Goal: Task Accomplishment & Management: Manage account settings

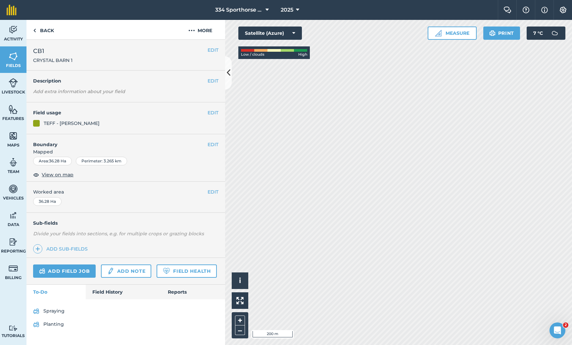
click at [54, 324] on link "Planting" at bounding box center [125, 324] width 185 height 11
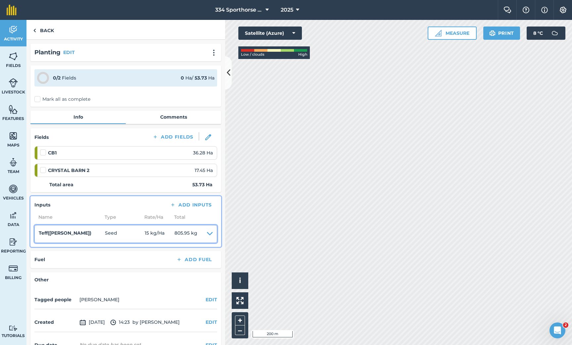
click at [209, 232] on icon at bounding box center [210, 233] width 6 height 9
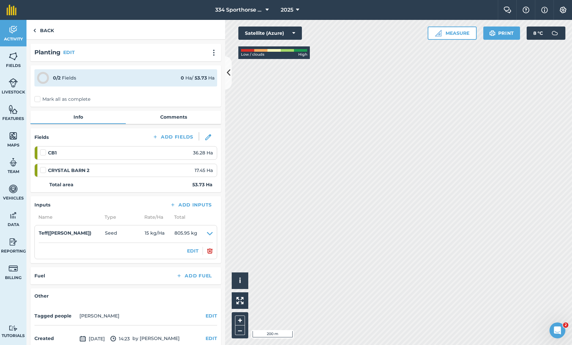
click at [210, 250] on img at bounding box center [210, 251] width 6 height 8
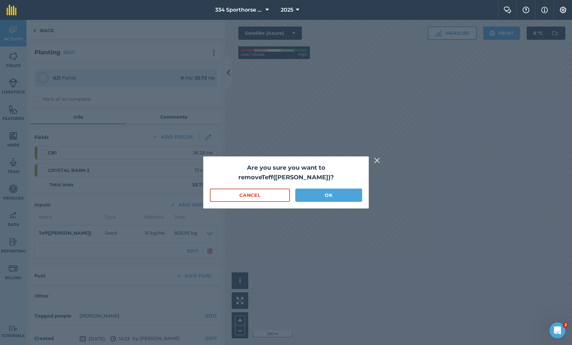
click at [315, 188] on button "OK" at bounding box center [328, 194] width 67 height 13
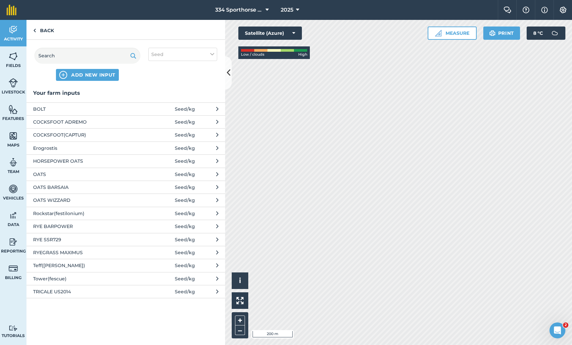
click at [56, 188] on span "OATS BARSAIA" at bounding box center [87, 186] width 108 height 7
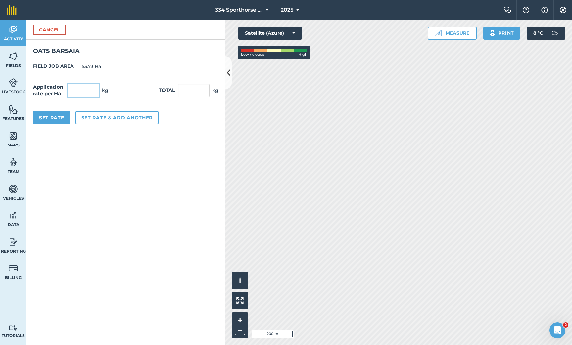
click at [85, 92] on input "text" at bounding box center [84, 90] width 32 height 14
type input "25"
type input "1,343.25"
click at [109, 116] on button "Set rate & add another" at bounding box center [116, 117] width 83 height 13
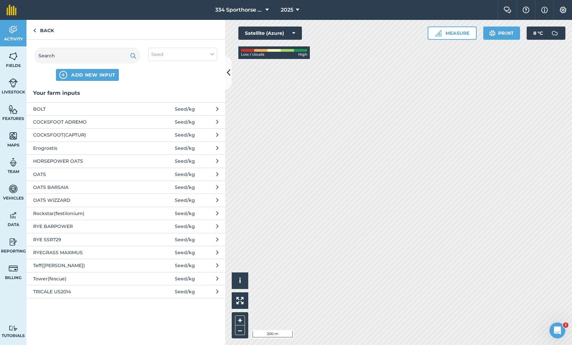
click at [73, 122] on span "COCKSFOOT ADREMO" at bounding box center [87, 121] width 108 height 7
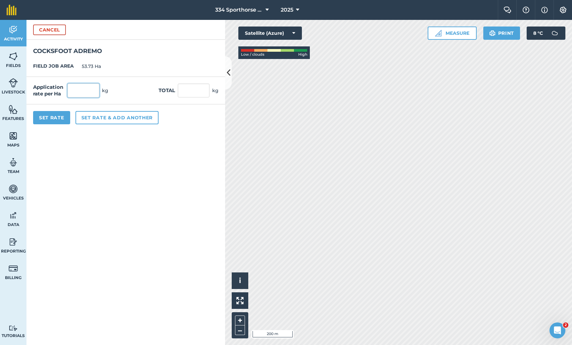
click at [84, 94] on input "text" at bounding box center [84, 90] width 32 height 14
type input "15"
type input "805.95"
click at [48, 116] on button "Set Rate" at bounding box center [51, 117] width 37 height 13
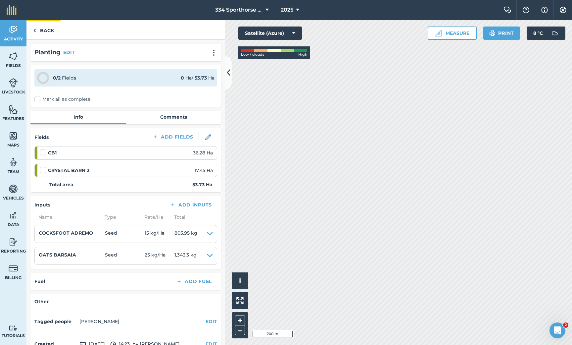
click at [49, 32] on link "Back" at bounding box center [43, 30] width 34 height 20
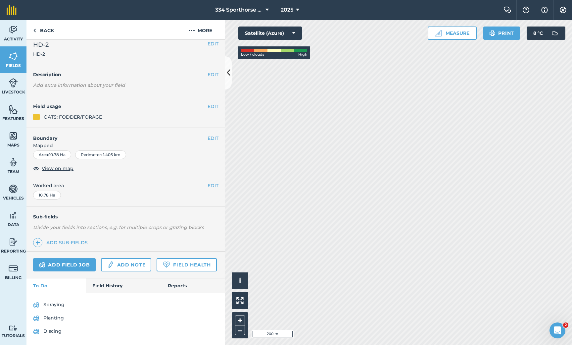
scroll to position [6, 0]
click at [110, 283] on link "Field History" at bounding box center [123, 285] width 75 height 15
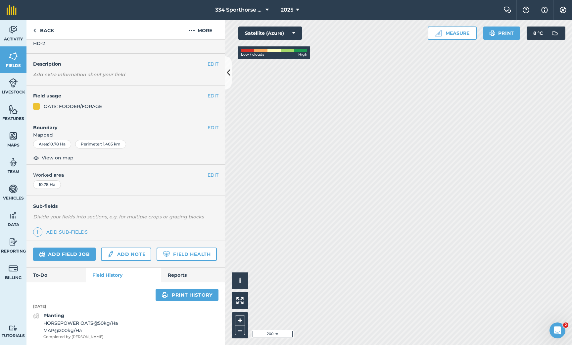
scroll to position [17, 0]
click at [59, 274] on link "To-Do" at bounding box center [55, 275] width 59 height 15
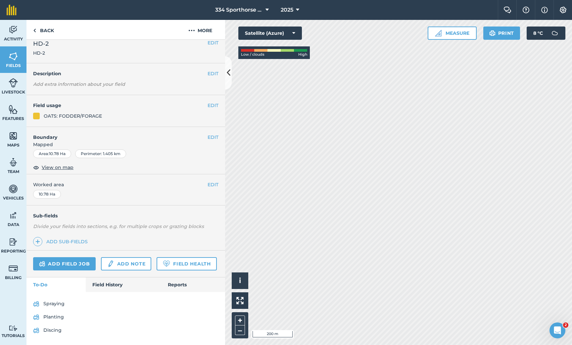
scroll to position [6, 0]
click at [113, 283] on link "Field History" at bounding box center [123, 285] width 75 height 15
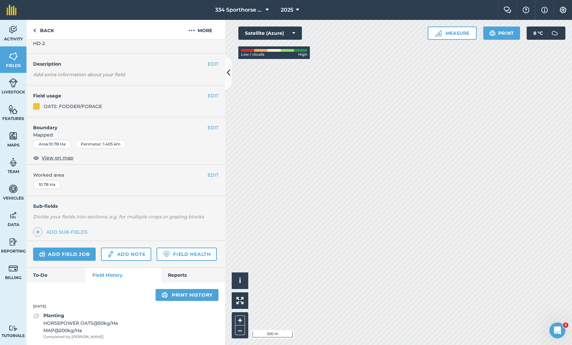
scroll to position [17, 0]
click at [63, 274] on link "To-Do" at bounding box center [55, 275] width 59 height 15
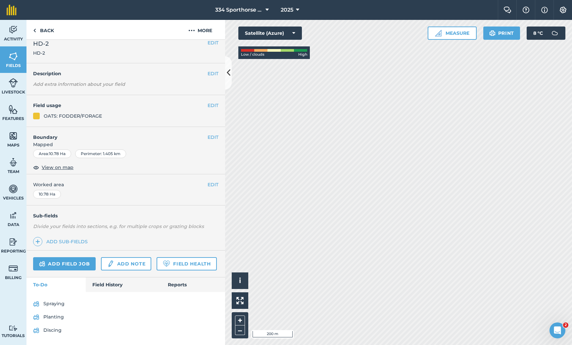
scroll to position [6, 0]
click at [51, 319] on link "Planting" at bounding box center [125, 318] width 185 height 11
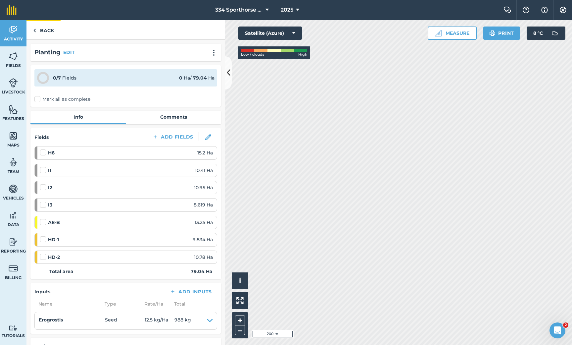
click at [37, 33] on link "Back" at bounding box center [43, 30] width 34 height 20
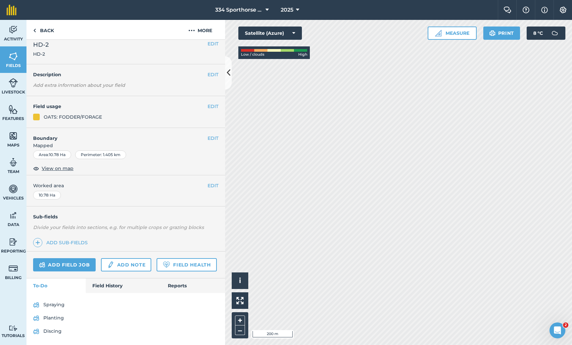
scroll to position [6, 0]
click at [59, 305] on link "Spraying" at bounding box center [125, 305] width 185 height 11
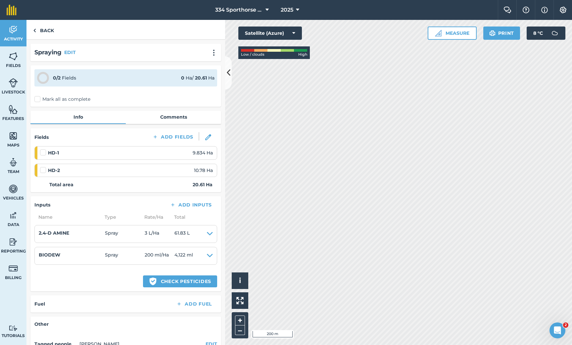
click at [39, 99] on label "Mark all as complete" at bounding box center [62, 99] width 56 height 7
click at [39, 99] on input "Mark all as complete" at bounding box center [36, 98] width 4 height 4
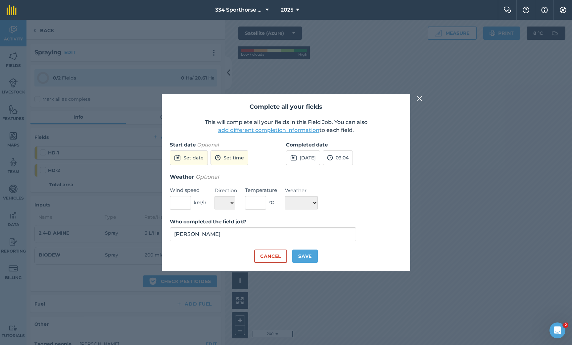
click at [318, 157] on button "[DATE]" at bounding box center [303, 157] width 34 height 15
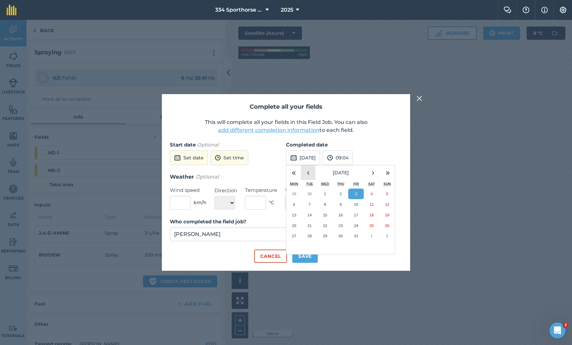
click at [307, 173] on button "‹" at bounding box center [308, 172] width 15 height 15
click at [343, 223] on abbr "24" at bounding box center [340, 225] width 4 height 4
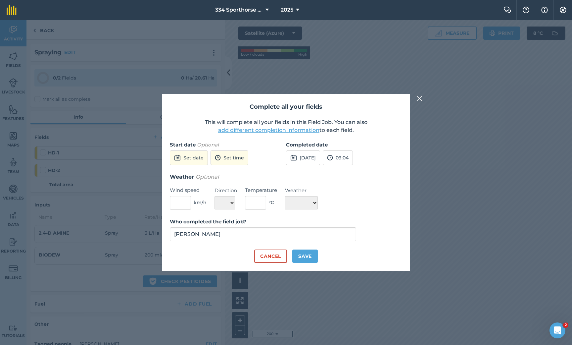
click at [308, 254] on button "Save" at bounding box center [304, 255] width 25 height 13
checkbox input "true"
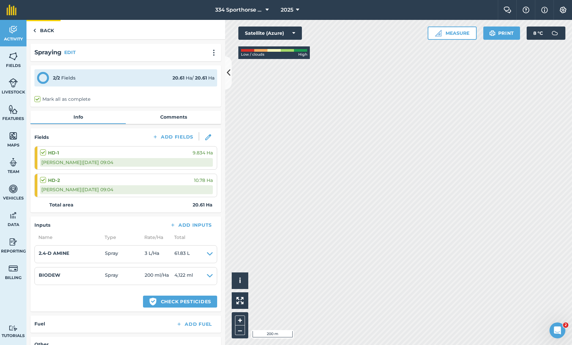
click at [50, 30] on link "Back" at bounding box center [43, 30] width 34 height 20
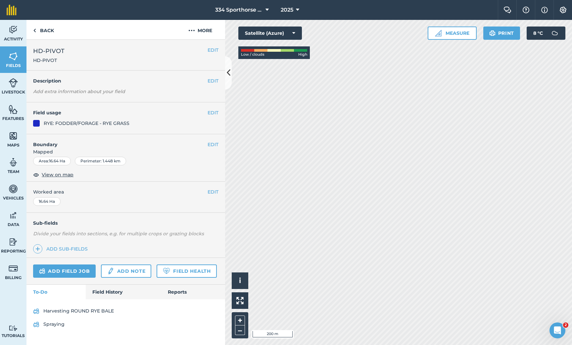
click at [49, 324] on link "Spraying" at bounding box center [125, 324] width 185 height 11
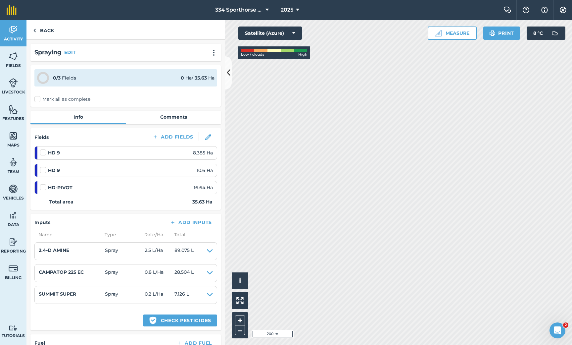
click at [38, 97] on label "Mark all as complete" at bounding box center [62, 99] width 56 height 7
click at [38, 97] on input "Mark all as complete" at bounding box center [36, 98] width 4 height 4
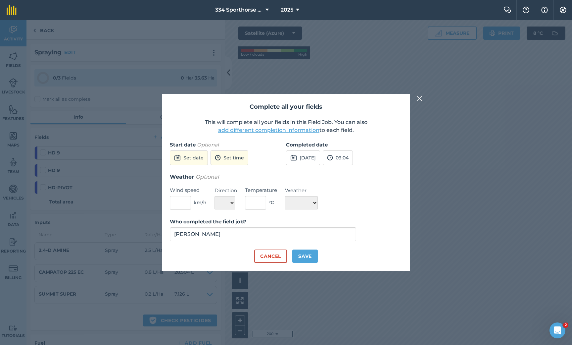
click at [418, 98] on img at bounding box center [420, 98] width 6 height 8
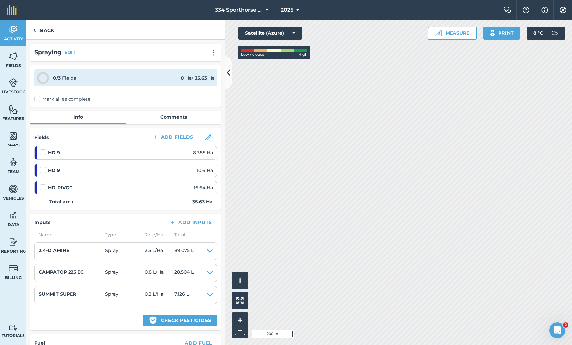
click at [58, 100] on label "Mark all as complete" at bounding box center [62, 99] width 56 height 7
click at [39, 100] on input "Mark all as complete" at bounding box center [36, 98] width 4 height 4
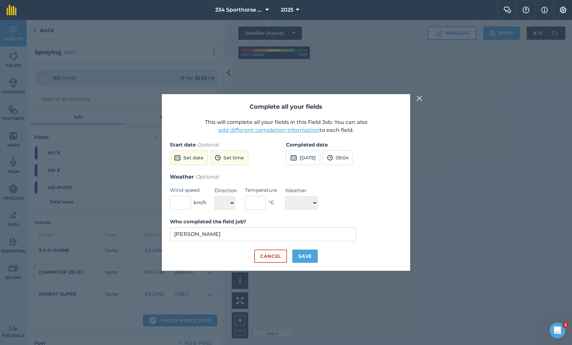
click at [318, 156] on button "[DATE]" at bounding box center [303, 157] width 34 height 15
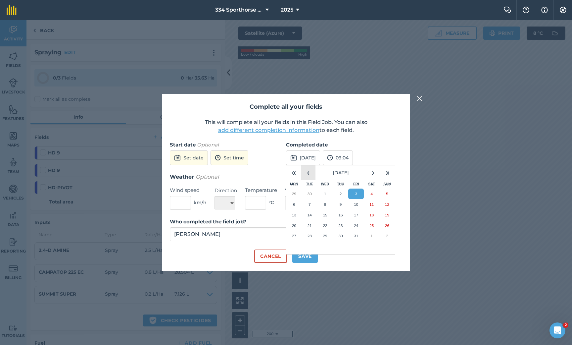
click at [307, 171] on button "‹" at bounding box center [308, 172] width 15 height 15
click at [372, 172] on button "›" at bounding box center [373, 172] width 15 height 15
click at [308, 204] on button "5" at bounding box center [310, 204] width 16 height 11
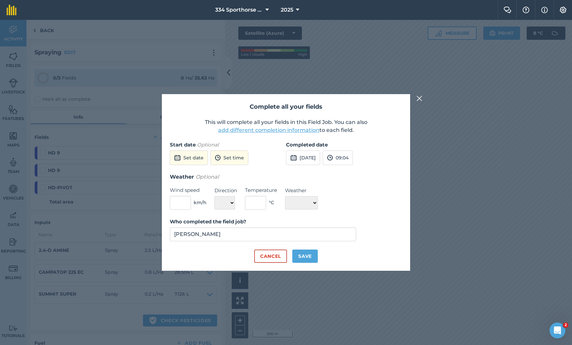
click at [304, 252] on button "Save" at bounding box center [304, 255] width 25 height 13
checkbox input "true"
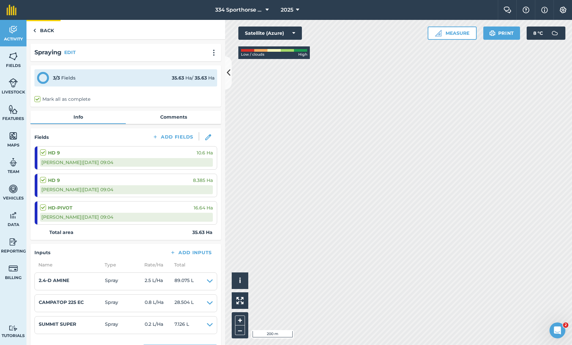
click at [49, 31] on link "Back" at bounding box center [43, 30] width 34 height 20
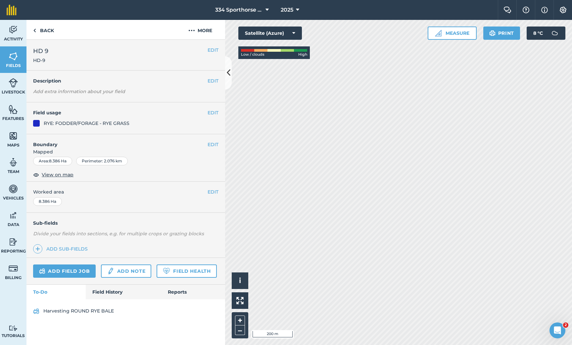
click at [77, 270] on link "Add field job" at bounding box center [64, 270] width 63 height 13
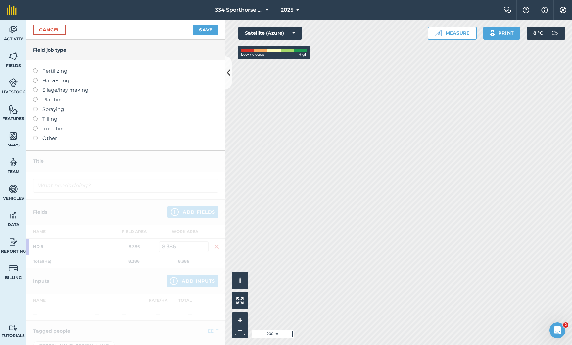
click at [36, 116] on label at bounding box center [37, 116] width 9 height 0
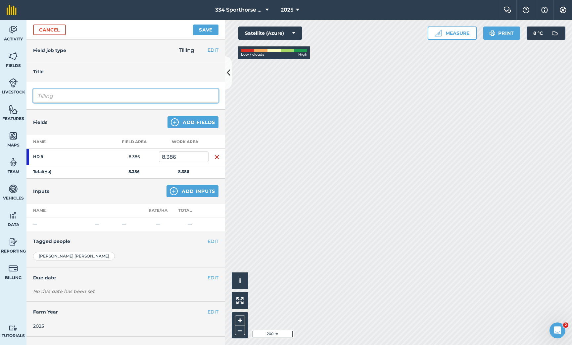
click at [80, 99] on input "Tilling" at bounding box center [125, 96] width 185 height 14
type input "T"
type input "DISCING"
click at [191, 121] on button "Add Fields" at bounding box center [193, 122] width 51 height 12
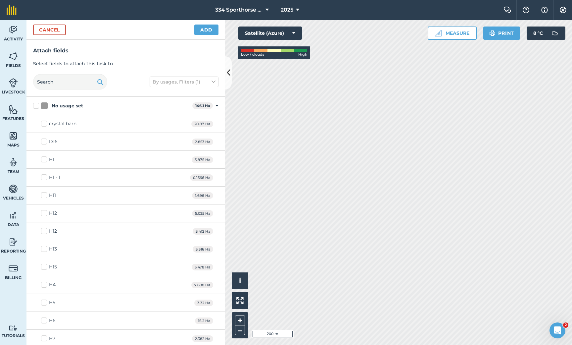
checkbox input "true"
click at [202, 31] on button "Add" at bounding box center [206, 30] width 24 height 11
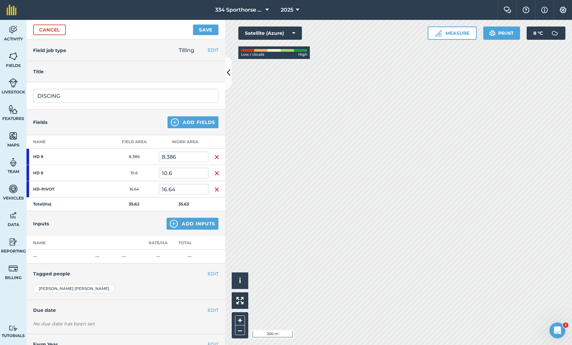
click at [203, 31] on button "Save" at bounding box center [205, 30] width 25 height 11
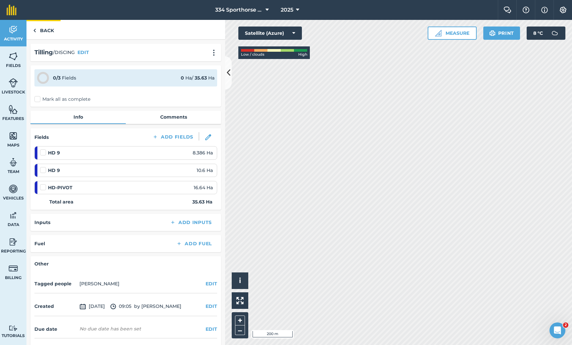
click at [45, 33] on link "Back" at bounding box center [43, 30] width 34 height 20
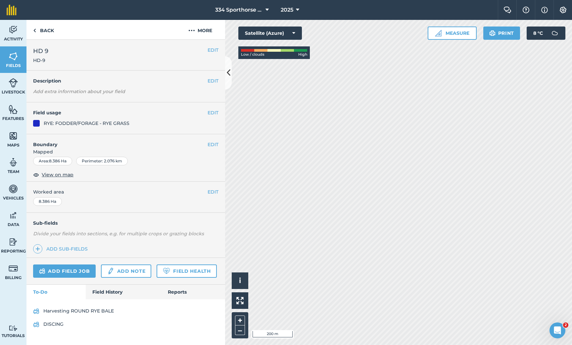
click at [73, 268] on link "Add field job" at bounding box center [64, 270] width 63 height 13
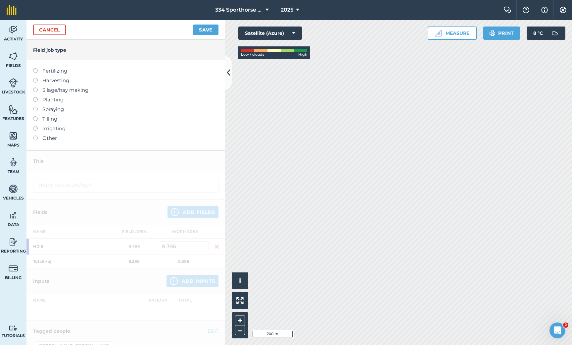
click at [36, 116] on label at bounding box center [37, 116] width 9 height 0
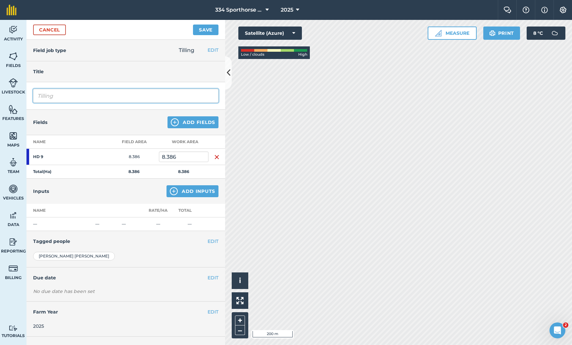
click at [118, 91] on input "Tilling" at bounding box center [125, 96] width 185 height 14
click at [128, 96] on input "DRAG HARROWTilling" at bounding box center [125, 96] width 185 height 14
type input "DRAG HARROW"
click at [187, 124] on button "Add Fields" at bounding box center [193, 122] width 51 height 12
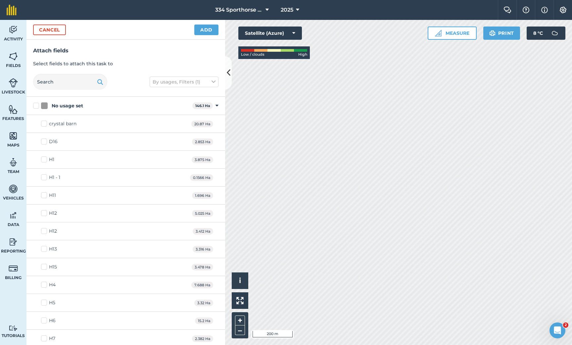
checkbox input "true"
click at [202, 32] on button "Add" at bounding box center [206, 30] width 24 height 11
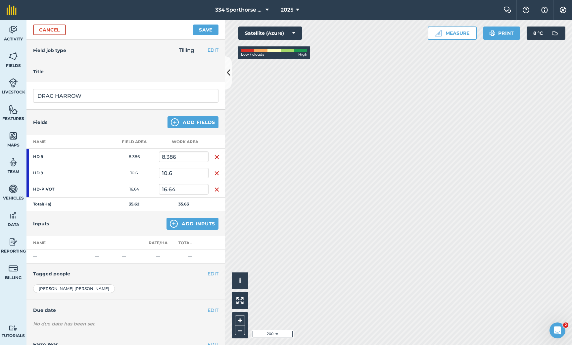
click at [199, 31] on button "Save" at bounding box center [205, 30] width 25 height 11
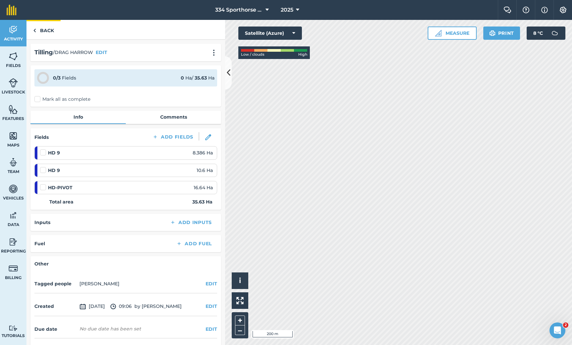
click at [46, 34] on link "Back" at bounding box center [43, 30] width 34 height 20
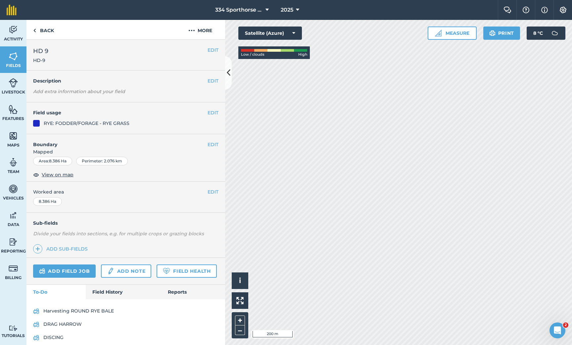
click at [75, 272] on link "Add field job" at bounding box center [64, 270] width 63 height 13
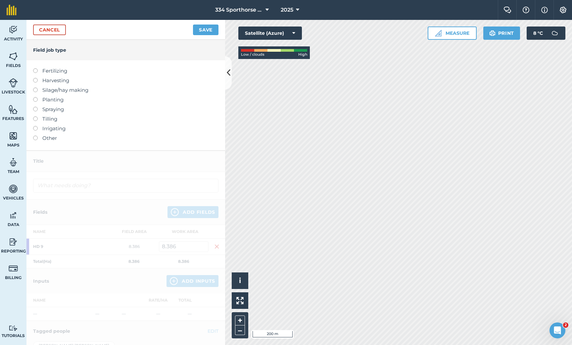
click at [36, 116] on label at bounding box center [37, 116] width 9 height 0
type input "Tilling"
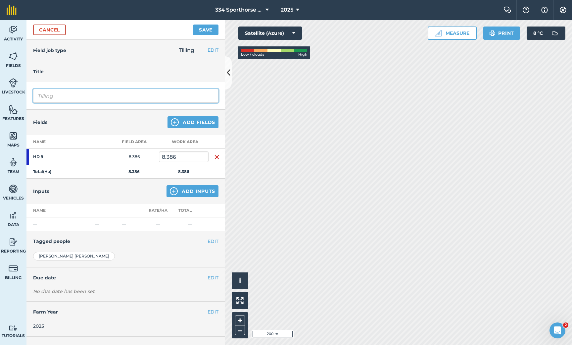
click at [76, 93] on input "Tilling" at bounding box center [125, 96] width 185 height 14
type input "ROLLING"
click at [204, 126] on button "Add Fields" at bounding box center [193, 122] width 51 height 12
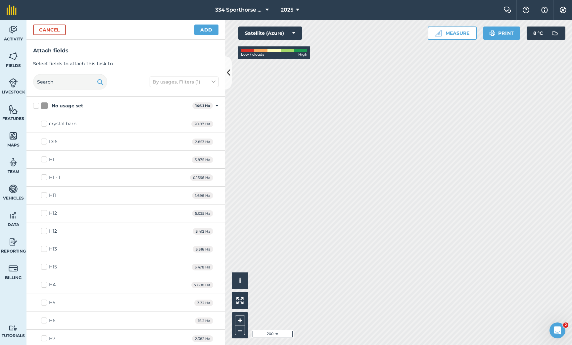
checkbox input "true"
click at [204, 31] on button "Add" at bounding box center [206, 30] width 24 height 11
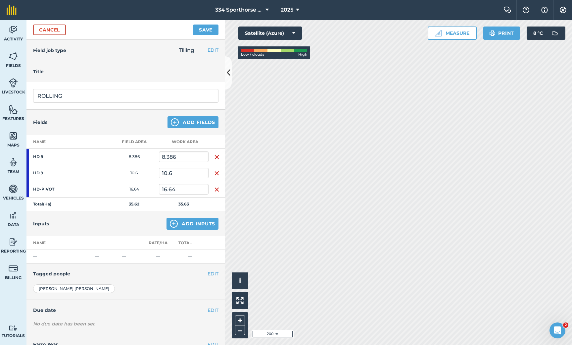
click at [201, 29] on button "Save" at bounding box center [205, 30] width 25 height 11
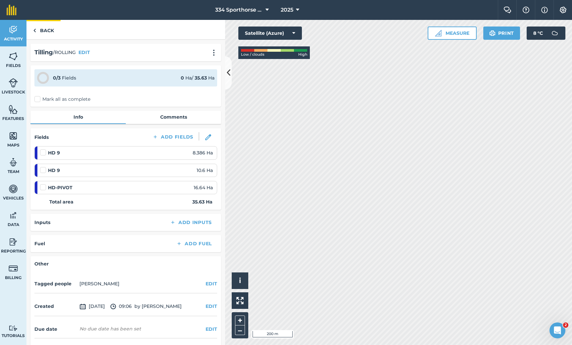
click at [43, 31] on link "Back" at bounding box center [43, 30] width 34 height 20
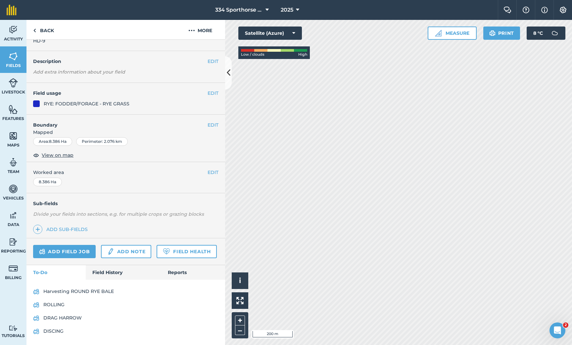
scroll to position [19, 0]
click at [78, 251] on link "Add field job" at bounding box center [64, 251] width 63 height 13
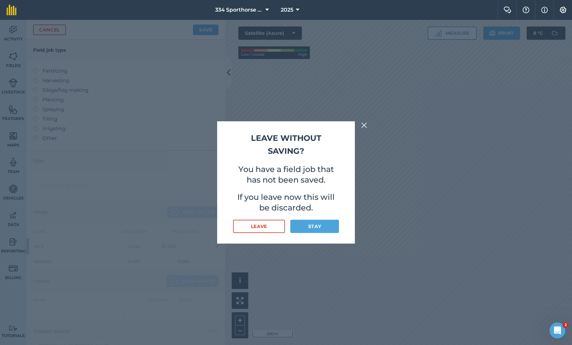
click at [362, 126] on img at bounding box center [364, 125] width 6 height 8
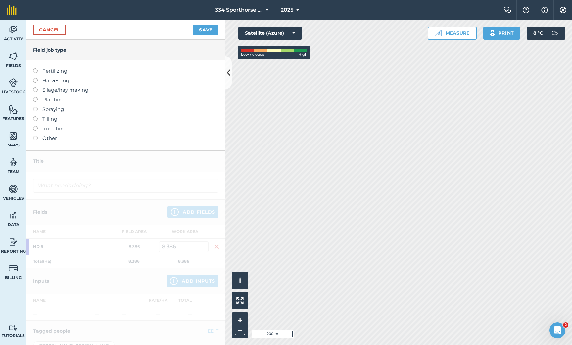
click at [37, 97] on label at bounding box center [37, 97] width 9 height 0
type input "Planting"
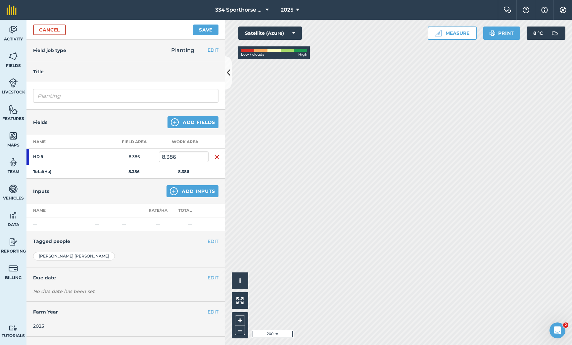
click at [190, 192] on button "Add Inputs" at bounding box center [193, 191] width 52 height 12
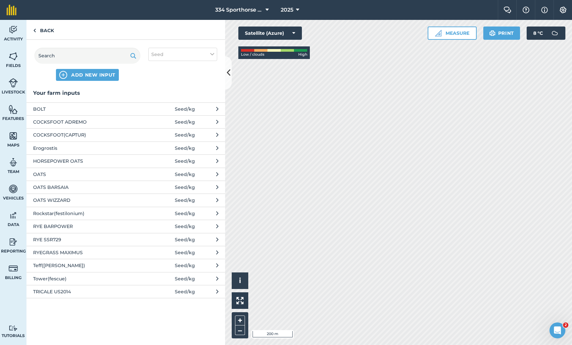
click at [139, 119] on span "COCKSFOOT ADREMO" at bounding box center [87, 121] width 108 height 7
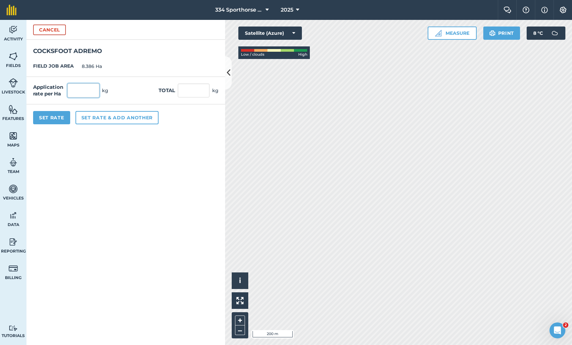
click at [73, 91] on input "text" at bounding box center [84, 90] width 32 height 14
type input "15"
click at [95, 117] on button "Set rate & add another" at bounding box center [116, 117] width 83 height 13
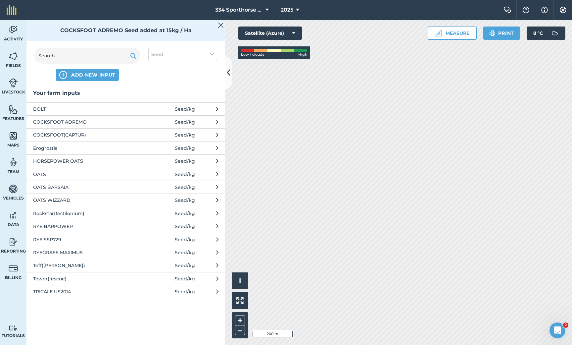
click at [55, 186] on span "OATS BARSAIA" at bounding box center [87, 186] width 108 height 7
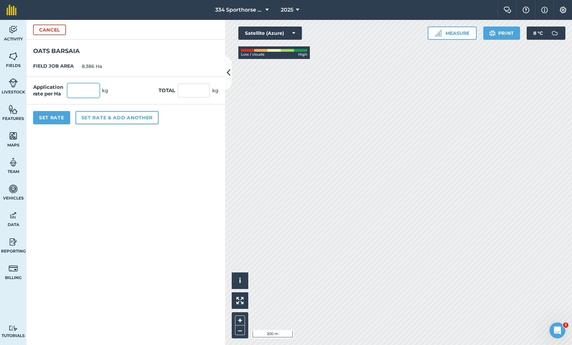
click at [78, 89] on input "text" at bounding box center [84, 90] width 32 height 14
type input "25"
type input "209.65"
click at [62, 117] on button "Set Rate" at bounding box center [51, 117] width 37 height 13
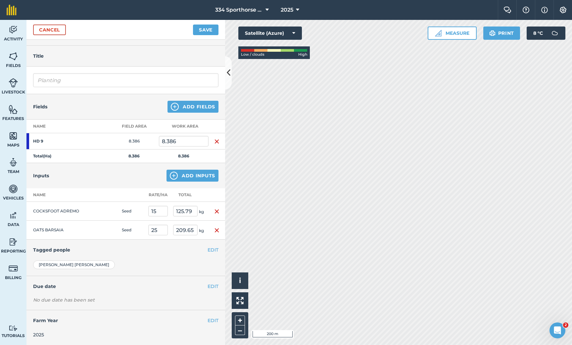
scroll to position [15, 0]
click at [203, 111] on button "Add Fields" at bounding box center [193, 107] width 51 height 12
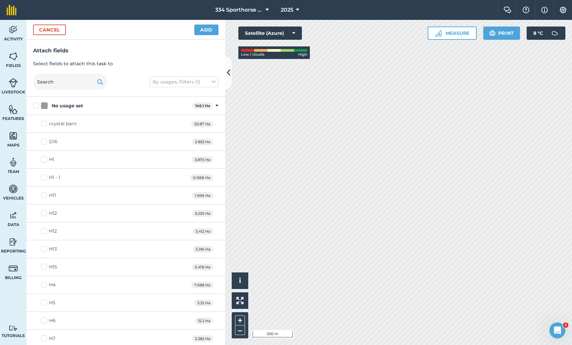
checkbox input "true"
click at [211, 30] on button "Add" at bounding box center [206, 30] width 24 height 11
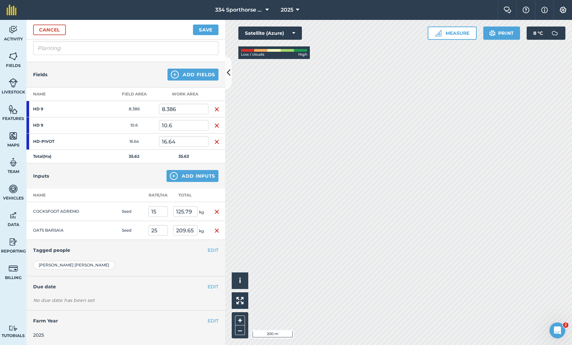
scroll to position [47, 0]
click at [156, 212] on input "15" at bounding box center [158, 211] width 20 height 11
type input "15"
click at [143, 182] on div "Inputs Add Inputs" at bounding box center [125, 176] width 199 height 25
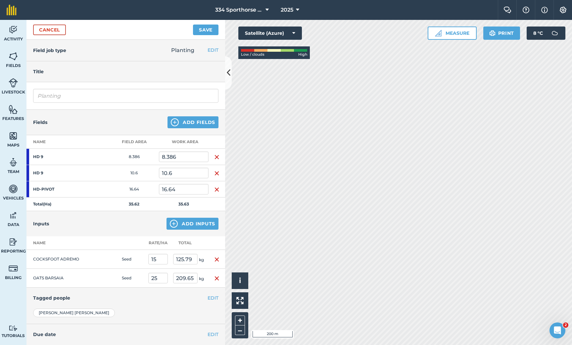
scroll to position [1, 0]
click at [184, 226] on button "Add Inputs" at bounding box center [193, 223] width 52 height 12
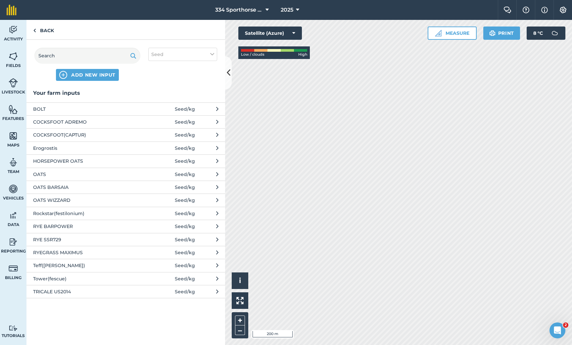
click at [61, 185] on span "OATS BARSAIA" at bounding box center [87, 186] width 108 height 7
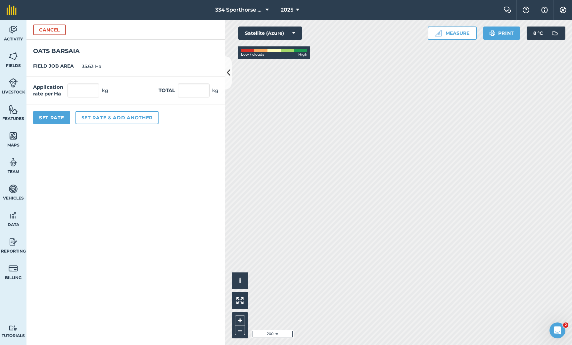
click at [88, 98] on div "Application rate per Ha kg Total kg" at bounding box center [125, 90] width 199 height 27
click at [90, 87] on input "text" at bounding box center [84, 90] width 32 height 14
type input "25"
type input "890.75"
click at [65, 114] on button "Set Rate" at bounding box center [51, 117] width 37 height 13
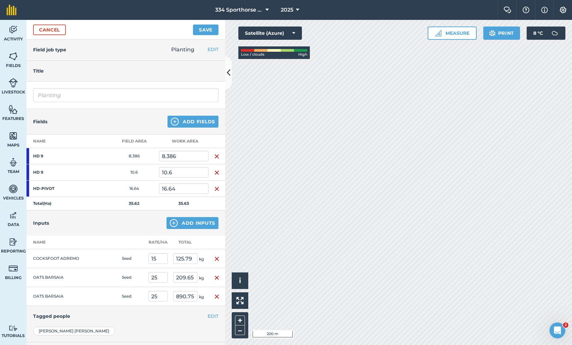
click at [216, 277] on img "button" at bounding box center [216, 277] width 5 height 8
click at [214, 257] on img "button" at bounding box center [216, 259] width 5 height 8
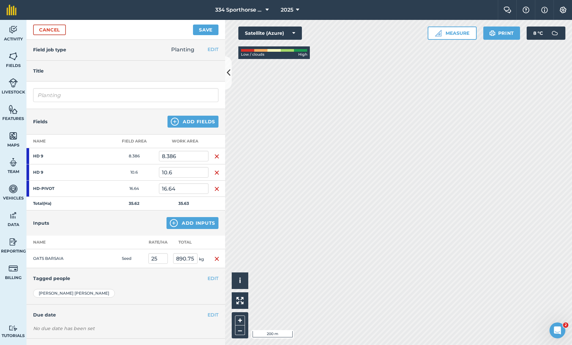
click at [194, 225] on button "Add Inputs" at bounding box center [193, 223] width 52 height 12
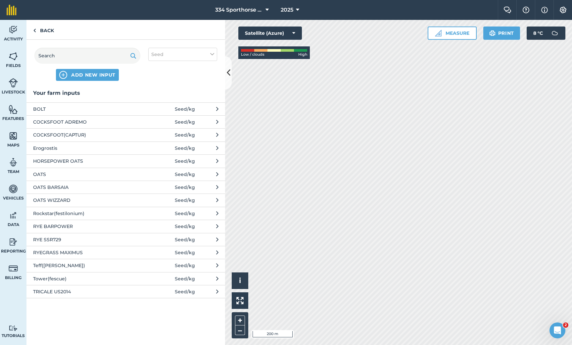
click at [59, 121] on span "COCKSFOOT ADREMO" at bounding box center [87, 121] width 108 height 7
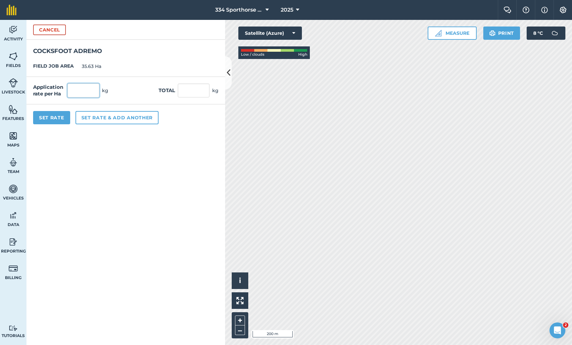
click at [82, 90] on input "text" at bounding box center [84, 90] width 32 height 14
type input "15"
click at [59, 116] on button "Set Rate" at bounding box center [51, 117] width 37 height 13
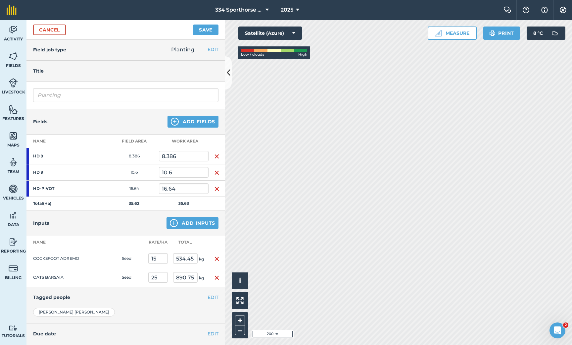
click at [201, 31] on button "Save" at bounding box center [205, 30] width 25 height 11
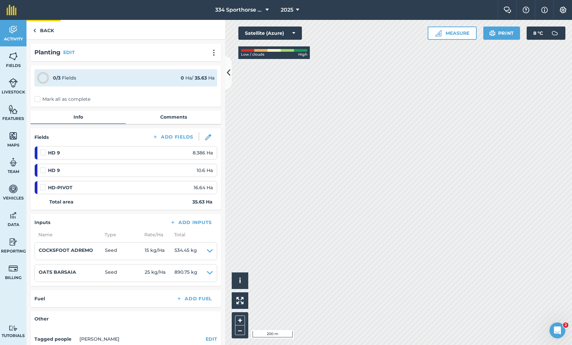
click at [39, 28] on link "Back" at bounding box center [43, 30] width 34 height 20
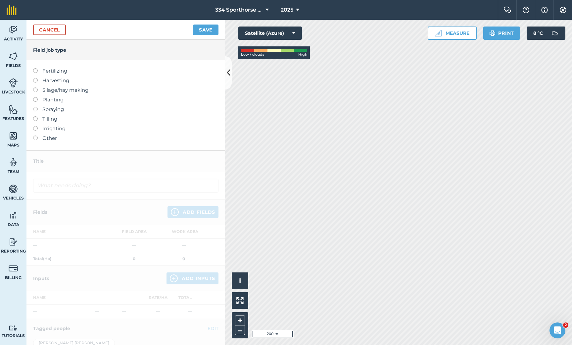
click at [35, 107] on label at bounding box center [37, 107] width 9 height 0
type input "Spraying"
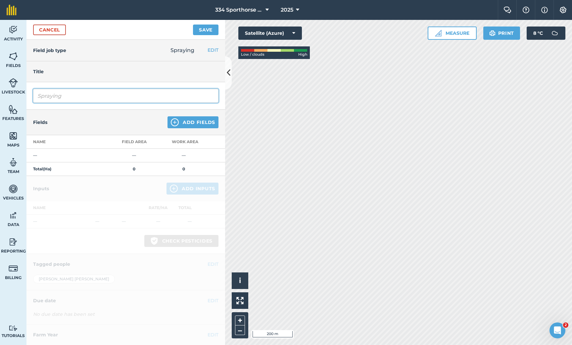
click at [106, 99] on input "Spraying" at bounding box center [125, 96] width 185 height 14
click at [187, 124] on button "Add Fields" at bounding box center [193, 122] width 51 height 12
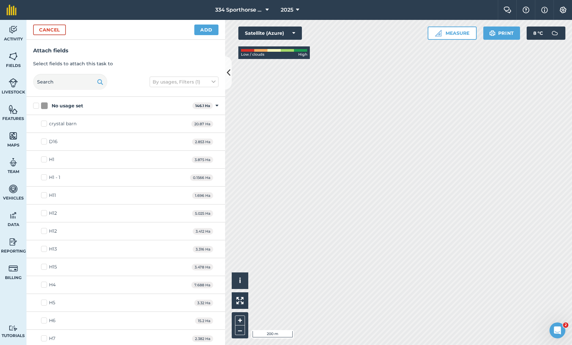
checkbox input "true"
click at [207, 31] on button "Add" at bounding box center [206, 30] width 24 height 11
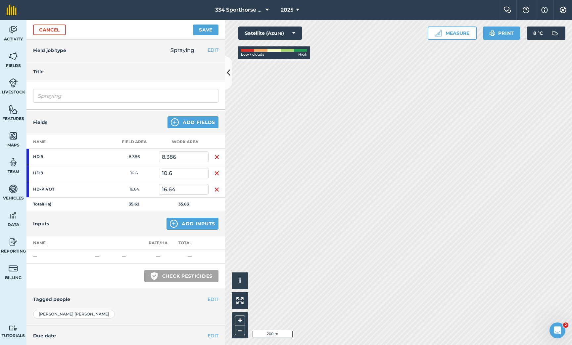
click at [186, 223] on button "Add Inputs" at bounding box center [193, 224] width 52 height 12
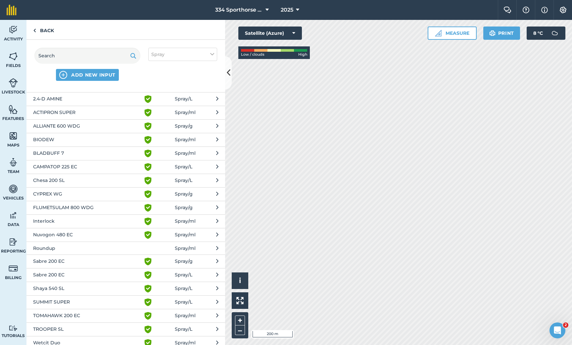
scroll to position [1, 0]
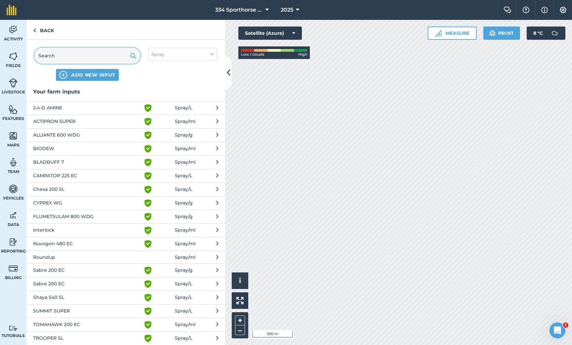
click at [98, 58] on input "text" at bounding box center [87, 56] width 106 height 16
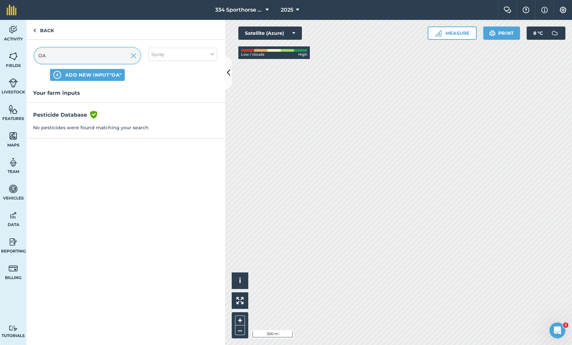
type input "O"
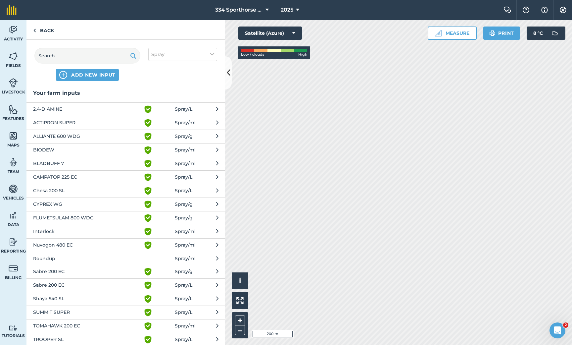
click at [201, 55] on button "Spray" at bounding box center [182, 54] width 69 height 13
click at [162, 77] on label "Fertilizer" at bounding box center [182, 79] width 63 height 7
click at [156, 77] on input "Fertilizer" at bounding box center [153, 78] width 4 height 4
checkbox input "true"
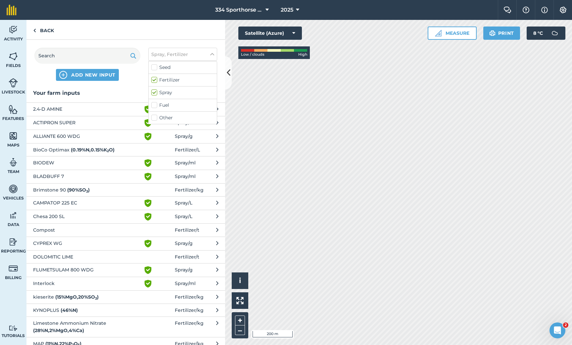
click at [154, 116] on label "Other" at bounding box center [182, 117] width 63 height 7
click at [154, 116] on input "Other" at bounding box center [153, 116] width 4 height 4
checkbox input "true"
click at [81, 58] on input "text" at bounding box center [87, 56] width 106 height 16
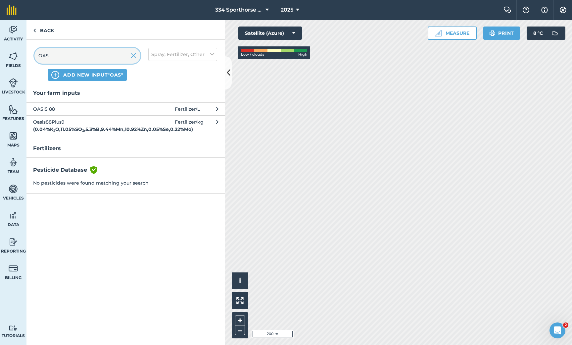
type input "OAS"
click at [79, 109] on span "OASIS 88" at bounding box center [87, 108] width 108 height 7
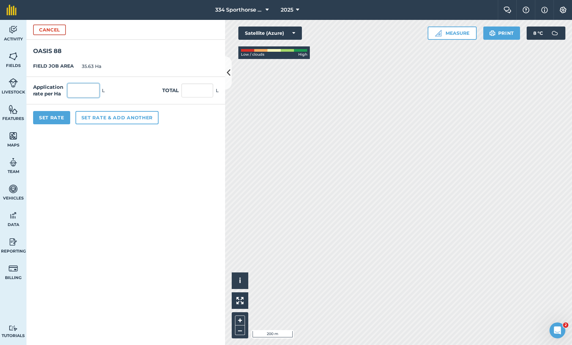
click at [90, 93] on input "text" at bounding box center [84, 90] width 32 height 14
type input "5"
type input "178.15"
click at [59, 115] on button "Set Rate" at bounding box center [51, 117] width 37 height 13
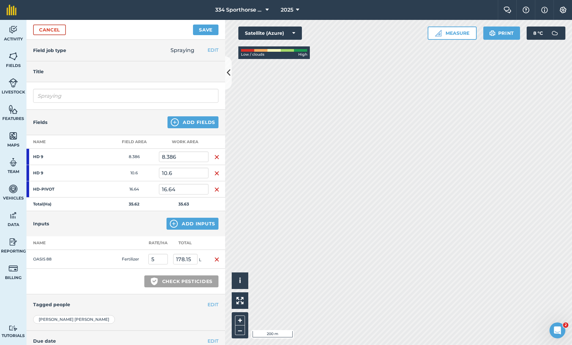
click at [202, 29] on button "Save" at bounding box center [205, 30] width 25 height 11
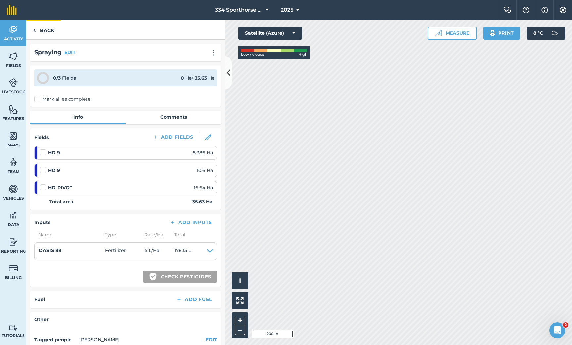
click at [38, 32] on link "Back" at bounding box center [43, 30] width 34 height 20
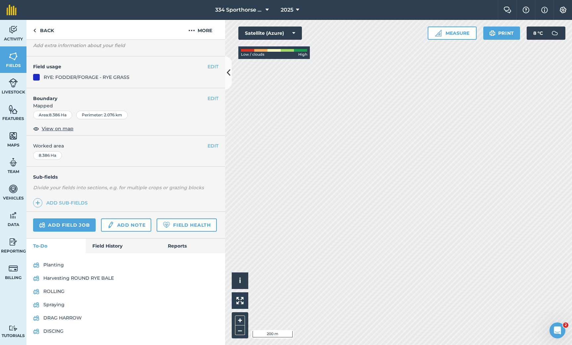
scroll to position [46, 0]
click at [71, 223] on link "Add field job" at bounding box center [64, 225] width 63 height 13
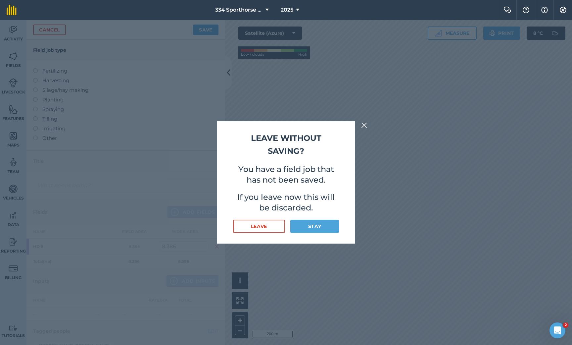
click at [365, 125] on img at bounding box center [364, 125] width 6 height 8
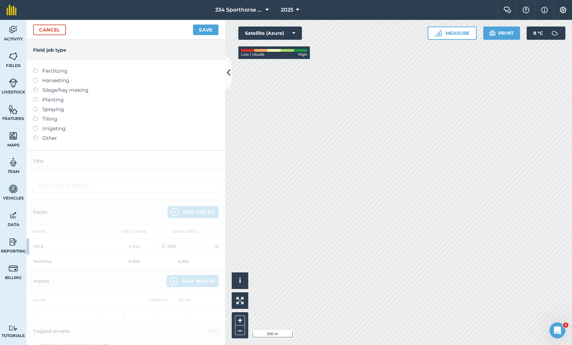
click at [35, 116] on label at bounding box center [37, 116] width 9 height 0
type input "Tilling"
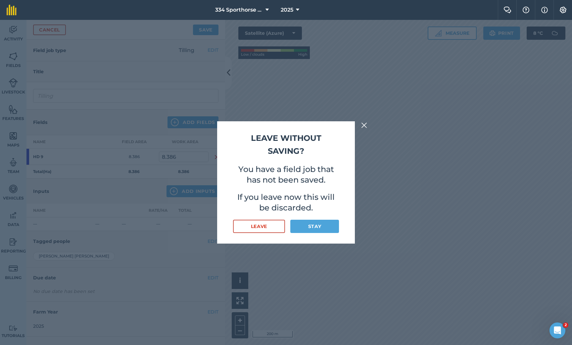
click at [367, 125] on img at bounding box center [364, 125] width 6 height 8
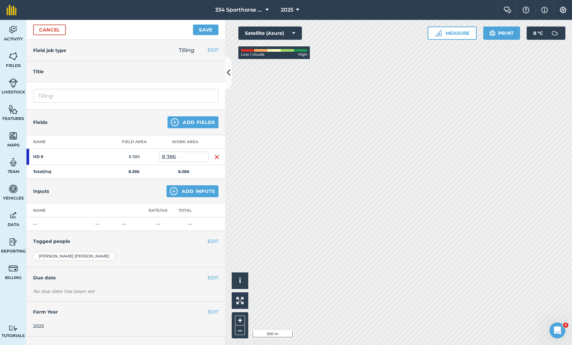
click at [195, 121] on button "Add Fields" at bounding box center [193, 122] width 51 height 12
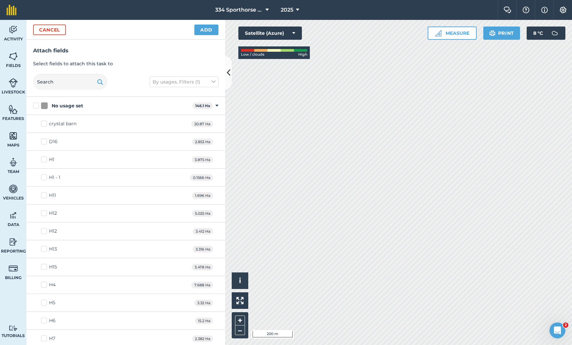
checkbox input "true"
click at [203, 29] on button "Add" at bounding box center [206, 30] width 24 height 11
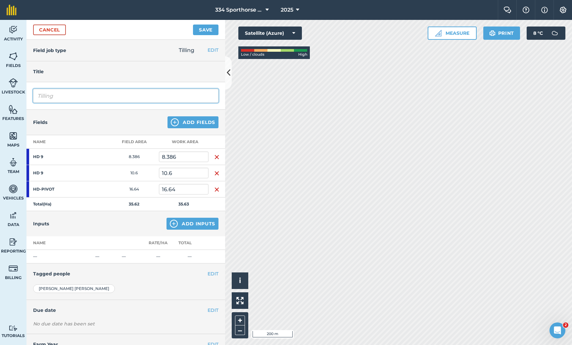
click at [79, 98] on input "Tilling" at bounding box center [125, 96] width 185 height 14
type input "ROLLING 2"
click at [207, 28] on button "Save" at bounding box center [205, 30] width 25 height 11
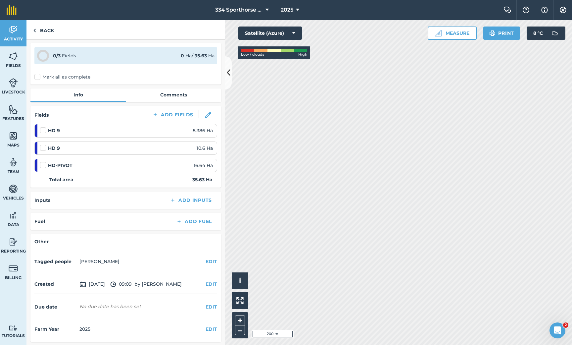
scroll to position [22, 0]
click at [46, 33] on link "Back" at bounding box center [43, 30] width 34 height 20
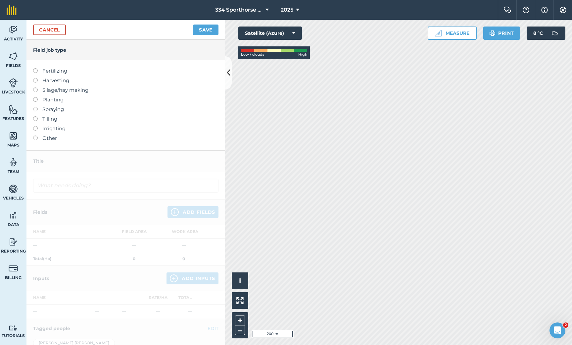
click at [60, 34] on link "Cancel" at bounding box center [49, 30] width 33 height 11
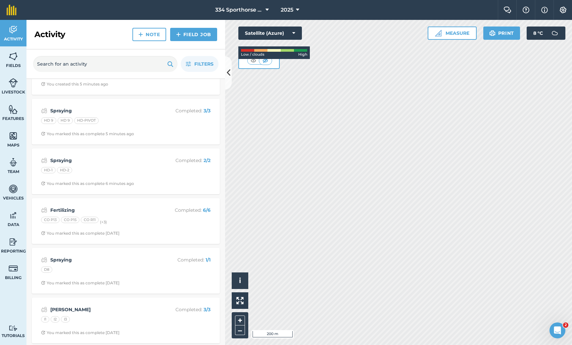
scroll to position [417, 0]
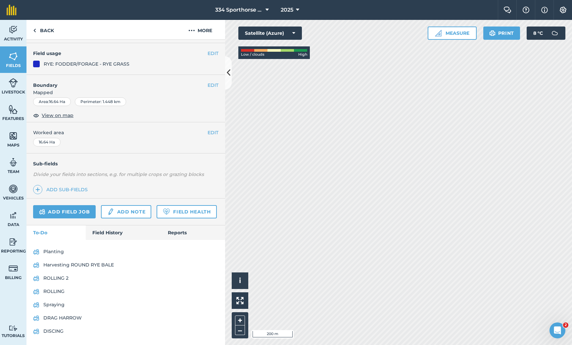
scroll to position [59, 0]
click at [229, 76] on icon at bounding box center [229, 73] width 4 height 12
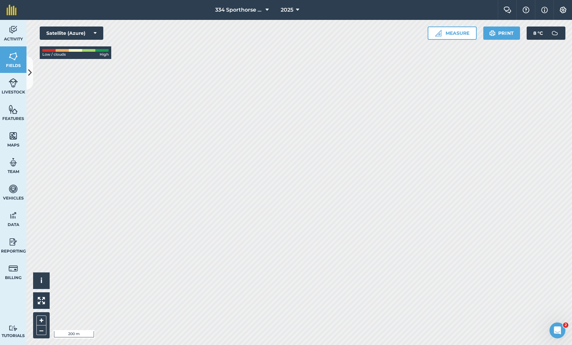
click at [18, 64] on span "Fields" at bounding box center [13, 65] width 26 height 5
click at [31, 71] on icon at bounding box center [30, 73] width 4 height 12
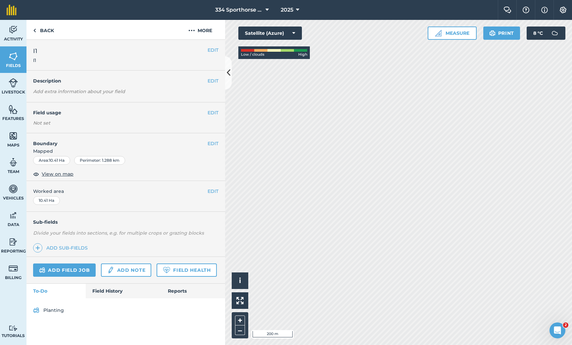
click at [58, 307] on link "Planting" at bounding box center [125, 310] width 185 height 11
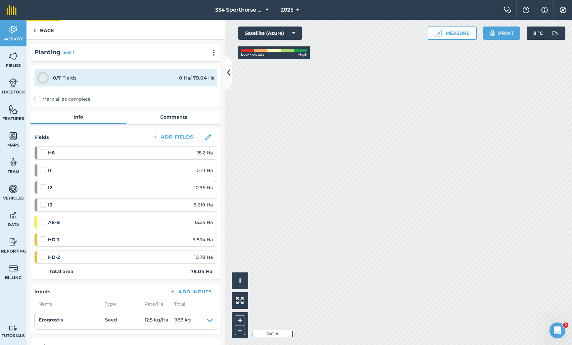
click at [43, 27] on link "Back" at bounding box center [43, 30] width 34 height 20
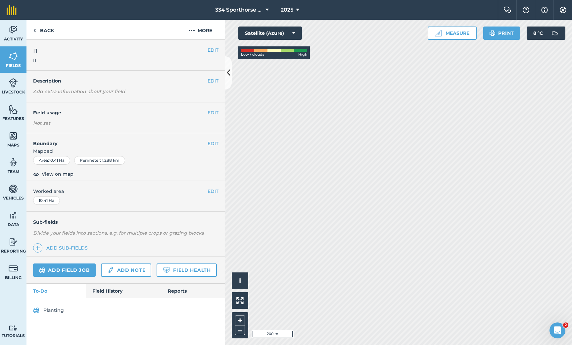
click at [79, 267] on link "Add field job" at bounding box center [64, 269] width 63 height 13
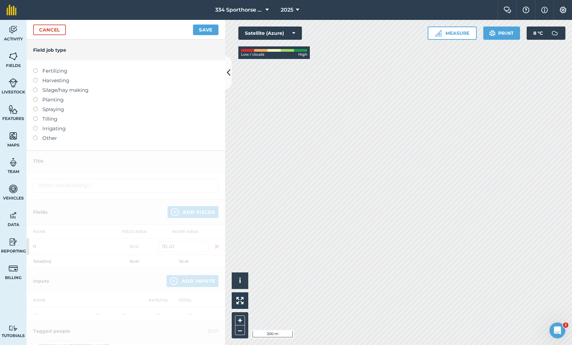
click at [36, 107] on label at bounding box center [37, 107] width 9 height 0
type input "Spraying"
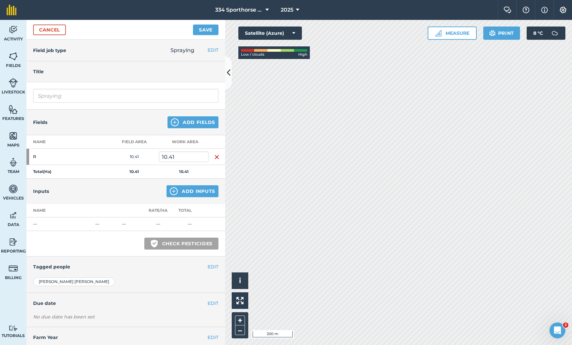
click at [192, 124] on button "Add Fields" at bounding box center [193, 122] width 51 height 12
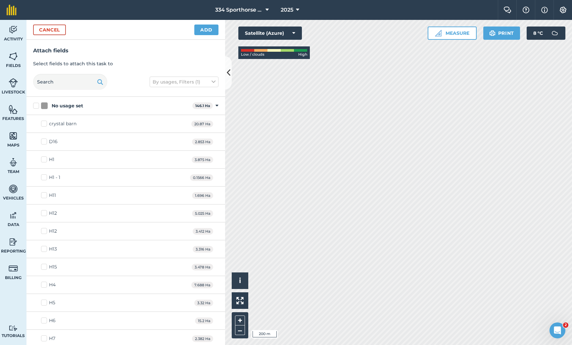
checkbox input "true"
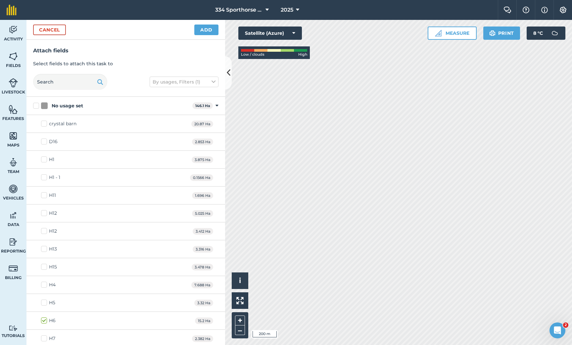
checkbox input "true"
click at [202, 31] on button "Add" at bounding box center [206, 30] width 24 height 11
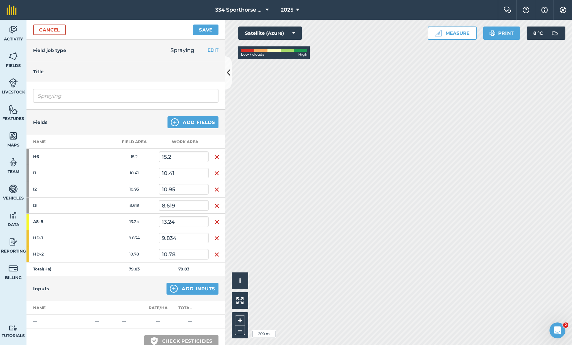
click at [185, 290] on button "Add Inputs" at bounding box center [193, 288] width 52 height 12
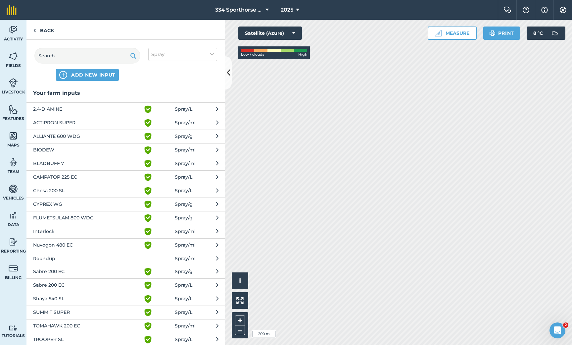
click at [184, 56] on button "Spray" at bounding box center [182, 54] width 69 height 13
click at [166, 79] on label "Fertilizer" at bounding box center [182, 79] width 63 height 7
click at [156, 79] on input "Fertilizer" at bounding box center [153, 78] width 4 height 4
checkbox input "true"
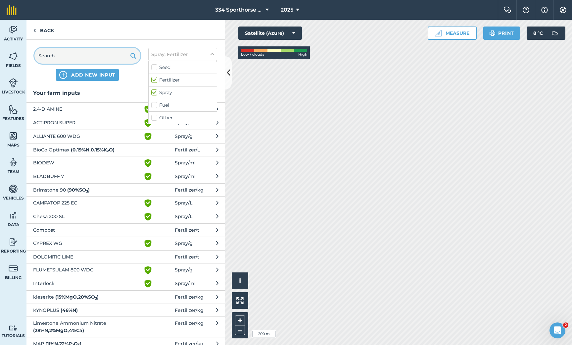
click at [123, 60] on input "text" at bounding box center [87, 56] width 106 height 16
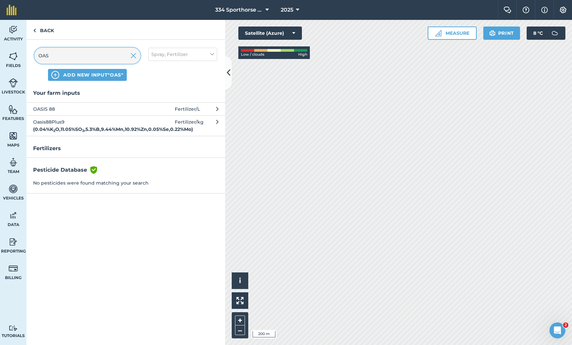
type input "OAS"
click at [56, 107] on span "OASIS 88" at bounding box center [87, 108] width 108 height 7
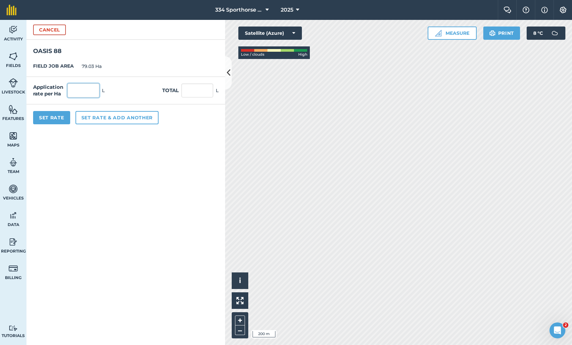
click at [84, 93] on input "text" at bounding box center [84, 90] width 32 height 14
type input "5"
type input "395.15"
click at [60, 116] on button "Set Rate" at bounding box center [51, 117] width 37 height 13
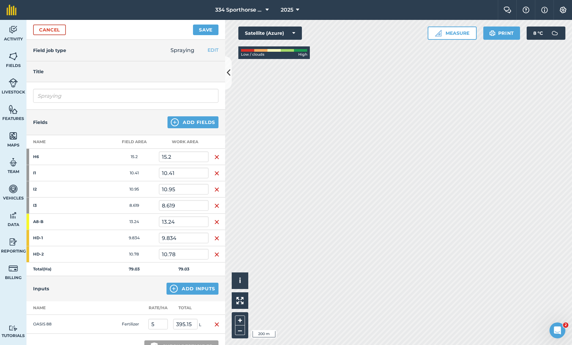
click at [204, 28] on button "Save" at bounding box center [205, 30] width 25 height 11
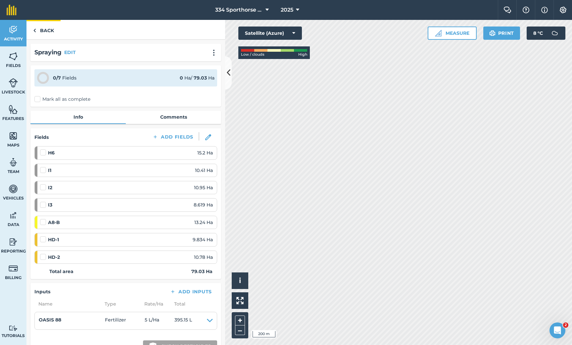
click at [40, 26] on link "Back" at bounding box center [43, 30] width 34 height 20
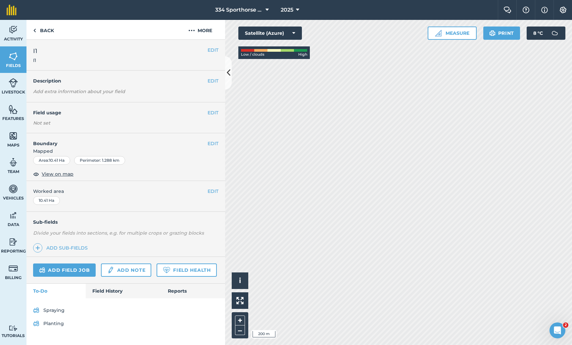
click at [66, 270] on link "Add field job" at bounding box center [64, 269] width 63 height 13
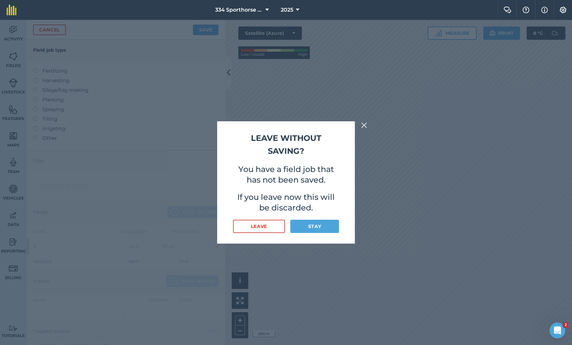
click at [264, 155] on h2 "Leave without saving?" at bounding box center [286, 144] width 106 height 25
click at [362, 129] on div "Leave without saving? You have a field job that has not been saved. If you leav…" at bounding box center [286, 182] width 572 height 325
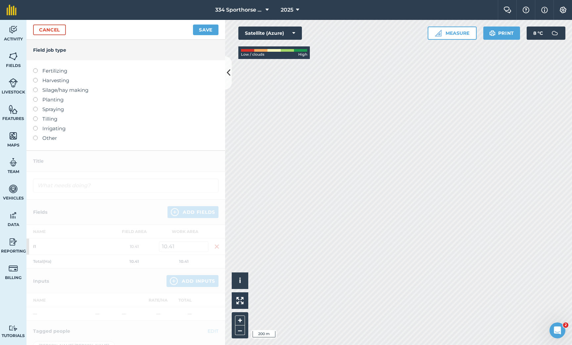
click at [36, 116] on label at bounding box center [37, 116] width 9 height 0
type input "Tilling"
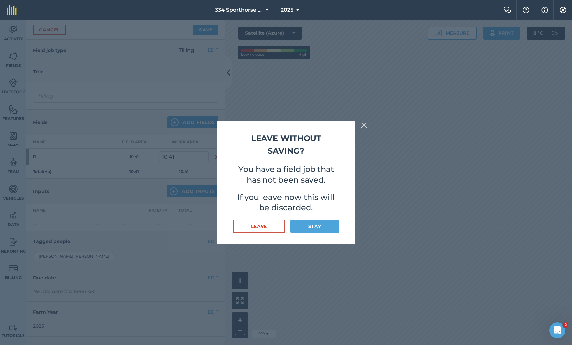
click at [364, 125] on img at bounding box center [364, 125] width 6 height 8
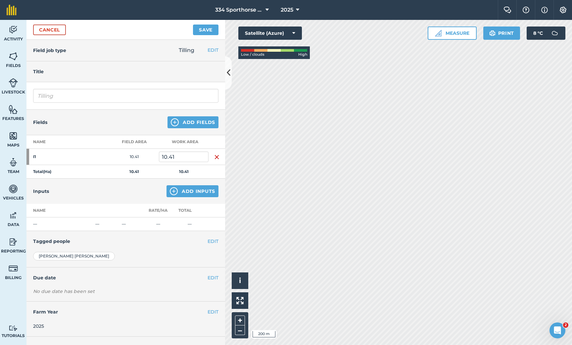
click at [195, 122] on button "Add Fields" at bounding box center [193, 122] width 51 height 12
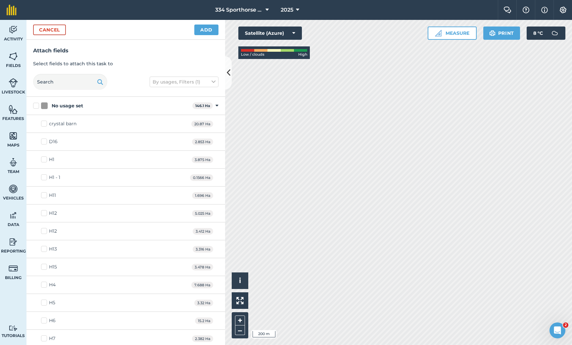
checkbox input "true"
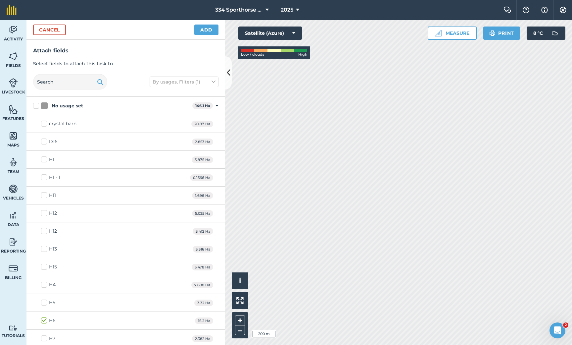
checkbox input "true"
click at [206, 28] on button "Add" at bounding box center [206, 30] width 24 height 11
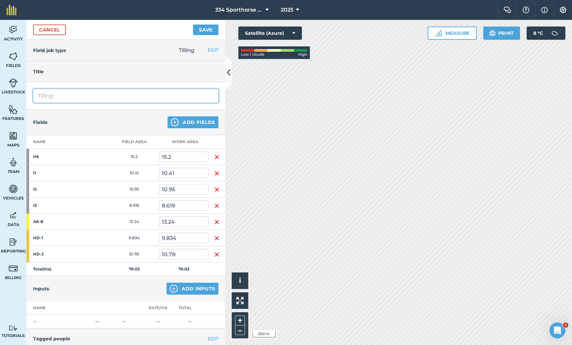
click at [85, 96] on input "Tilling" at bounding box center [125, 96] width 185 height 14
click at [84, 97] on input "Tilling" at bounding box center [125, 96] width 185 height 14
type input "ROLLING 2"
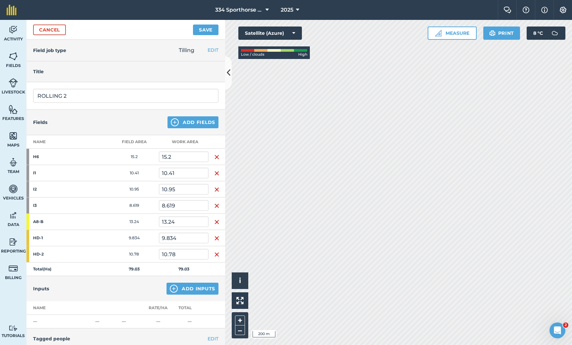
click at [212, 28] on button "Save" at bounding box center [205, 30] width 25 height 11
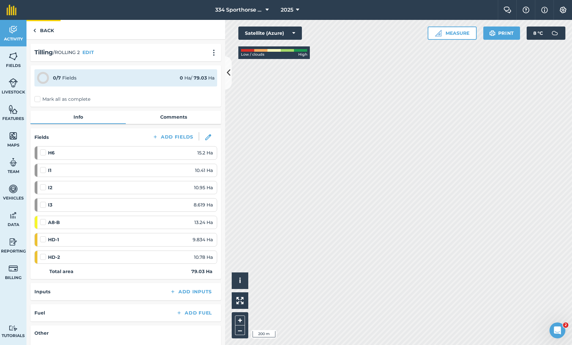
click at [42, 32] on link "Back" at bounding box center [43, 30] width 34 height 20
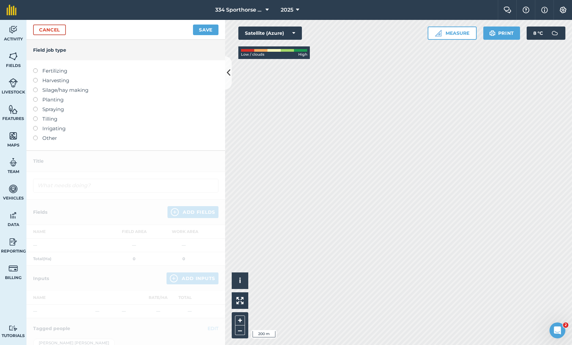
click at [50, 29] on link "Cancel" at bounding box center [49, 30] width 33 height 11
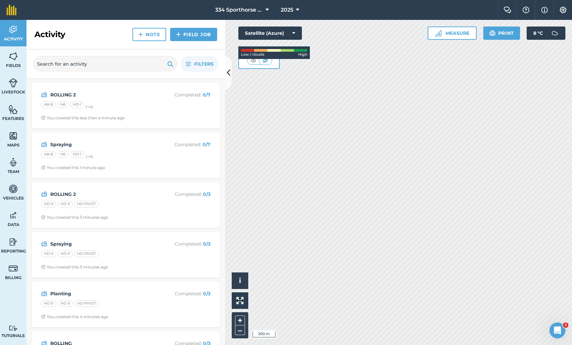
click at [16, 64] on span "Fields" at bounding box center [13, 65] width 26 height 5
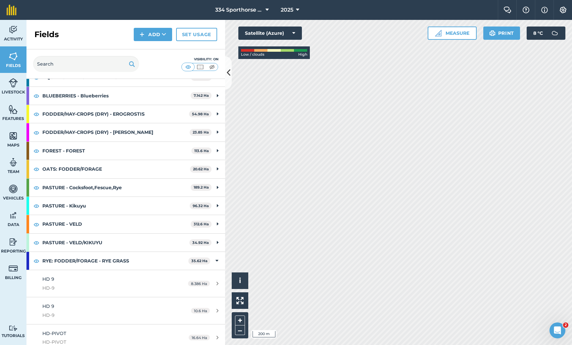
scroll to position [60, 0]
click at [13, 168] on link "Team" at bounding box center [13, 165] width 26 height 26
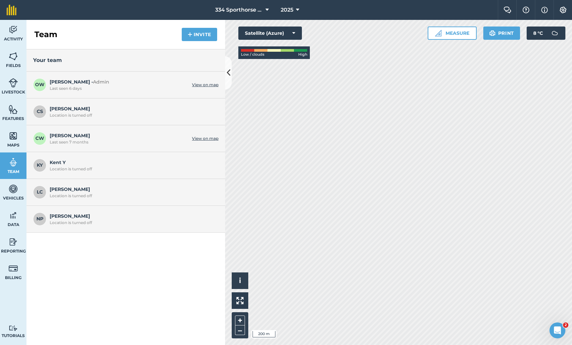
click at [11, 218] on img at bounding box center [13, 215] width 9 height 10
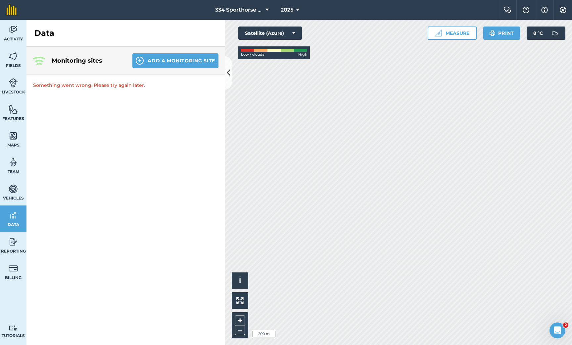
click at [11, 36] on link "Activity" at bounding box center [13, 33] width 26 height 26
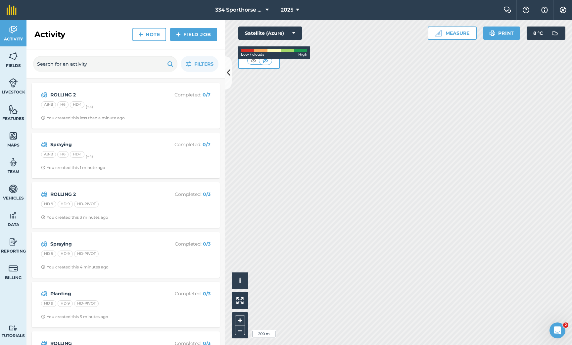
click at [188, 38] on link "Field Job" at bounding box center [193, 34] width 47 height 13
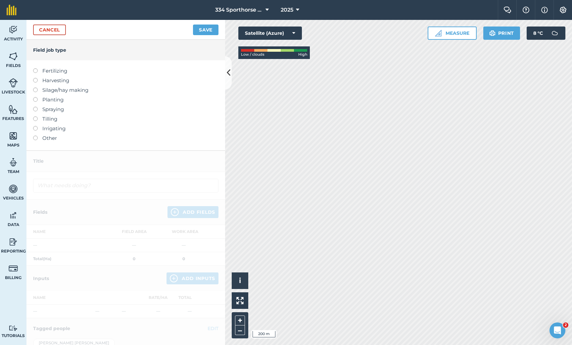
click at [56, 30] on link "Cancel" at bounding box center [49, 30] width 33 height 11
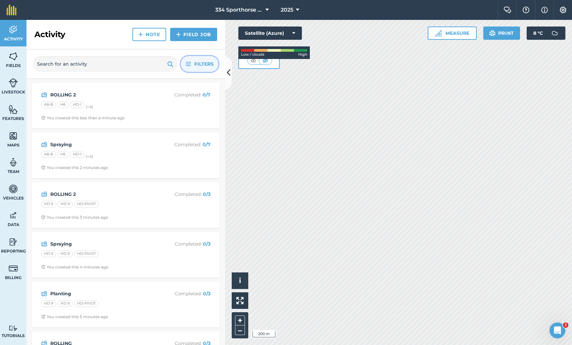
click at [200, 66] on span "Filters" at bounding box center [203, 63] width 19 height 7
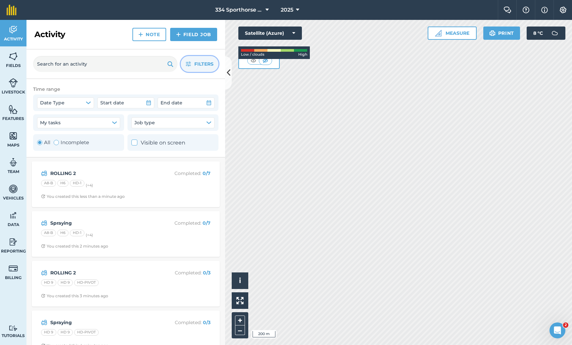
click at [56, 143] on div "Toggle Activity" at bounding box center [56, 142] width 5 height 5
radio input "false"
radio input "true"
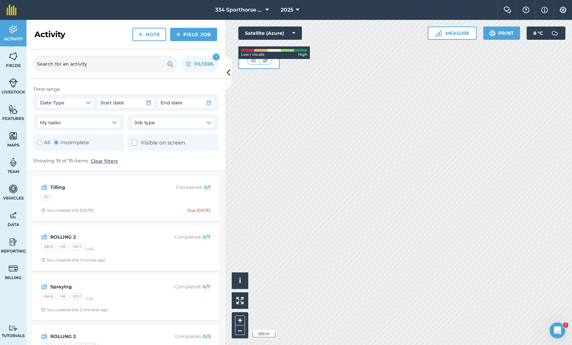
click at [151, 165] on div "Time range Date Type Start date End date My tasks Job type All Incomplete Visib…" at bounding box center [125, 125] width 199 height 93
click at [196, 67] on span "Filters" at bounding box center [203, 63] width 19 height 7
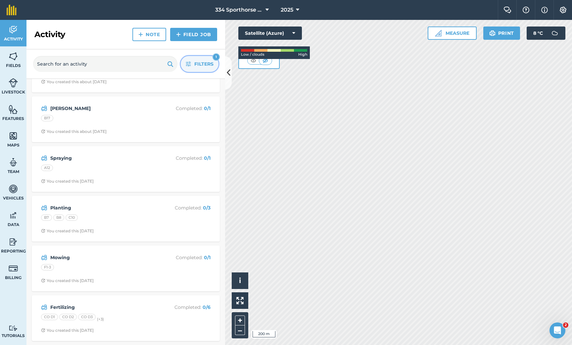
scroll to position [675, 0]
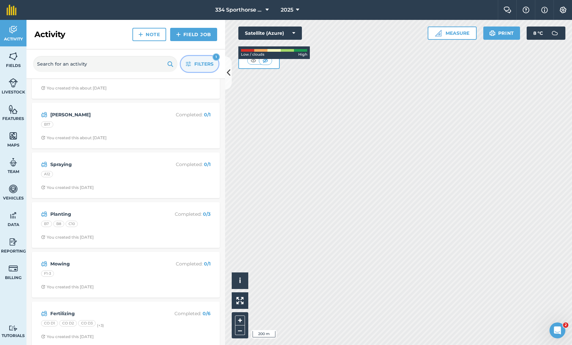
click at [150, 261] on strong "Mowing" at bounding box center [102, 263] width 105 height 7
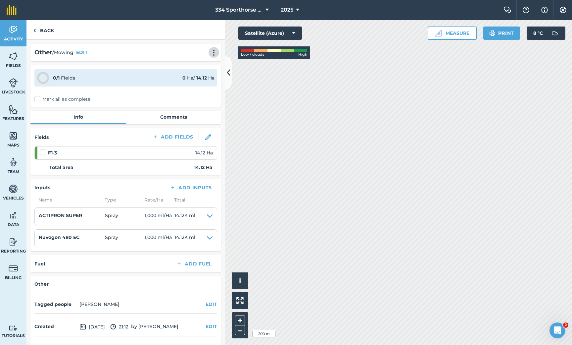
click at [217, 50] on img at bounding box center [214, 52] width 8 height 7
click at [200, 80] on link "Delete" at bounding box center [200, 82] width 42 height 13
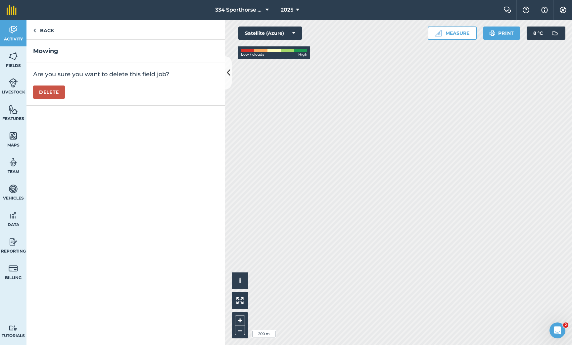
click at [55, 93] on button "Delete" at bounding box center [49, 91] width 32 height 13
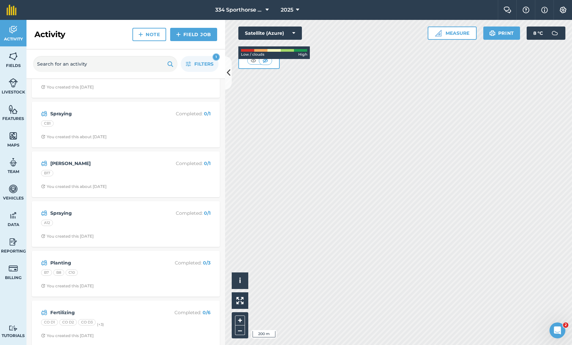
scroll to position [626, 0]
click at [154, 309] on strong "Fertilizing" at bounding box center [102, 312] width 105 height 7
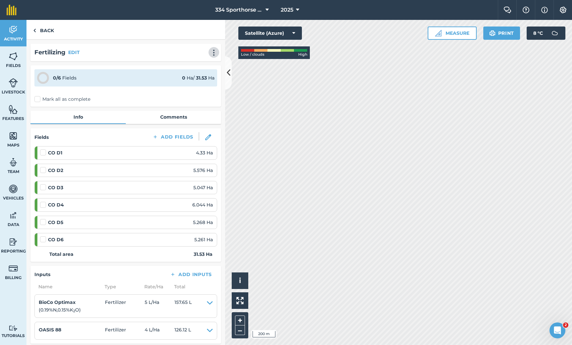
click at [211, 49] on button at bounding box center [214, 52] width 7 height 8
click at [197, 84] on link "Delete" at bounding box center [200, 82] width 42 height 13
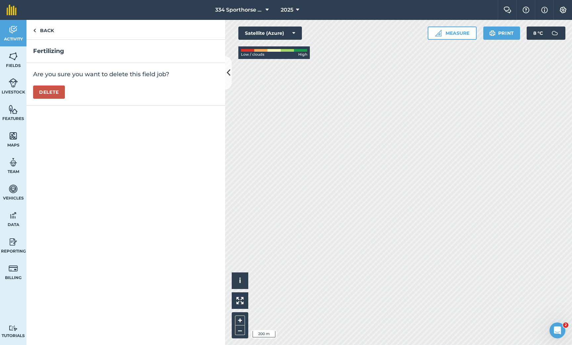
click at [51, 92] on button "Delete" at bounding box center [49, 91] width 32 height 13
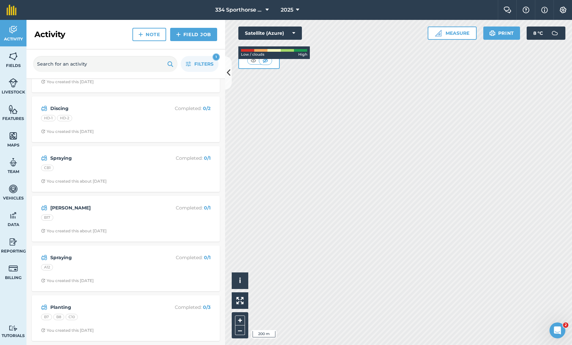
scroll to position [577, 0]
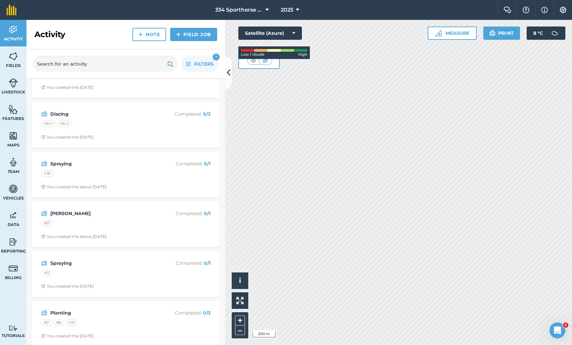
click at [96, 309] on strong "Planting" at bounding box center [102, 312] width 105 height 7
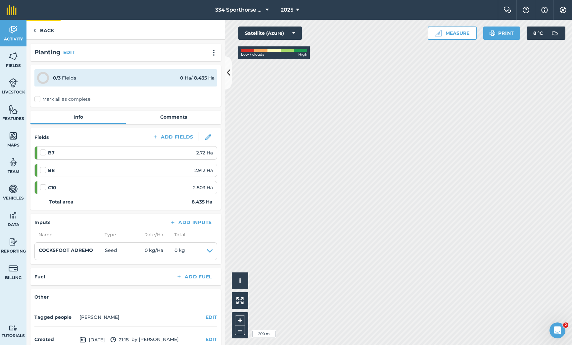
click at [42, 30] on link "Back" at bounding box center [43, 30] width 34 height 20
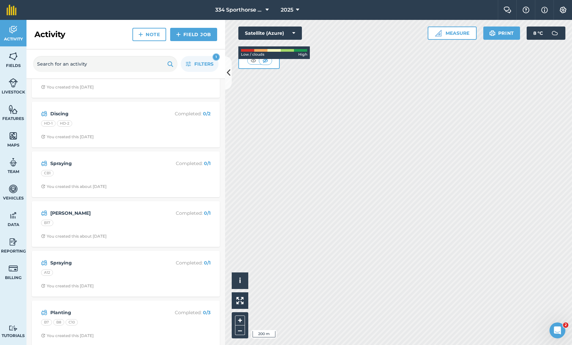
scroll to position [577, 0]
click at [148, 309] on strong "Planting" at bounding box center [102, 312] width 105 height 7
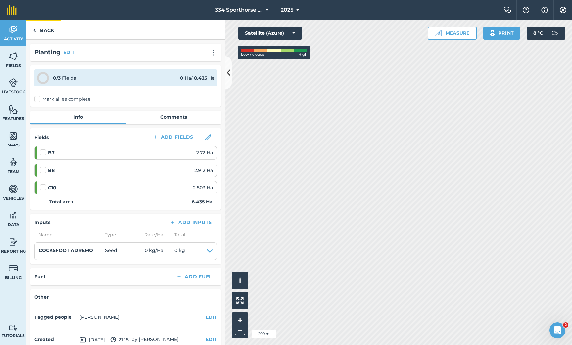
click at [49, 30] on link "Back" at bounding box center [43, 30] width 34 height 20
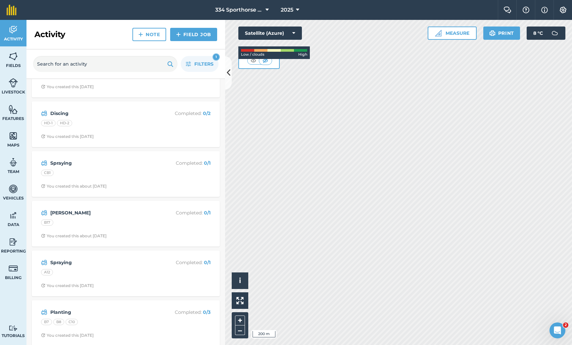
scroll to position [577, 0]
click at [131, 312] on div "Planting Completed : 0 / 3 B7 B8 C10 You created this [DATE]" at bounding box center [126, 324] width 180 height 38
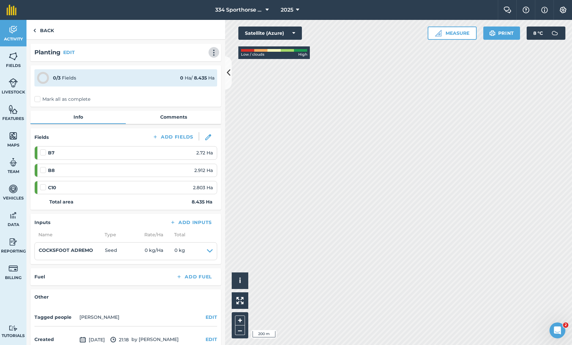
click at [211, 51] on img at bounding box center [214, 52] width 8 height 7
click at [202, 80] on link "Delete" at bounding box center [200, 82] width 42 height 13
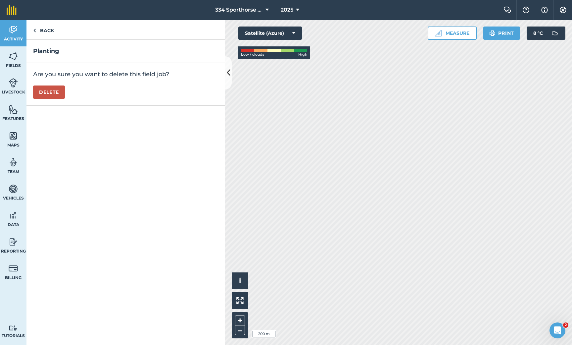
click at [52, 92] on button "Delete" at bounding box center [49, 91] width 32 height 13
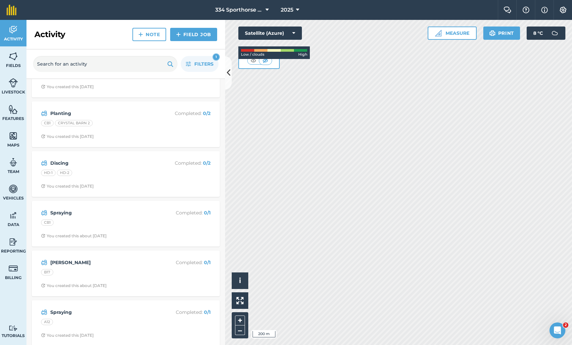
scroll to position [527, 0]
click at [97, 309] on strong "Spraying" at bounding box center [102, 312] width 105 height 7
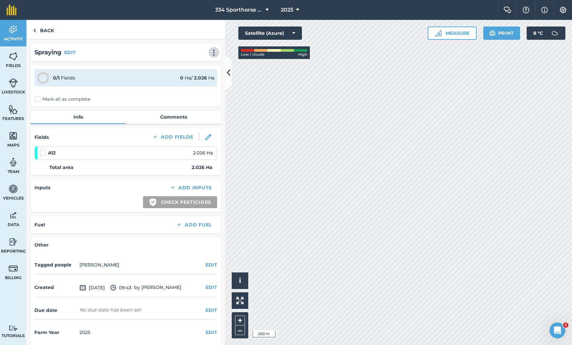
click at [213, 51] on img at bounding box center [214, 52] width 8 height 7
click at [198, 84] on link "Delete" at bounding box center [200, 82] width 42 height 13
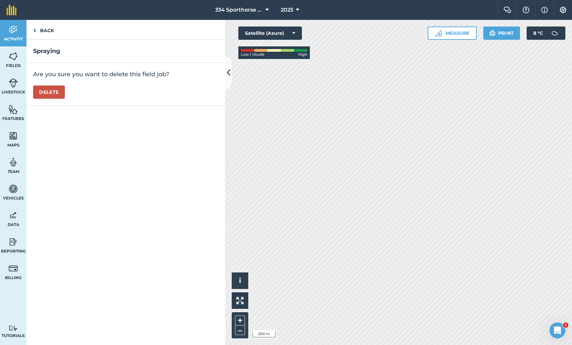
click at [50, 89] on button "Delete" at bounding box center [49, 91] width 32 height 13
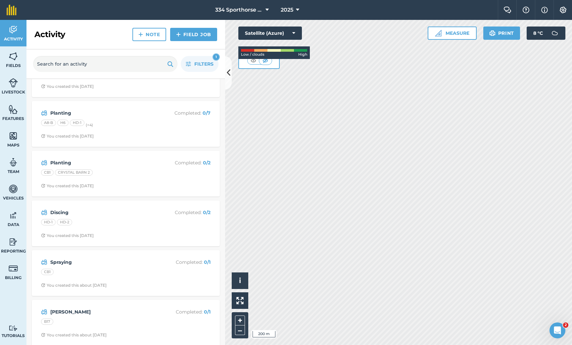
scroll to position [478, 0]
click at [104, 308] on strong "[PERSON_NAME]" at bounding box center [102, 311] width 105 height 7
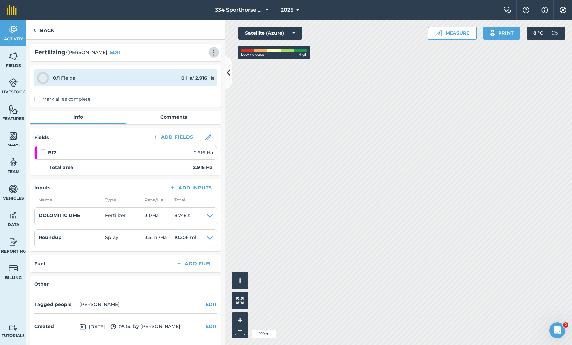
click at [216, 48] on button at bounding box center [214, 52] width 7 height 8
click at [203, 82] on link "Delete" at bounding box center [200, 82] width 42 height 13
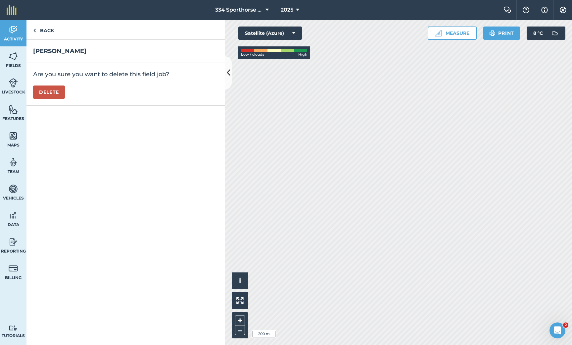
click at [54, 93] on button "Delete" at bounding box center [49, 91] width 32 height 13
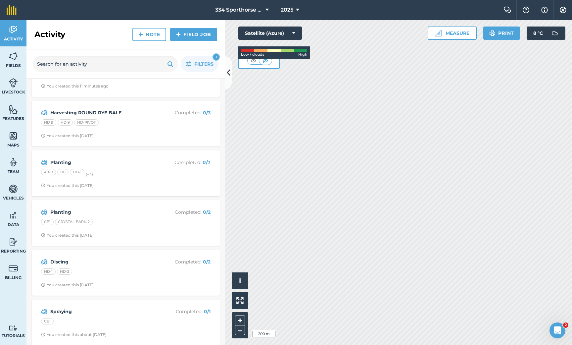
scroll to position [429, 0]
click at [14, 115] on link "Features" at bounding box center [13, 112] width 26 height 26
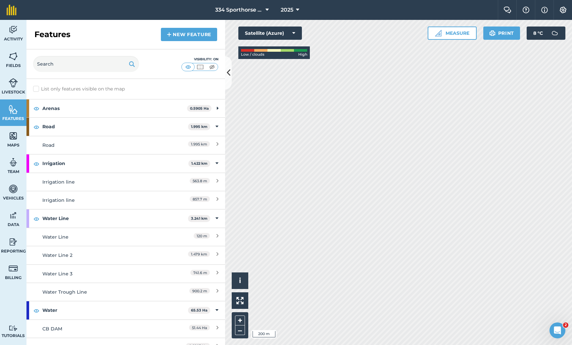
click at [564, 13] on img at bounding box center [563, 10] width 8 height 7
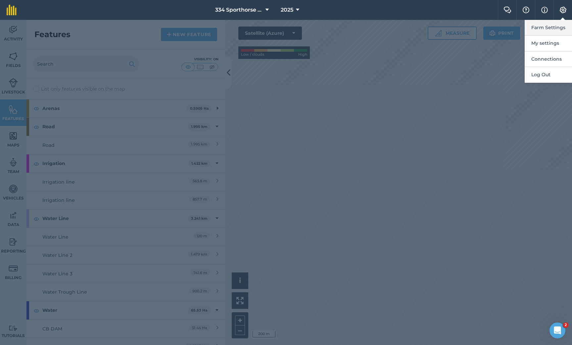
click at [547, 29] on button "Farm Settings" at bounding box center [548, 28] width 47 height 16
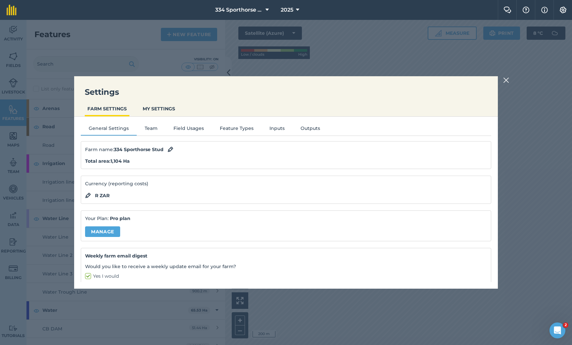
click at [268, 128] on button "Inputs" at bounding box center [277, 129] width 31 height 10
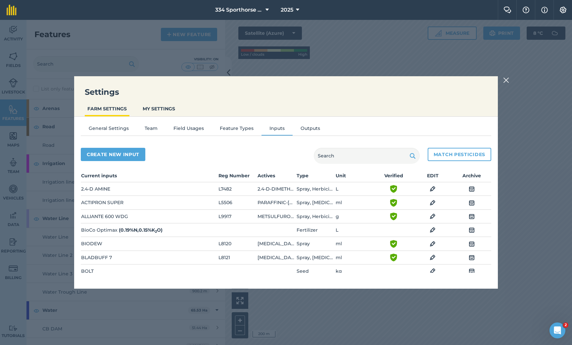
click at [300, 131] on button "Outputs" at bounding box center [310, 129] width 35 height 10
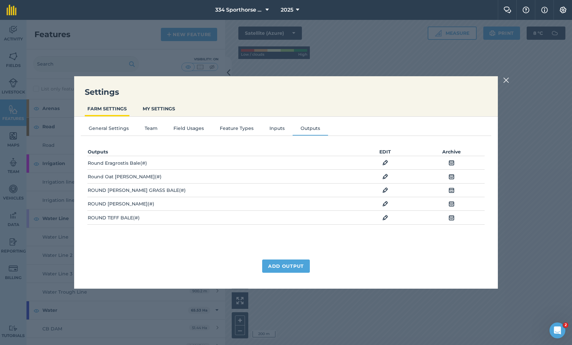
click at [277, 130] on button "Inputs" at bounding box center [277, 129] width 31 height 10
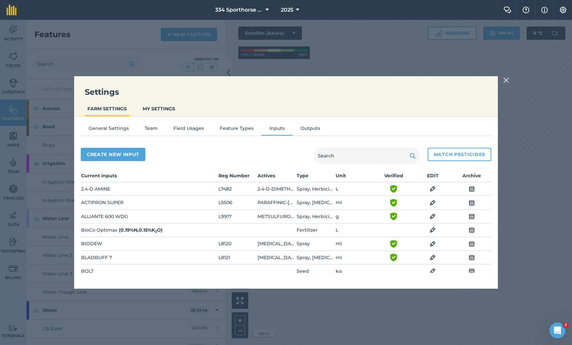
click at [240, 129] on button "Feature Types" at bounding box center [237, 129] width 50 height 10
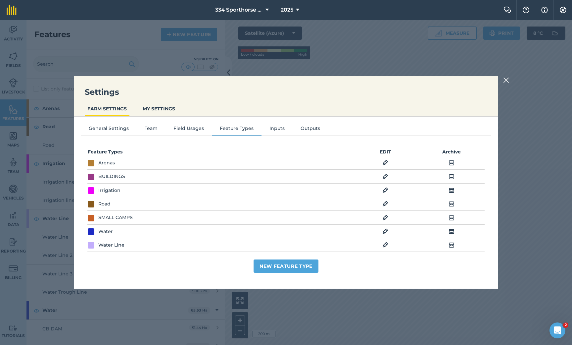
click at [186, 130] on button "Field Usages" at bounding box center [189, 129] width 46 height 10
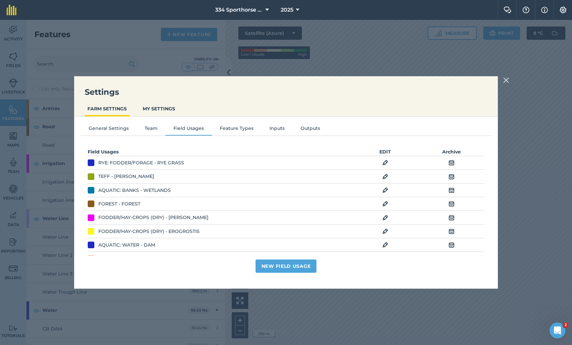
click at [147, 129] on button "Team" at bounding box center [151, 129] width 29 height 10
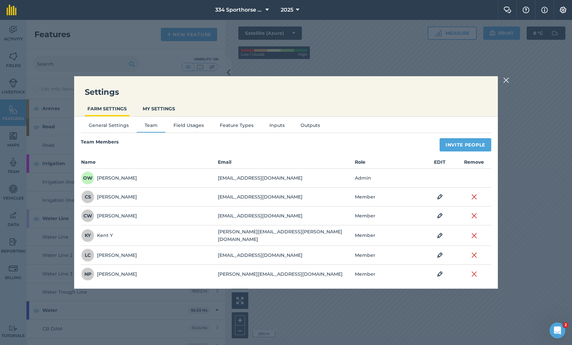
scroll to position [3, 0]
click at [239, 128] on button "Feature Types" at bounding box center [237, 127] width 50 height 10
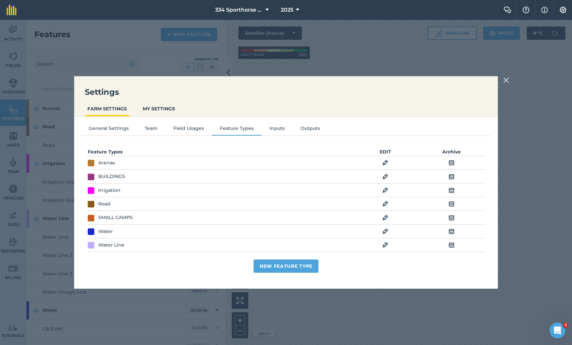
scroll to position [0, 0]
click at [153, 130] on button "Team" at bounding box center [151, 129] width 29 height 10
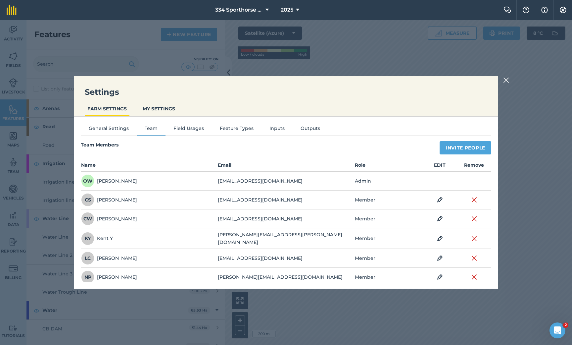
click at [109, 127] on button "General Settings" at bounding box center [109, 129] width 56 height 10
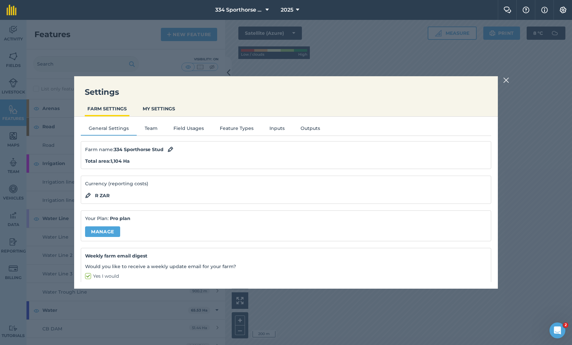
click at [276, 126] on button "Inputs" at bounding box center [277, 129] width 31 height 10
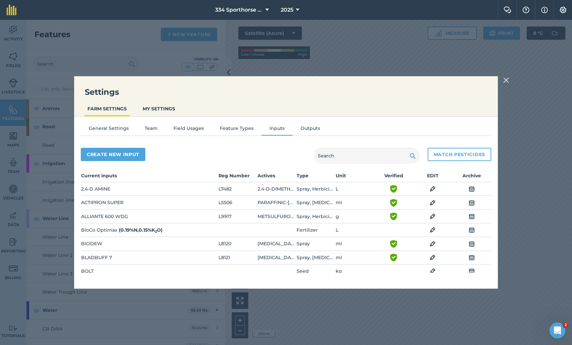
click at [157, 109] on button "MY SETTINGS" at bounding box center [159, 108] width 38 height 13
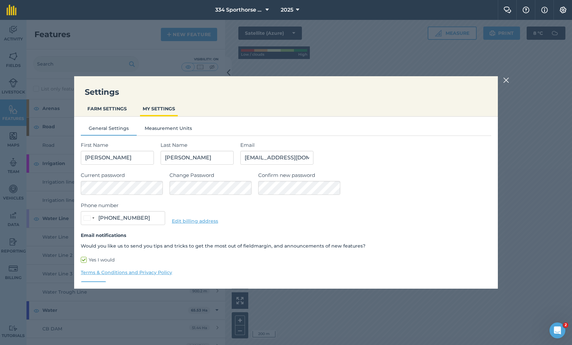
type input "071 673 3435"
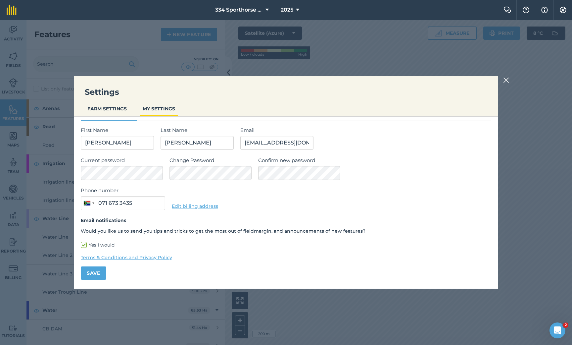
scroll to position [15, 0]
click at [504, 79] on img at bounding box center [506, 80] width 6 height 8
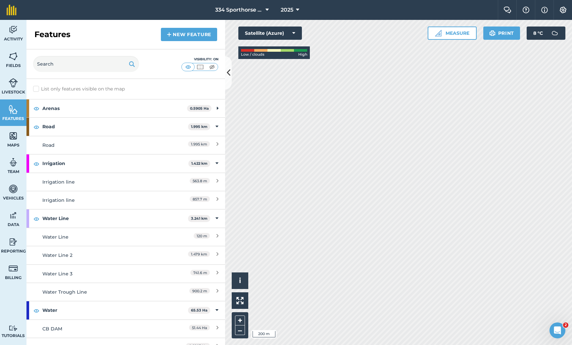
click at [558, 13] on button "Settings" at bounding box center [563, 10] width 19 height 20
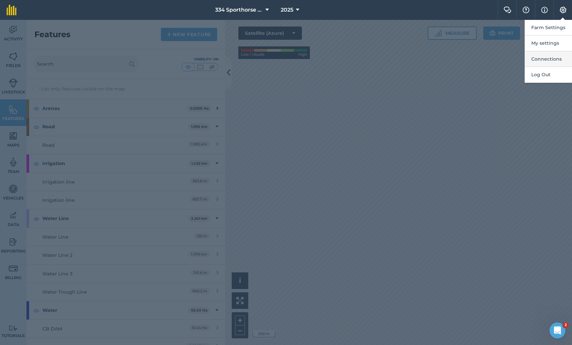
click at [541, 58] on button "Connections" at bounding box center [548, 59] width 47 height 16
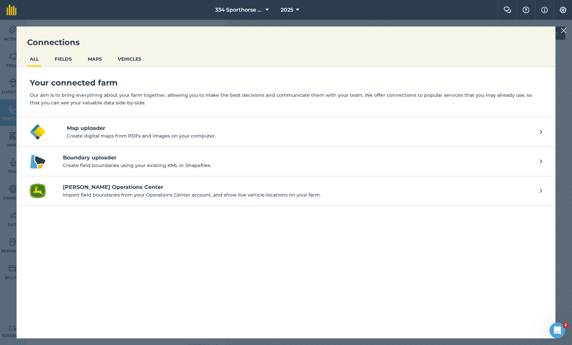
click at [64, 58] on button "FIELDS" at bounding box center [63, 59] width 23 height 13
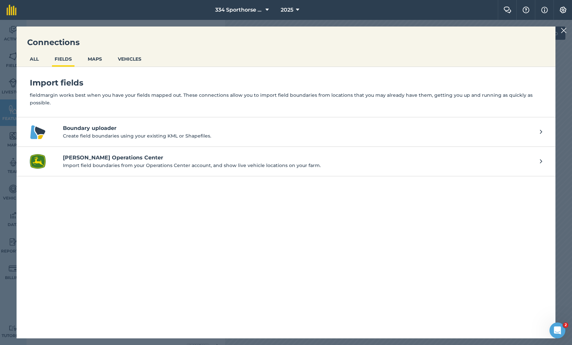
click at [90, 58] on button "MAPS" at bounding box center [95, 59] width 20 height 13
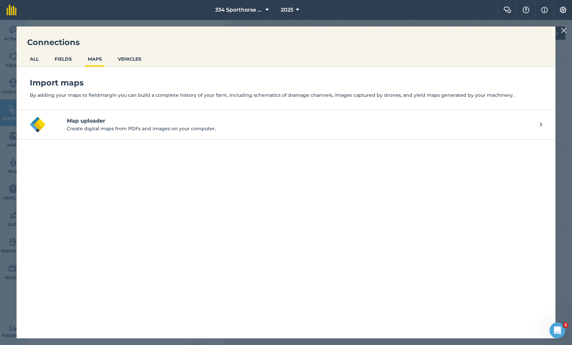
click at [132, 59] on button "VEHICLES" at bounding box center [129, 59] width 29 height 13
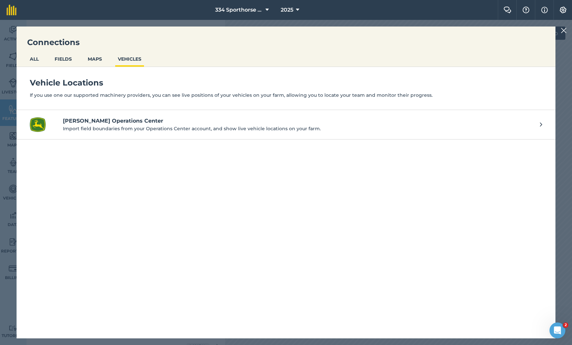
click at [565, 31] on img at bounding box center [564, 30] width 6 height 8
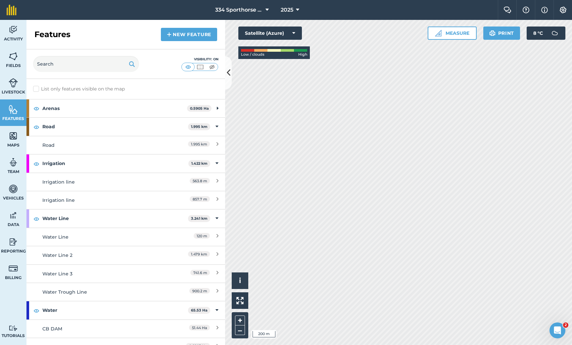
click at [460, 37] on button "Measure" at bounding box center [452, 32] width 49 height 13
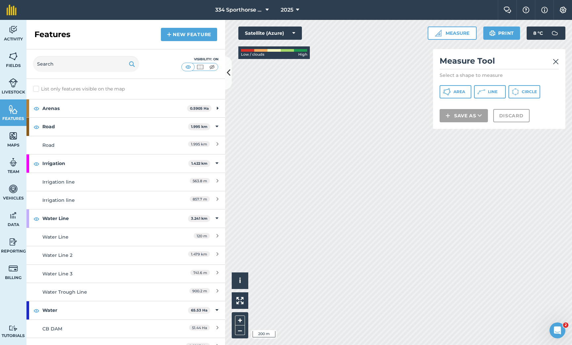
click at [558, 61] on img at bounding box center [556, 62] width 6 height 8
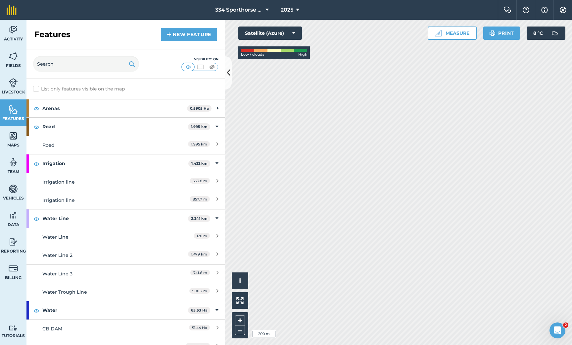
click at [228, 72] on icon at bounding box center [229, 73] width 4 height 12
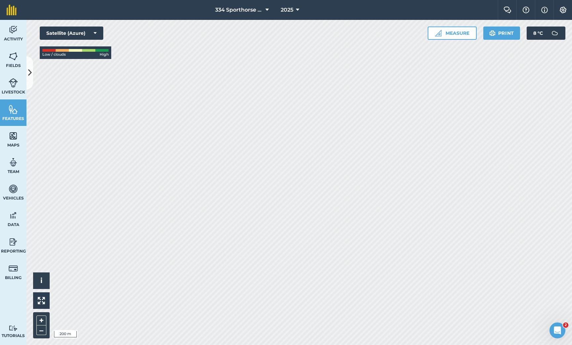
click at [12, 27] on img at bounding box center [13, 30] width 9 height 10
click at [545, 7] on img at bounding box center [544, 10] width 7 height 8
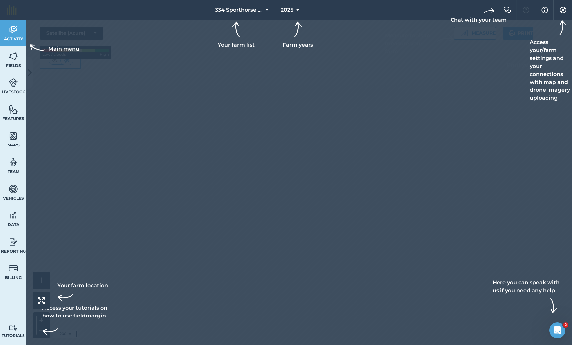
click at [472, 66] on div at bounding box center [286, 172] width 572 height 345
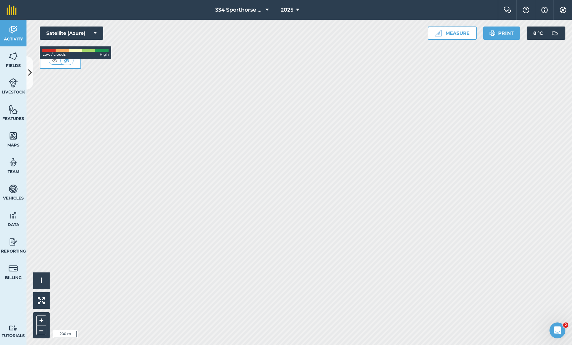
click at [509, 12] on img at bounding box center [508, 10] width 8 height 7
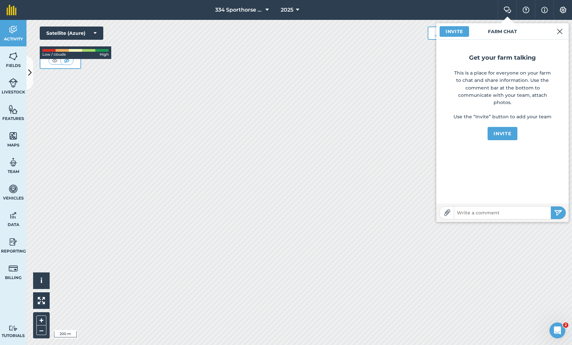
click at [562, 30] on img at bounding box center [560, 31] width 6 height 8
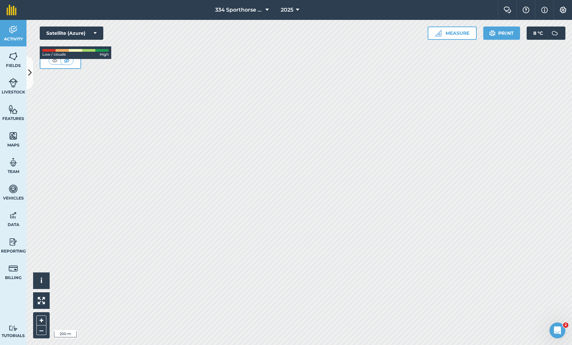
click at [528, 9] on img at bounding box center [526, 10] width 8 height 7
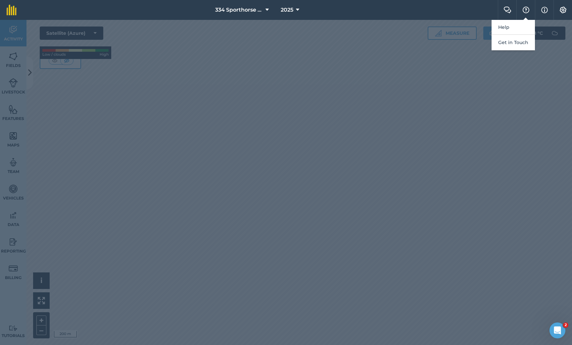
click at [540, 56] on div at bounding box center [286, 182] width 572 height 325
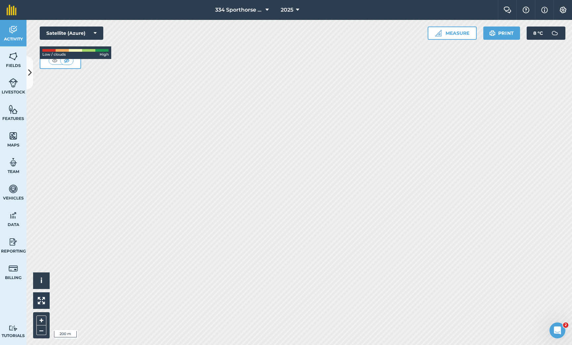
click at [545, 12] on img at bounding box center [544, 10] width 7 height 8
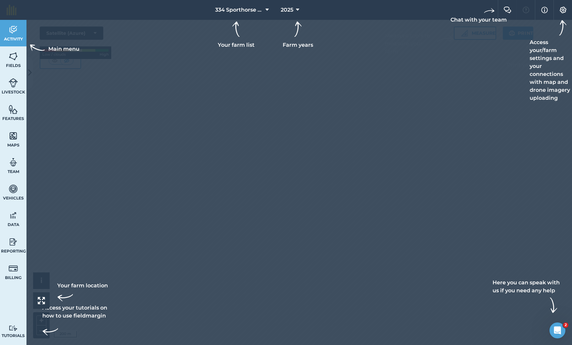
click at [475, 57] on div at bounding box center [286, 172] width 572 height 345
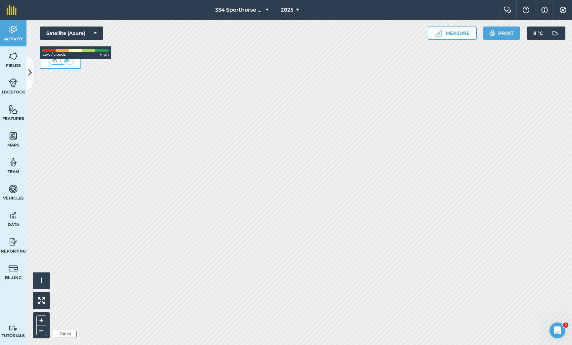
click at [253, 11] on span "334 Sporthorse Stud" at bounding box center [239, 10] width 48 height 8
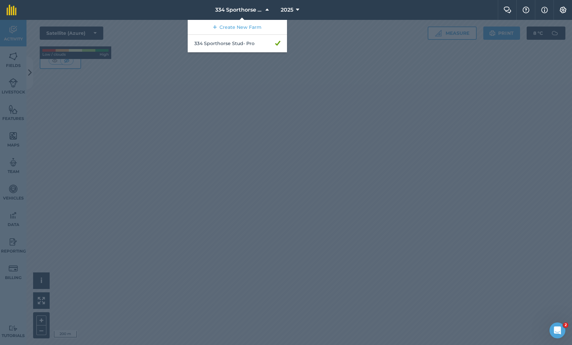
click at [346, 47] on div at bounding box center [286, 182] width 572 height 325
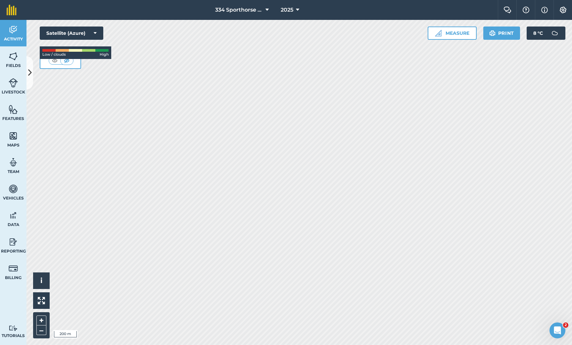
click at [561, 13] on button "Settings" at bounding box center [563, 10] width 19 height 20
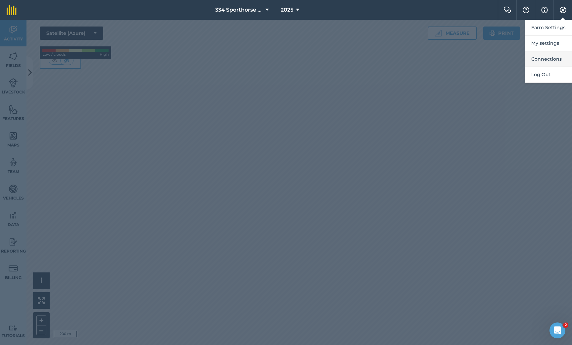
click at [548, 62] on button "Connections" at bounding box center [548, 59] width 47 height 16
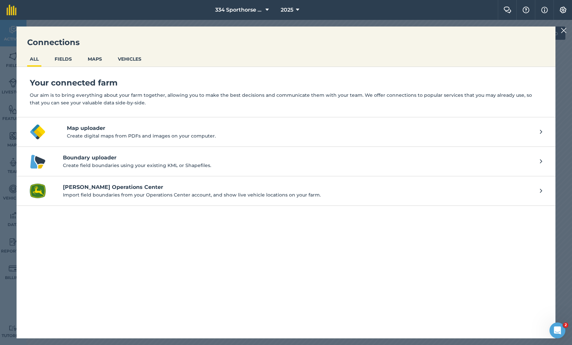
click at [566, 32] on img at bounding box center [564, 30] width 6 height 8
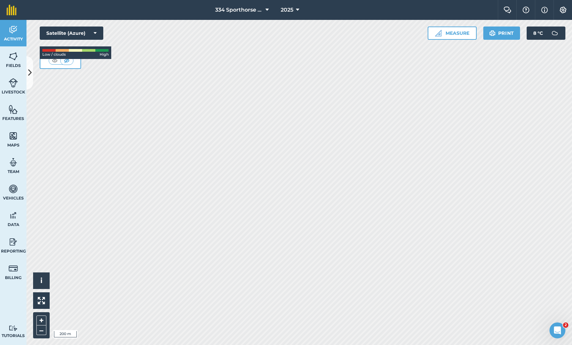
click at [562, 8] on img at bounding box center [563, 10] width 8 height 7
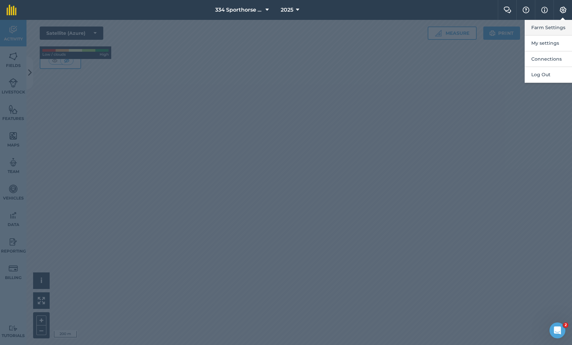
click at [545, 28] on button "Farm Settings" at bounding box center [548, 28] width 47 height 16
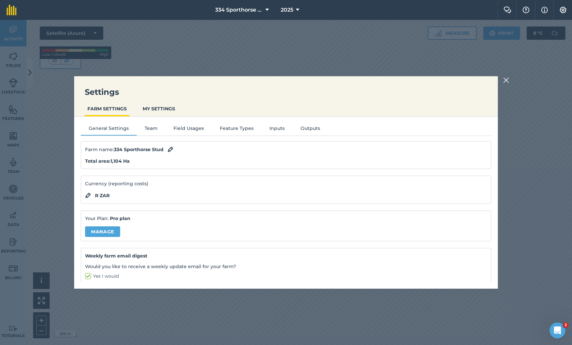
click at [273, 131] on button "Inputs" at bounding box center [277, 129] width 31 height 10
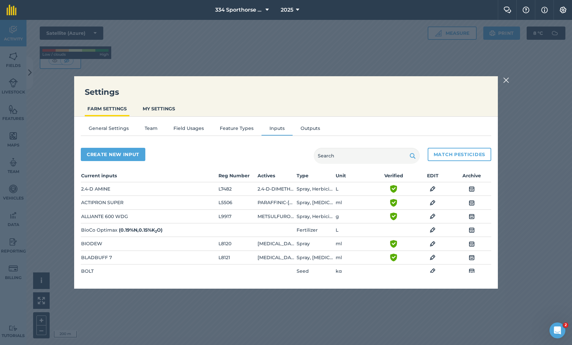
click at [107, 128] on button "General Settings" at bounding box center [109, 129] width 56 height 10
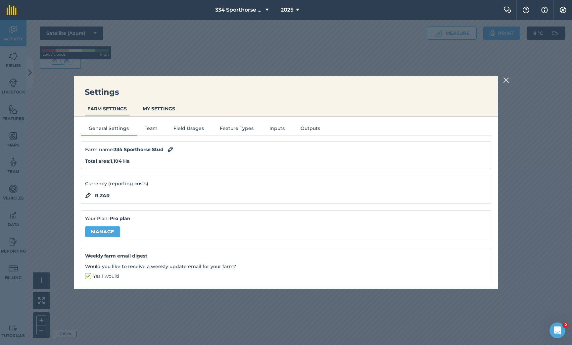
click at [180, 129] on button "Field Usages" at bounding box center [189, 129] width 46 height 10
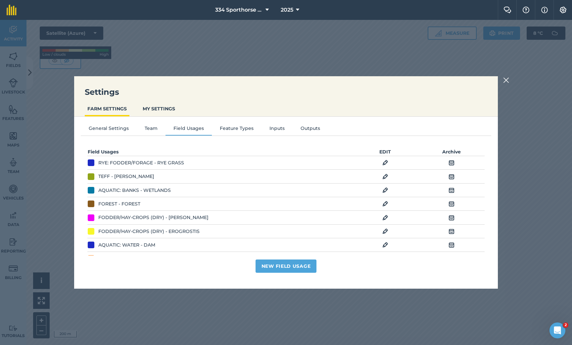
click at [158, 130] on button "Team" at bounding box center [151, 129] width 29 height 10
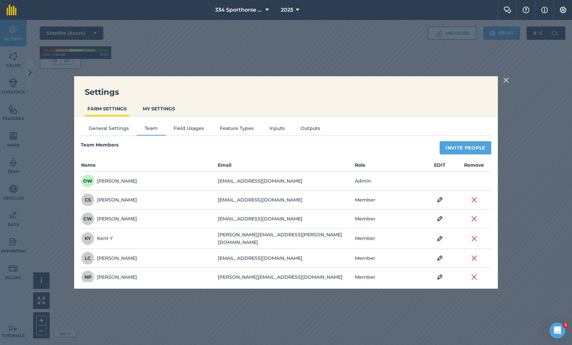
click at [273, 128] on button "Inputs" at bounding box center [277, 129] width 31 height 10
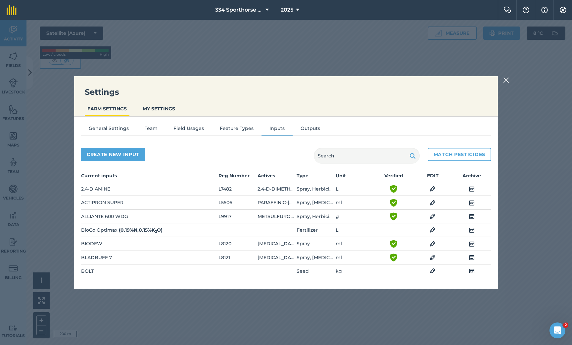
click at [270, 129] on button "Inputs" at bounding box center [277, 129] width 31 height 10
click at [163, 108] on button "MY SETTINGS" at bounding box center [159, 108] width 38 height 13
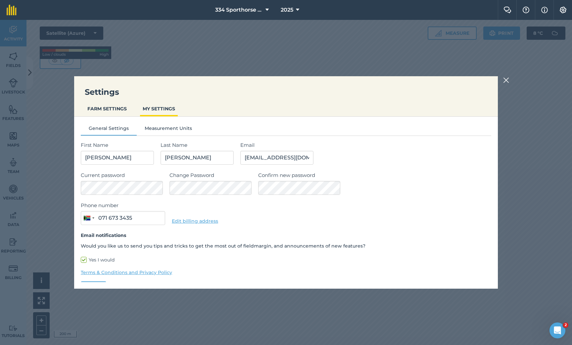
click at [502, 82] on div "Settings FARM SETTINGS MY SETTINGS General Settings Measurement Units First Nam…" at bounding box center [286, 182] width 572 height 325
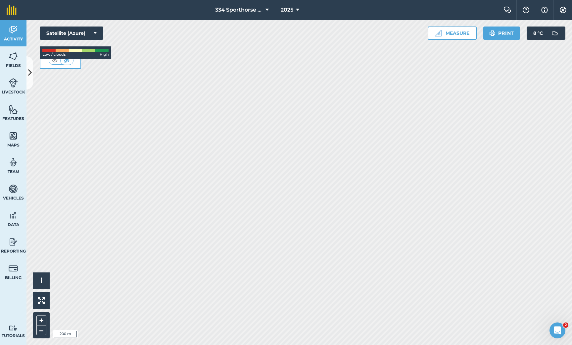
click at [9, 247] on link "Reporting" at bounding box center [13, 245] width 26 height 26
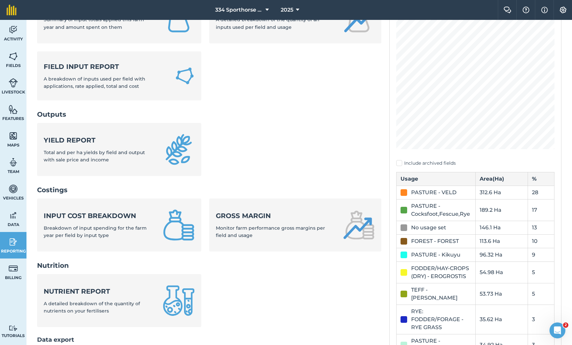
scroll to position [88, 0]
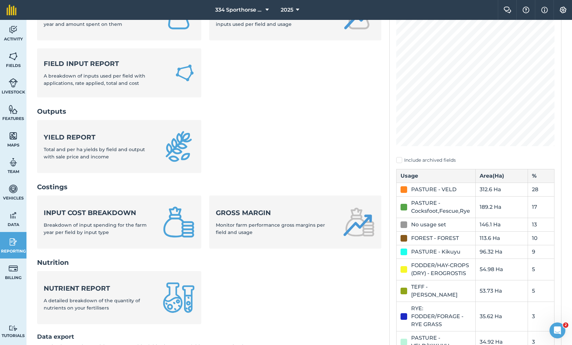
click at [118, 208] on div "Input cost breakdown Breakdown of input spending for the farm year per field by…" at bounding box center [99, 222] width 111 height 28
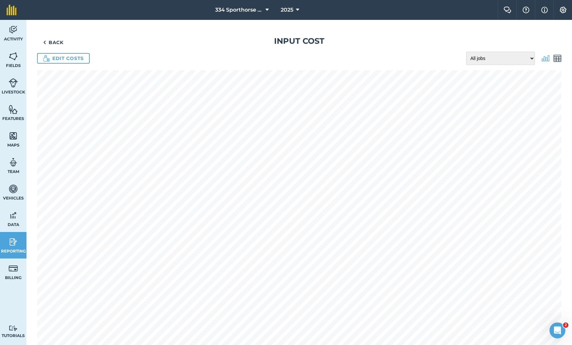
click at [60, 58] on link "Edit costs" at bounding box center [63, 58] width 53 height 11
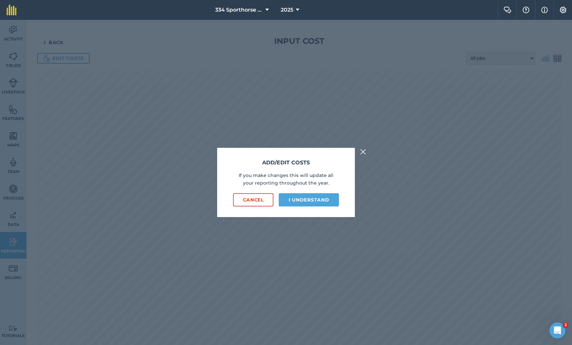
click at [313, 200] on button "I understand" at bounding box center [309, 199] width 60 height 13
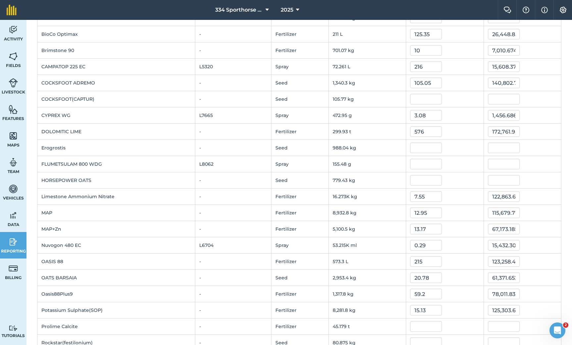
scroll to position [143, 0]
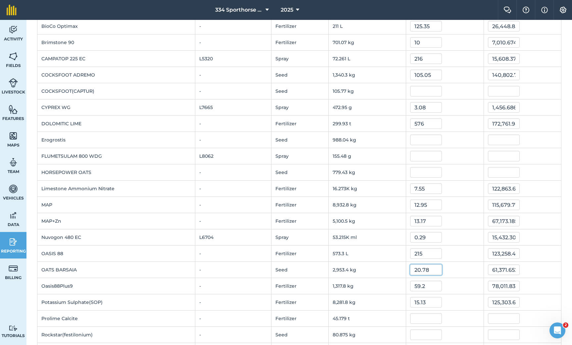
click at [430, 269] on input "20.78" at bounding box center [426, 269] width 32 height 11
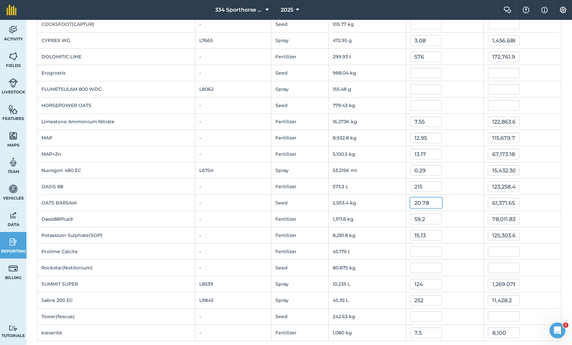
scroll to position [213, 0]
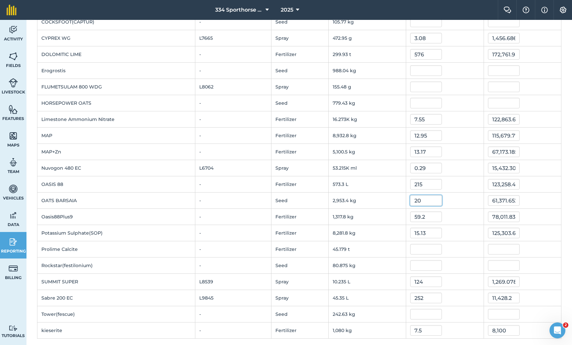
type input "2"
type input "24.72"
type input "73,008.048"
click at [451, 217] on div "59.2" at bounding box center [444, 216] width 69 height 11
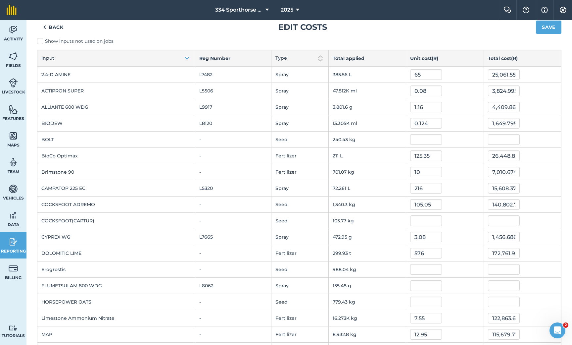
scroll to position [0, 0]
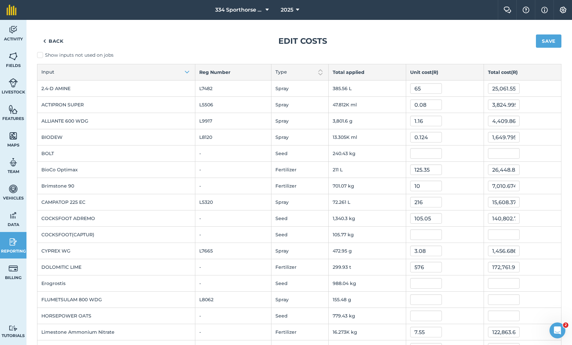
click at [40, 54] on label "Show inputs not used on jobs" at bounding box center [299, 55] width 524 height 7
click at [40, 54] on input "Show inputs not used on jobs" at bounding box center [39, 54] width 4 height 4
checkbox input "true"
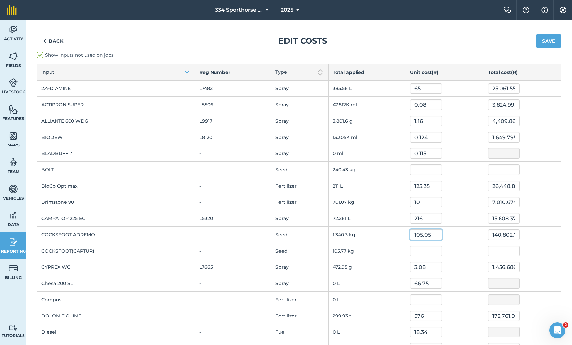
click at [435, 236] on input "105.05" at bounding box center [426, 234] width 32 height 11
type input "113.85"
type input "152,597.720385"
click at [457, 38] on div "Back Edit costs Save" at bounding box center [299, 40] width 524 height 21
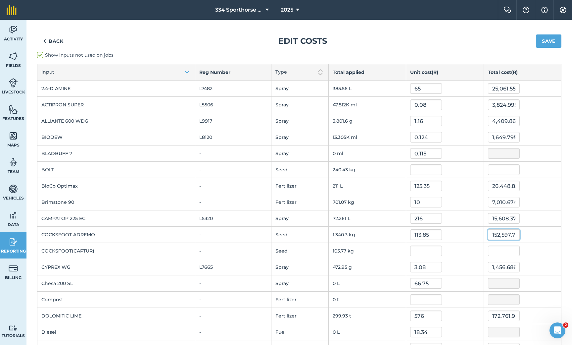
click at [502, 237] on input "152,597.720385" at bounding box center [504, 234] width 32 height 11
click at [420, 171] on input "text" at bounding box center [426, 169] width 32 height 11
click at [419, 250] on input "text" at bounding box center [426, 250] width 32 height 11
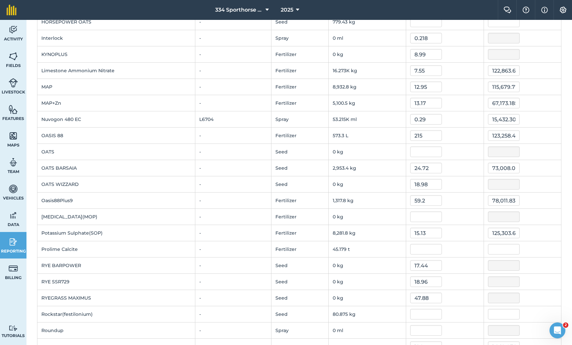
scroll to position [353, 0]
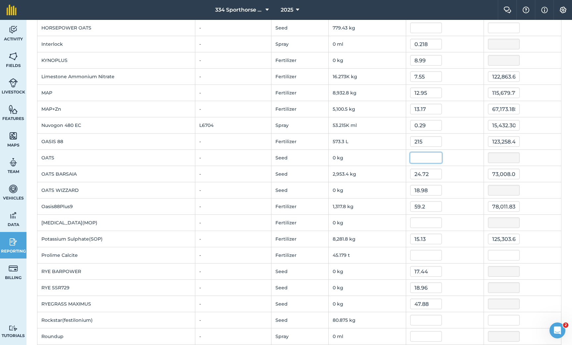
click at [411, 155] on input "text" at bounding box center [426, 157] width 32 height 11
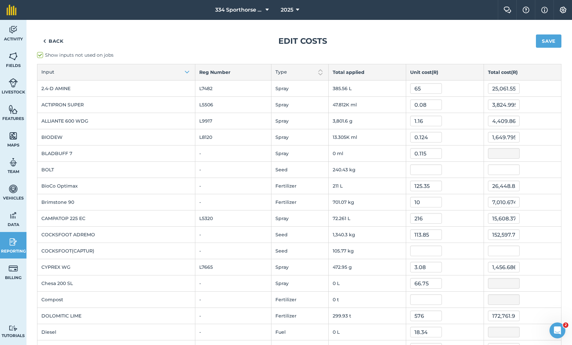
scroll to position [0, 0]
click at [423, 203] on input "10" at bounding box center [426, 202] width 32 height 11
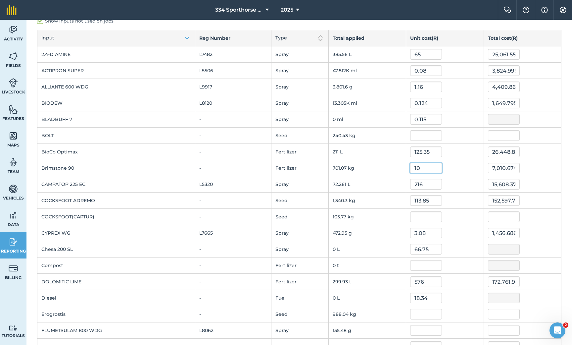
scroll to position [51, 0]
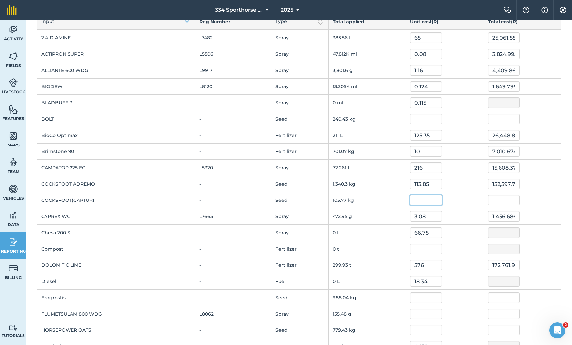
click at [415, 200] on input "text" at bounding box center [426, 200] width 32 height 11
click at [435, 268] on input "576" at bounding box center [426, 265] width 32 height 11
click at [432, 261] on input "576" at bounding box center [426, 265] width 32 height 11
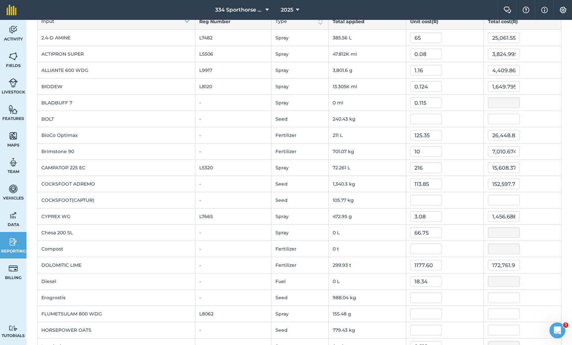
type input "1,177.6"
type input "353,202.2784"
click at [462, 269] on div "1,177.6" at bounding box center [444, 265] width 69 height 11
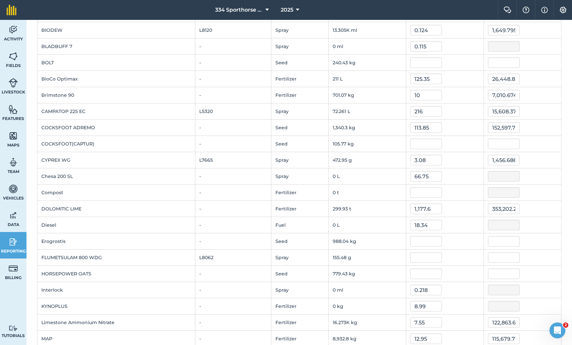
scroll to position [111, 0]
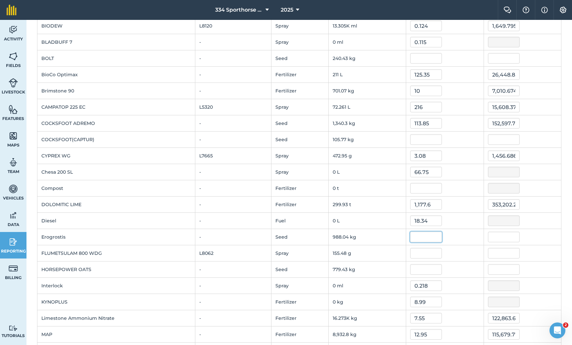
click at [418, 236] on input "text" at bounding box center [426, 236] width 32 height 11
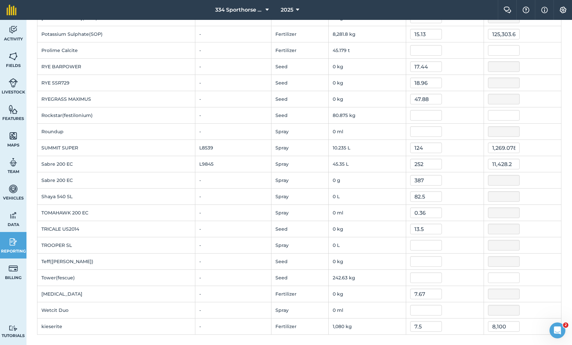
scroll to position [501, 0]
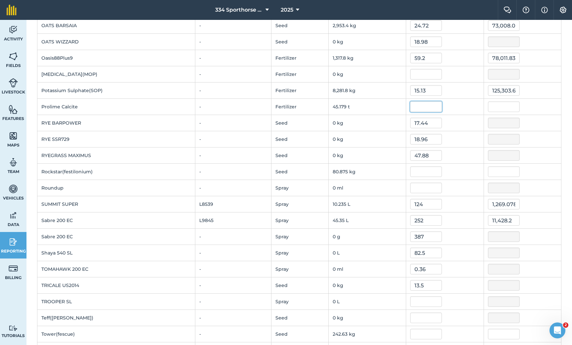
click at [430, 108] on input "text" at bounding box center [426, 106] width 32 height 11
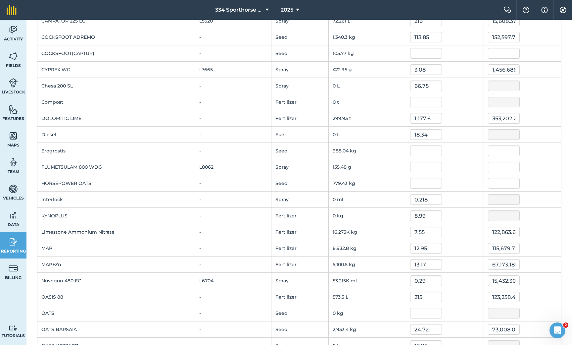
scroll to position [193, 0]
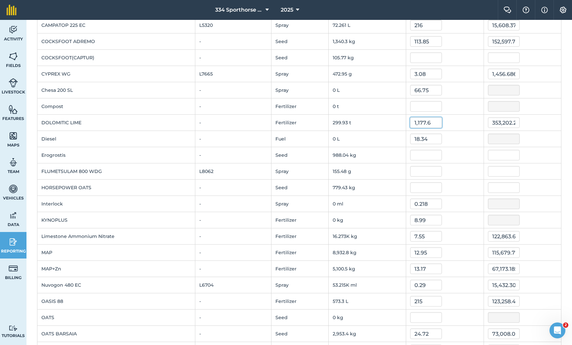
click at [437, 126] on input "1,177.6" at bounding box center [426, 122] width 32 height 11
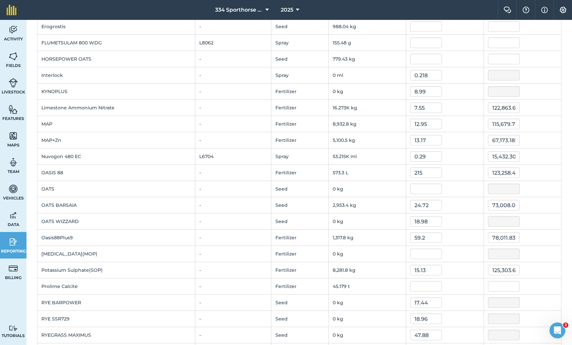
scroll to position [324, 0]
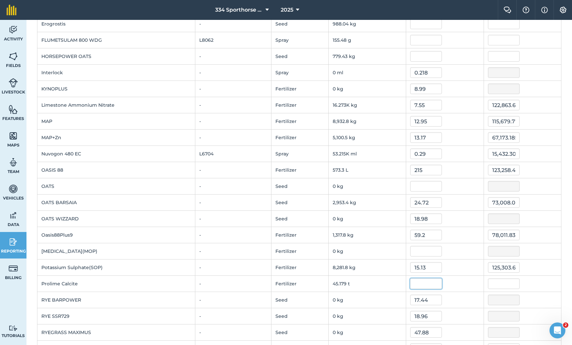
type input "1,024"
type input "307,132.416"
click at [416, 282] on input "text" at bounding box center [426, 283] width 32 height 11
type input "1,101"
type input "49,742.079000000005"
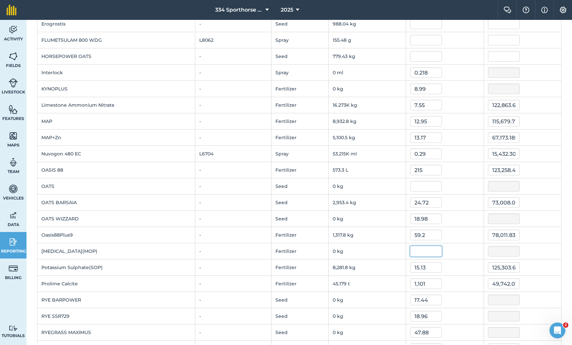
click at [424, 251] on input "text" at bounding box center [426, 251] width 32 height 11
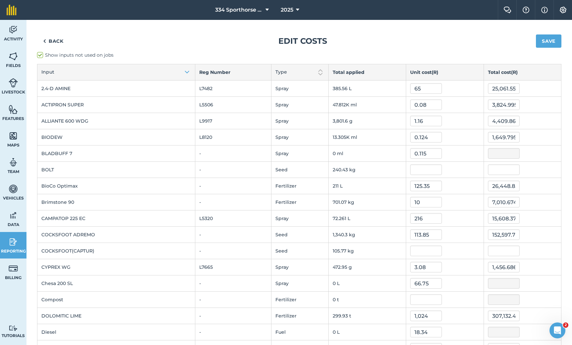
scroll to position [0, 0]
click at [549, 43] on button "Save" at bounding box center [548, 40] width 25 height 13
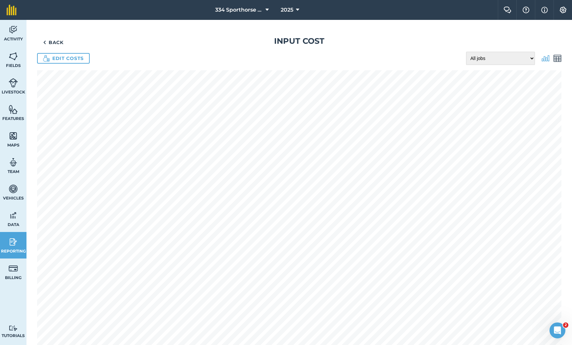
click at [56, 43] on link "Back" at bounding box center [53, 42] width 32 height 13
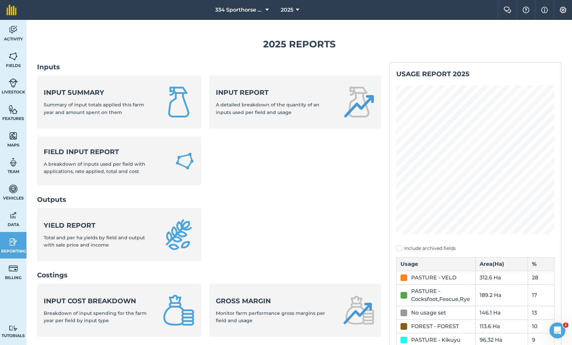
click at [129, 95] on div "Input summary Summary of input totals applied this farm year and amount spent o…" at bounding box center [99, 102] width 111 height 28
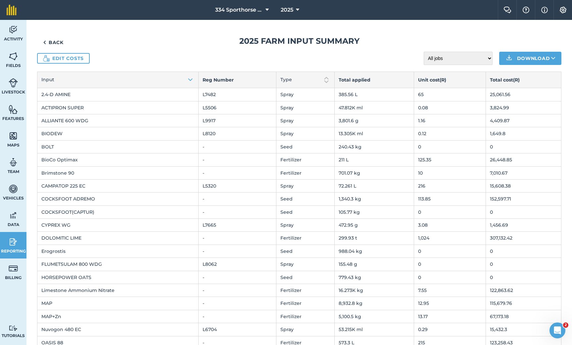
click at [52, 44] on link "Back" at bounding box center [53, 42] width 32 height 13
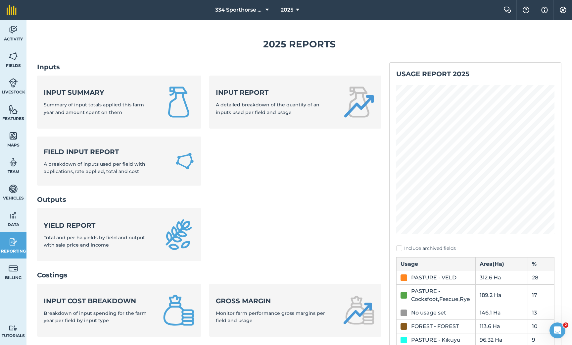
click at [222, 85] on link "Input report A detailed breakdown of the quantity of an inputs used per field a…" at bounding box center [295, 101] width 172 height 53
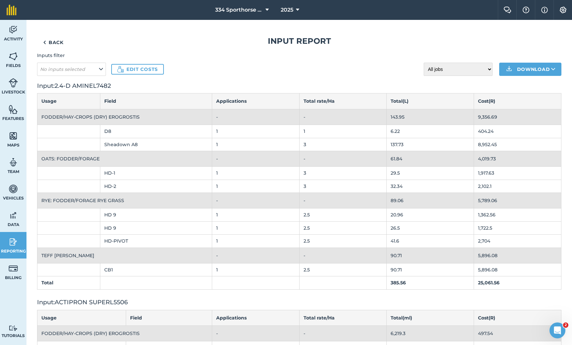
click at [53, 40] on link "Back" at bounding box center [53, 42] width 32 height 13
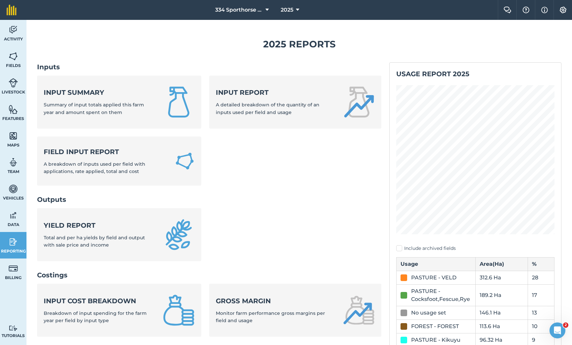
click at [116, 149] on strong "Field Input Report" at bounding box center [105, 151] width 123 height 9
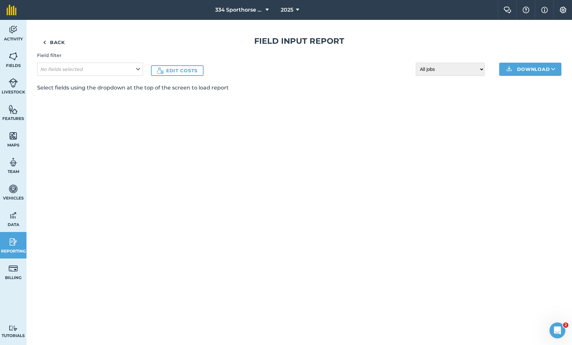
click at [136, 66] on icon at bounding box center [138, 69] width 4 height 7
click at [53, 112] on label "crystal barn" at bounding box center [95, 111] width 89 height 7
click at [53, 112] on input "crystal barn" at bounding box center [53, 110] width 4 height 4
checkbox input "true"
click at [53, 125] on label "D16" at bounding box center [95, 123] width 89 height 7
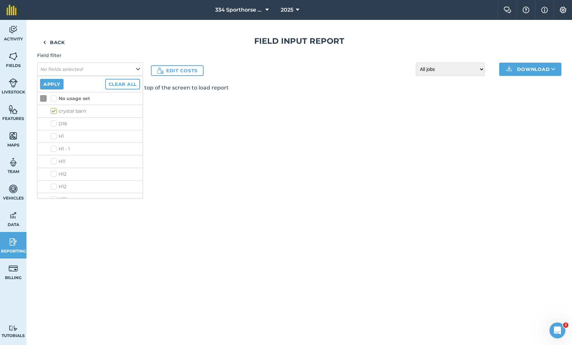
click at [53, 124] on input "D16" at bounding box center [53, 122] width 4 height 4
checkbox input "true"
click at [55, 134] on label "H1" at bounding box center [95, 136] width 89 height 7
click at [55, 134] on input "H1" at bounding box center [53, 135] width 4 height 4
checkbox input "true"
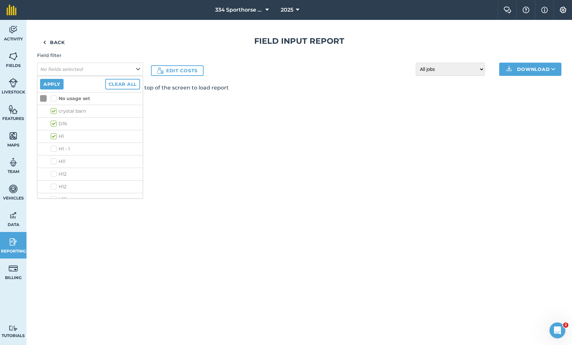
click at [55, 148] on label "H1 - 1" at bounding box center [95, 148] width 89 height 7
click at [55, 148] on input "H1 - 1" at bounding box center [53, 147] width 4 height 4
checkbox input "true"
click at [56, 97] on label "No usage set" at bounding box center [70, 98] width 39 height 7
click at [55, 97] on input "No usage set" at bounding box center [53, 97] width 4 height 4
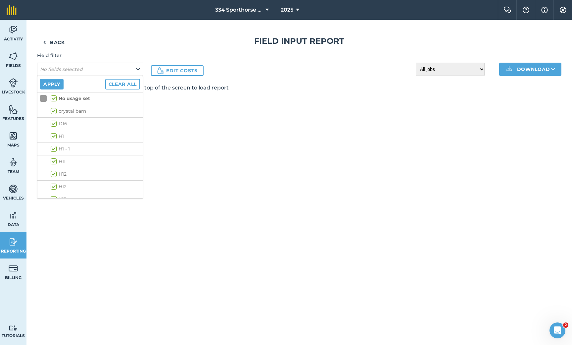
checkbox input "true"
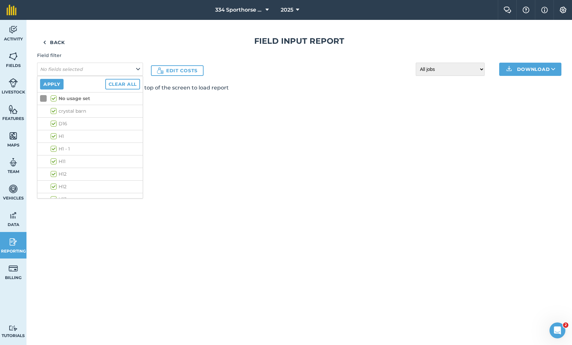
checkbox input "true"
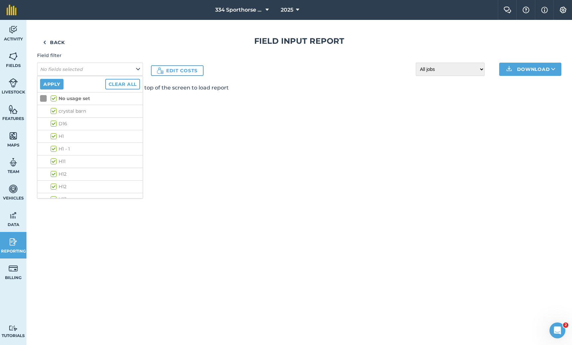
checkbox input "true"
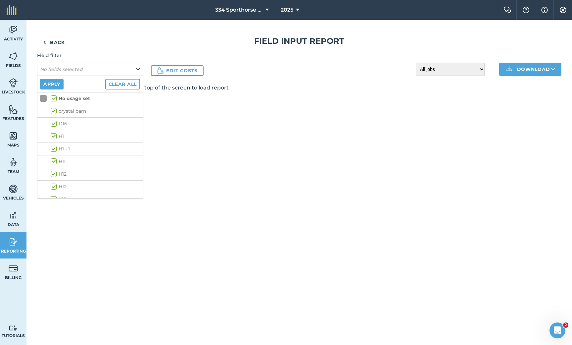
checkbox input "true"
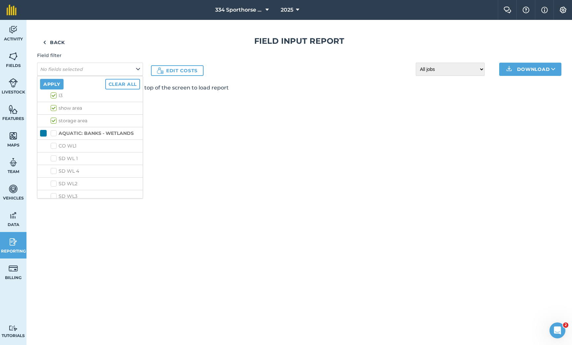
click at [54, 132] on label "AQUATIC: BANKS - WETLANDS" at bounding box center [92, 133] width 83 height 7
click at [54, 132] on input "AQUATIC: BANKS - WETLANDS" at bounding box center [53, 132] width 4 height 4
checkbox input "true"
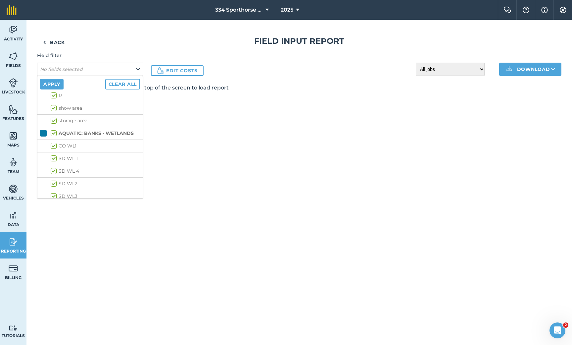
checkbox input "true"
click at [52, 134] on label "AQUATIC: BANKS - WETLANDS" at bounding box center [92, 133] width 83 height 7
click at [52, 134] on input "AQUATIC: BANKS - WETLANDS" at bounding box center [53, 132] width 4 height 4
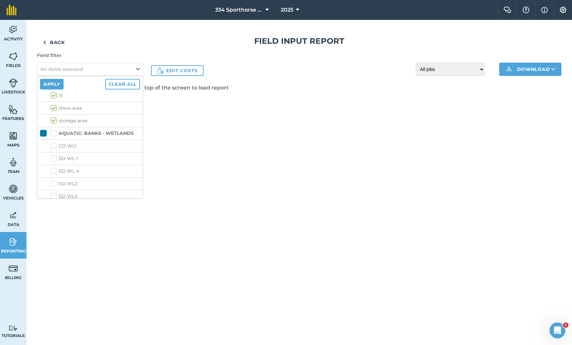
checkbox input "false"
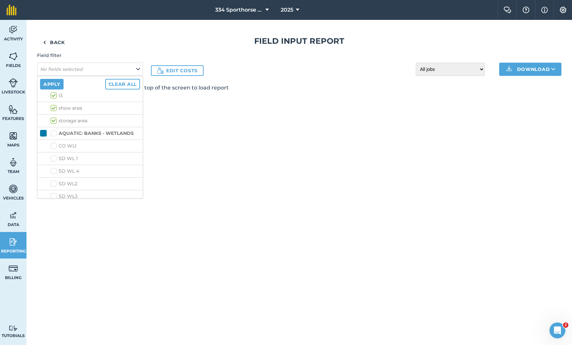
checkbox input "false"
click at [53, 96] on label "No usage set" at bounding box center [70, 98] width 39 height 7
click at [53, 96] on input "No usage set" at bounding box center [53, 97] width 4 height 4
checkbox input "false"
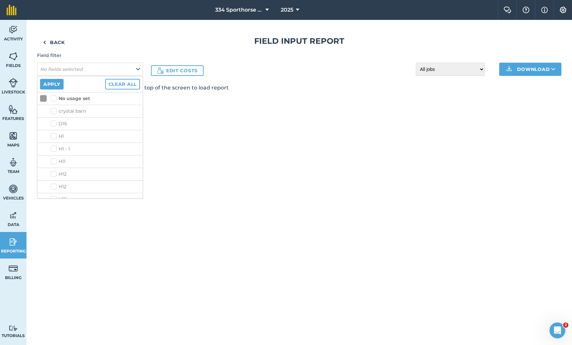
checkbox input "false"
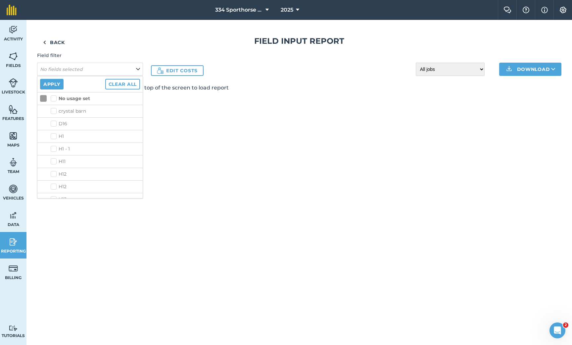
checkbox input "false"
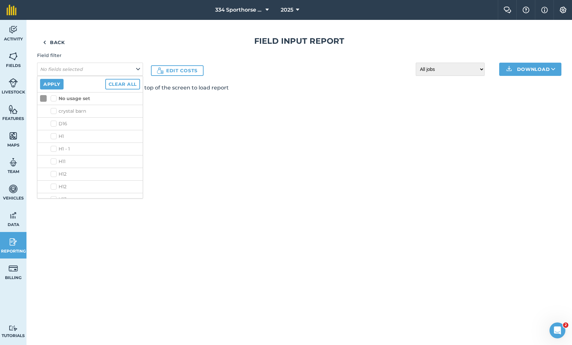
checkbox input "false"
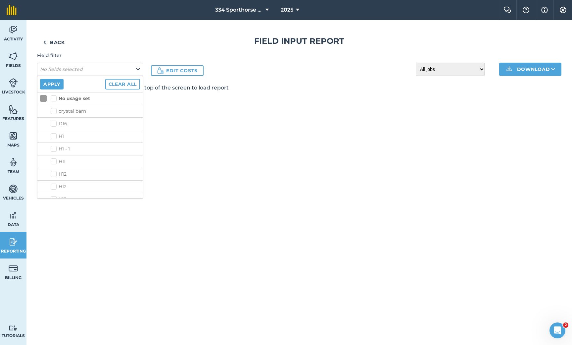
checkbox input "false"
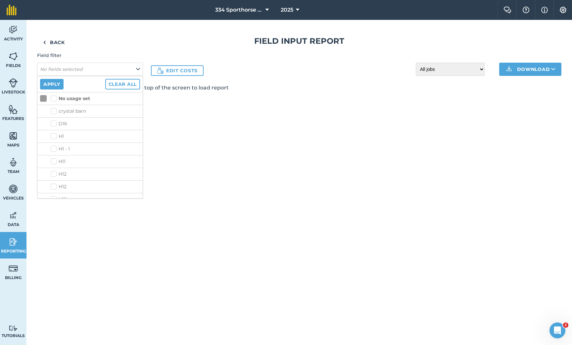
checkbox input "false"
click at [53, 145] on label "FODDER/HAY-CROPS (DRY) - EROGROSTIS" at bounding box center [94, 147] width 91 height 14
click at [53, 145] on input "FODDER/HAY-CROPS (DRY) - EROGROSTIS" at bounding box center [51, 142] width 4 height 4
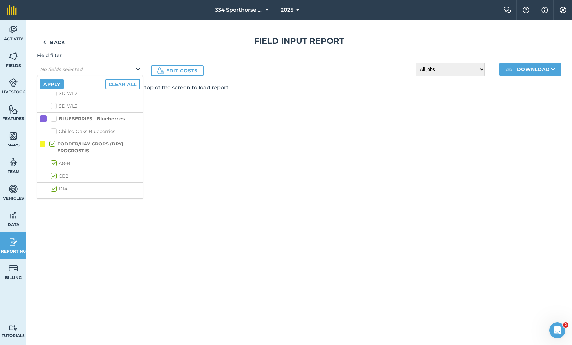
checkbox input "true"
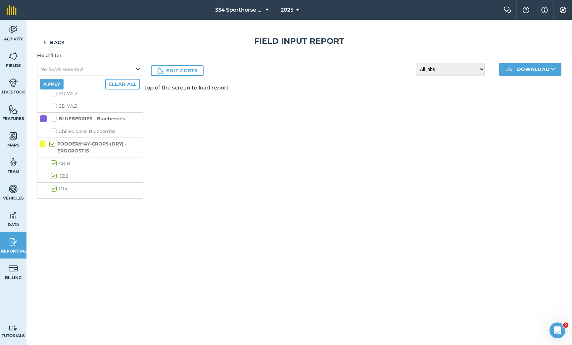
checkbox input "true"
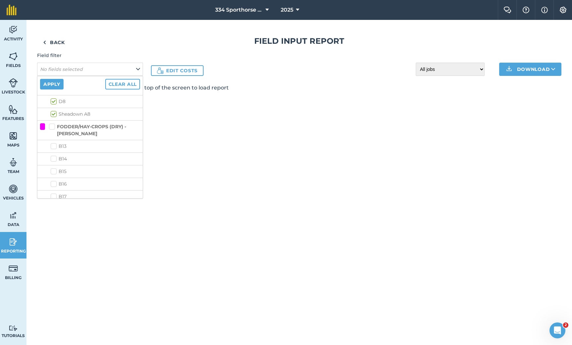
scroll to position [445, 0]
click at [52, 126] on label "FODDER/HAY-CROPS (DRY) - [PERSON_NAME]" at bounding box center [94, 130] width 91 height 14
click at [52, 126] on input "FODDER/HAY-CROPS (DRY) - [PERSON_NAME]" at bounding box center [51, 125] width 4 height 4
checkbox input "true"
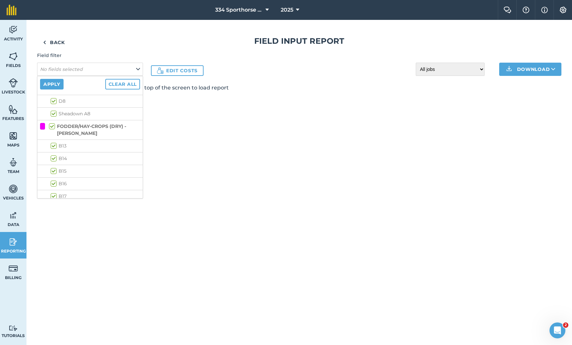
checkbox input "true"
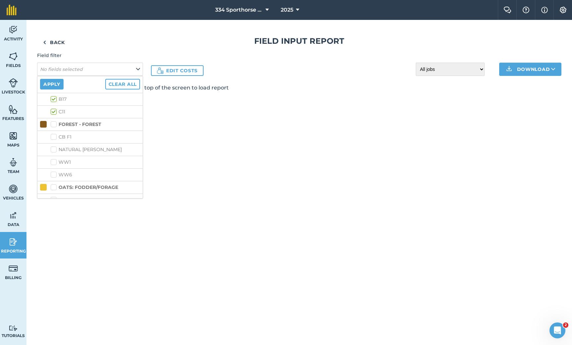
scroll to position [546, 0]
click at [53, 183] on label "OATS: FODDER/FORAGE" at bounding box center [85, 183] width 68 height 7
click at [53, 183] on input "OATS: FODDER/FORAGE" at bounding box center [53, 182] width 4 height 4
checkbox input "true"
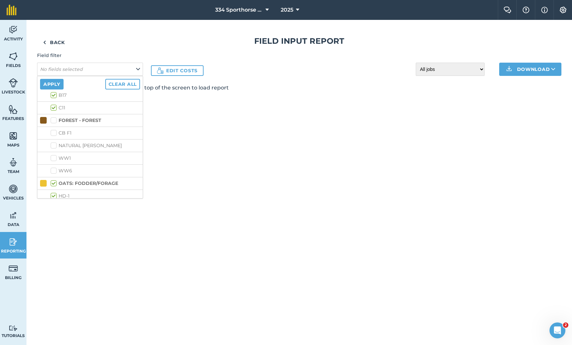
checkbox input "true"
click at [54, 120] on label "PASTURE - Cocksfoot,Fescue,Rye" at bounding box center [94, 122] width 87 height 7
click at [54, 120] on input "PASTURE - Cocksfoot,Fescue,Rye" at bounding box center [53, 121] width 4 height 4
checkbox input "true"
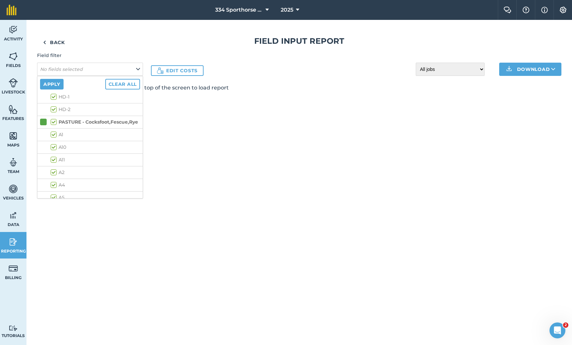
checkbox input "true"
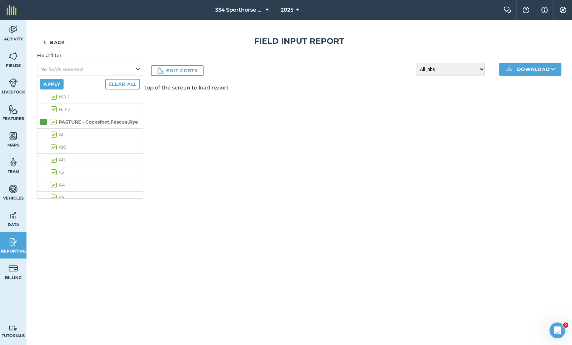
checkbox input "true"
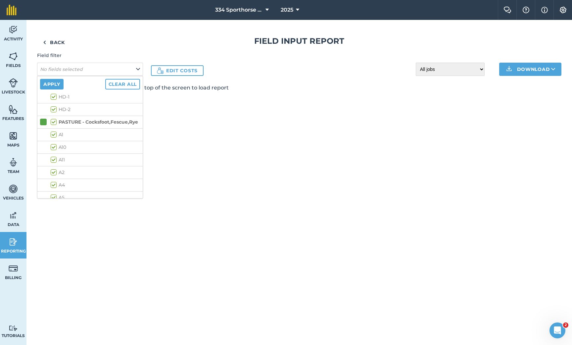
checkbox input "true"
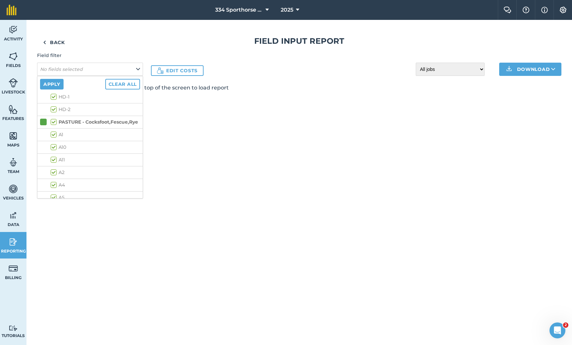
checkbox input "true"
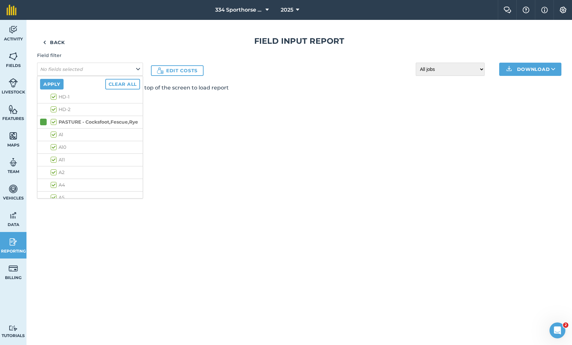
checkbox input "true"
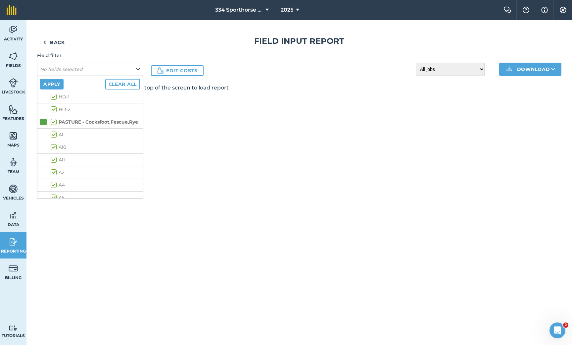
checkbox input "true"
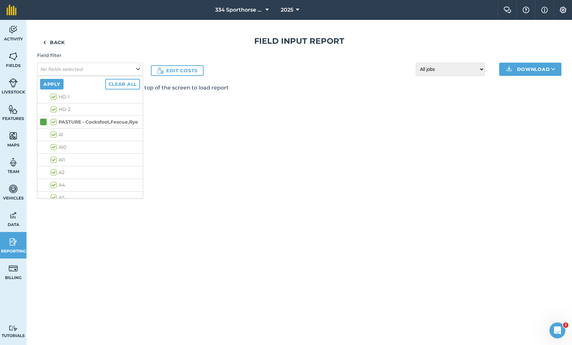
checkbox input "true"
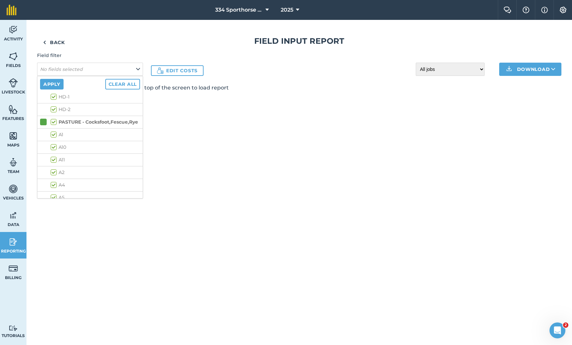
checkbox input "true"
click at [55, 145] on label "PASTURE - Kikuyu" at bounding box center [77, 144] width 52 height 7
click at [55, 145] on input "PASTURE - Kikuyu" at bounding box center [53, 143] width 4 height 4
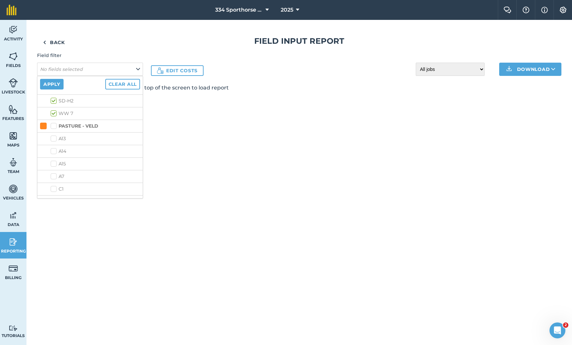
click at [54, 124] on label "PASTURE - VELD" at bounding box center [75, 126] width 48 height 7
click at [54, 124] on input "PASTURE - VELD" at bounding box center [53, 125] width 4 height 4
click at [55, 148] on label "PASTURE - VELD/KIKUYU" at bounding box center [85, 149] width 68 height 7
click at [55, 148] on input "PASTURE - VELD/KIKUYU" at bounding box center [53, 148] width 4 height 4
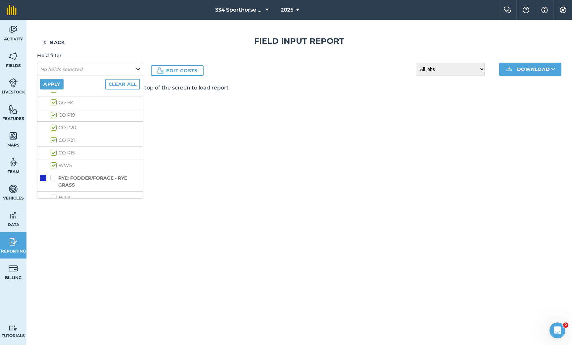
scroll to position [2622, 0]
click at [53, 170] on label "RYE: FODDER/FORAGE - RYE GRASS" at bounding box center [95, 174] width 90 height 14
click at [53, 170] on input "RYE: FODDER/FORAGE - RYE GRASS" at bounding box center [52, 169] width 4 height 4
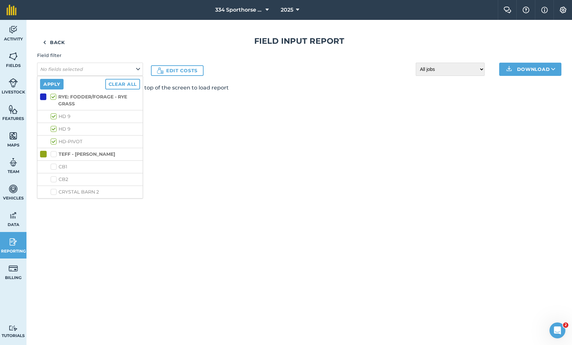
scroll to position [2695, 0]
click at [55, 154] on label "TEFF - [PERSON_NAME]" at bounding box center [83, 154] width 65 height 7
click at [55, 154] on input "TEFF - [PERSON_NAME]" at bounding box center [53, 153] width 4 height 4
click at [55, 82] on button "Apply" at bounding box center [52, 84] width 24 height 11
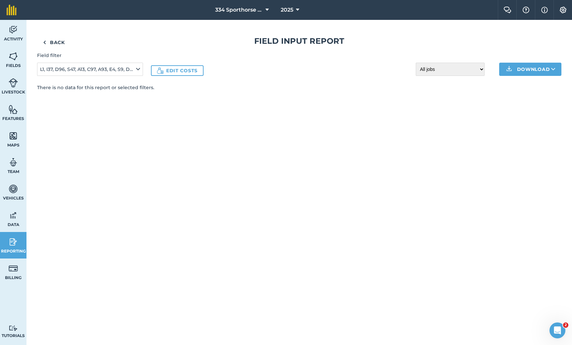
click at [56, 40] on link "Back" at bounding box center [54, 42] width 34 height 13
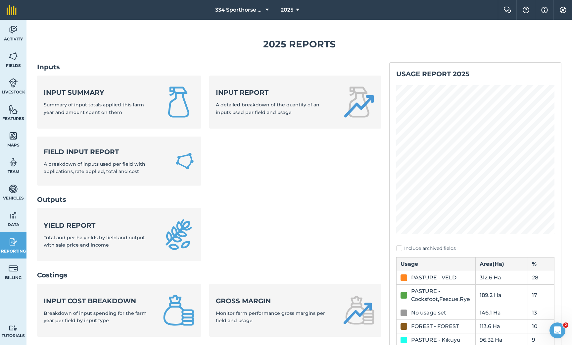
click at [105, 156] on div "Field Input Report A breakdown of inputs used per field with applications, rate…" at bounding box center [105, 161] width 123 height 28
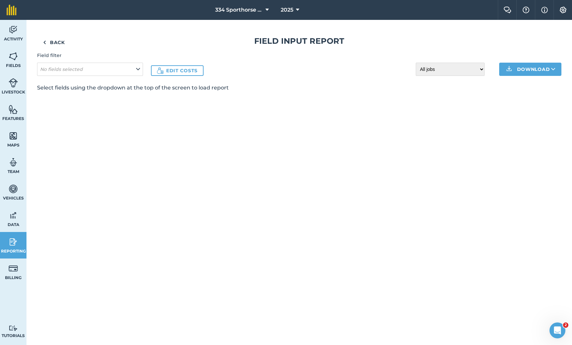
click at [139, 67] on icon at bounding box center [138, 69] width 4 height 7
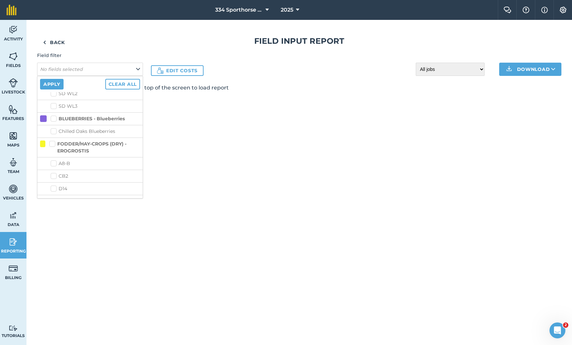
scroll to position [350, 0]
click at [54, 140] on label "FODDER/HAY-CROPS (DRY) - EROGROSTIS" at bounding box center [94, 142] width 91 height 14
click at [54, 139] on input "FODDER/HAY-CROPS (DRY) - EROGROSTIS" at bounding box center [51, 137] width 4 height 4
click at [144, 144] on div "Back Field Input Report Field filter No fields selected Apply Clear all No usag…" at bounding box center [299, 182] width 546 height 325
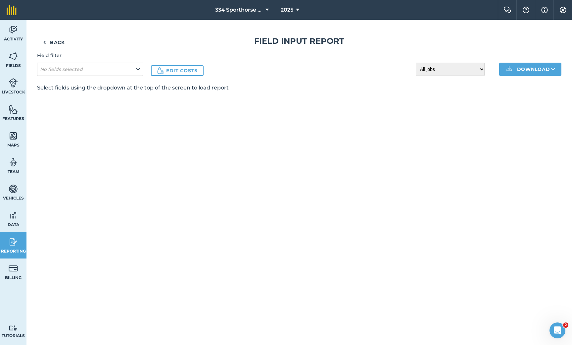
click at [103, 70] on button "No fields selected" at bounding box center [90, 69] width 106 height 13
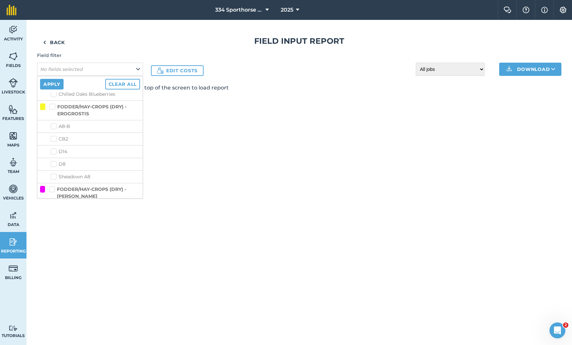
scroll to position [369, 0]
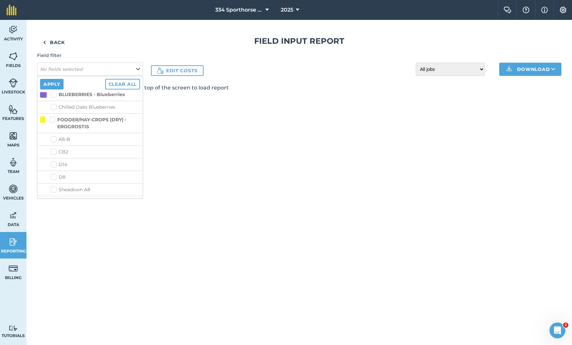
click at [53, 121] on label "FODDER/HAY-CROPS (DRY) - EROGROSTIS" at bounding box center [94, 123] width 91 height 14
click at [53, 121] on input "FODDER/HAY-CROPS (DRY) - EROGROSTIS" at bounding box center [51, 118] width 4 height 4
click at [52, 84] on button "Apply" at bounding box center [52, 84] width 24 height 11
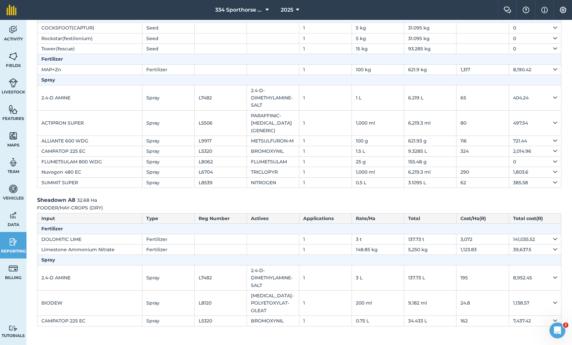
scroll to position [171, 0]
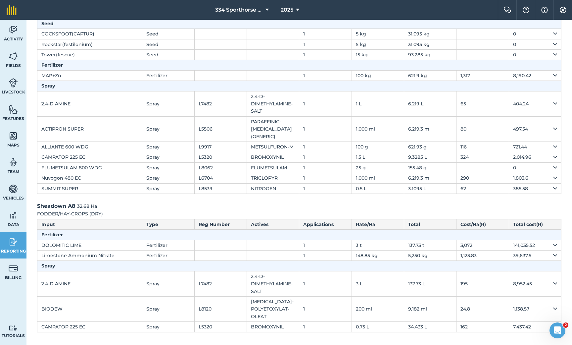
click at [15, 59] on img at bounding box center [13, 56] width 9 height 10
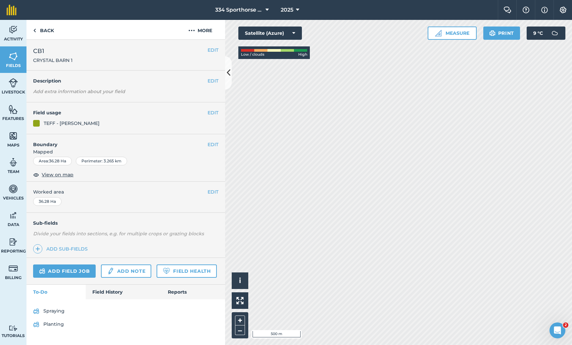
click at [214, 113] on button "EDIT" at bounding box center [213, 112] width 11 height 7
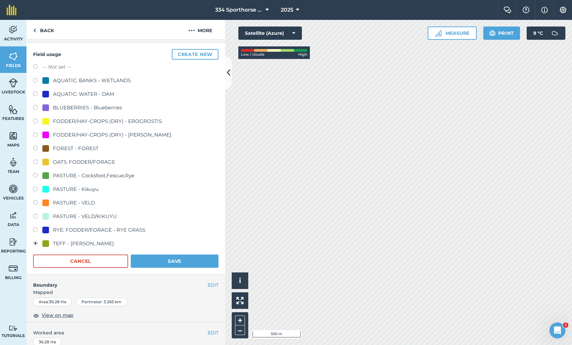
scroll to position [36, 0]
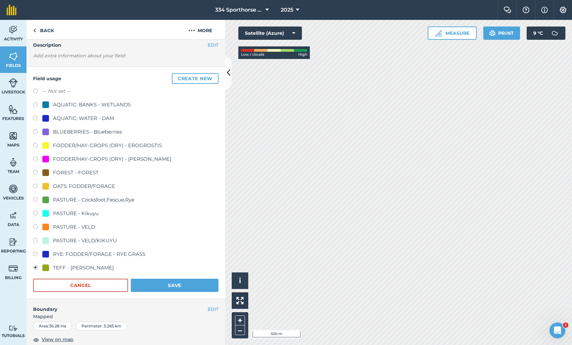
click at [187, 77] on button "Create new" at bounding box center [195, 78] width 47 height 11
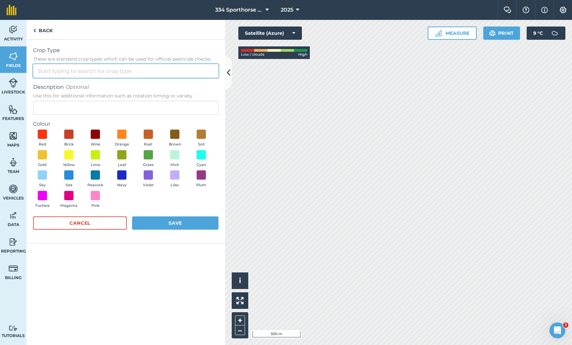
click at [65, 74] on input "Crop Type These are standard crop types which can be used for official pesticid…" at bounding box center [125, 71] width 185 height 14
click at [93, 50] on span "Crop Type" at bounding box center [125, 50] width 185 height 8
click at [93, 64] on input "COCKSFOOT" at bounding box center [125, 71] width 185 height 14
click at [86, 122] on label "Colour" at bounding box center [125, 124] width 185 height 8
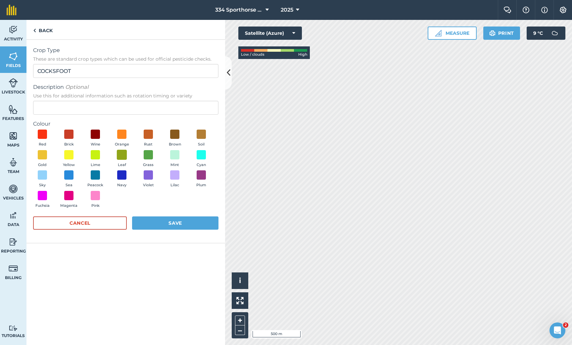
click at [122, 157] on span at bounding box center [122, 154] width 10 height 10
click at [182, 223] on button "Save" at bounding box center [175, 222] width 86 height 13
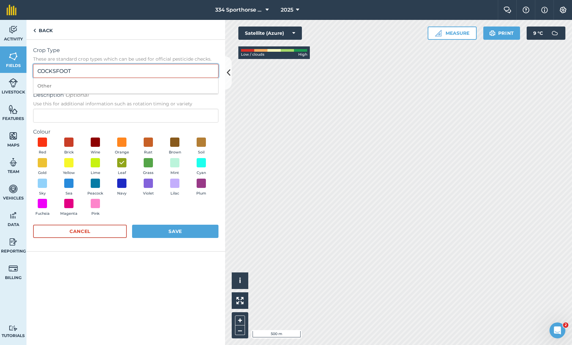
click at [97, 69] on input "COCKSFOOT" at bounding box center [125, 71] width 185 height 14
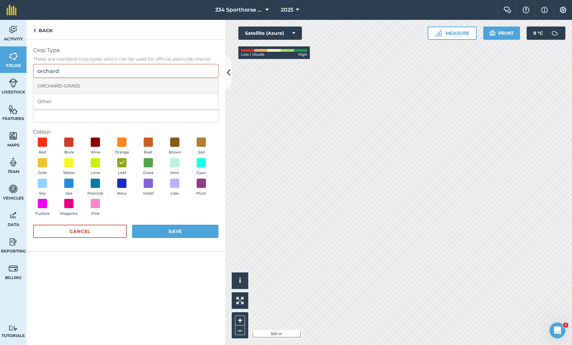
drag, startPoint x: 62, startPoint y: 75, endPoint x: 64, endPoint y: 86, distance: 11.1
click at [64, 86] on li "ORCHARD-GRASS" at bounding box center [125, 86] width 185 height 16
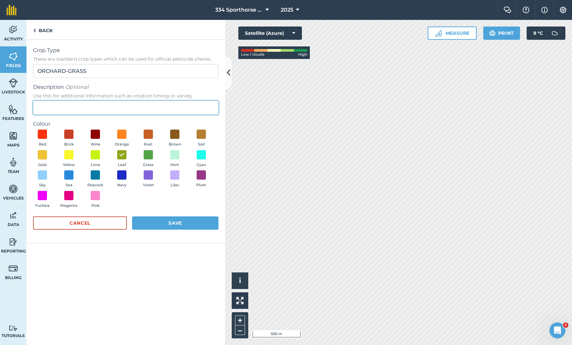
click at [87, 110] on input "Description Optional Use this for additional information such as rotation timin…" at bounding box center [125, 108] width 185 height 14
click at [163, 224] on button "Save" at bounding box center [175, 222] width 86 height 13
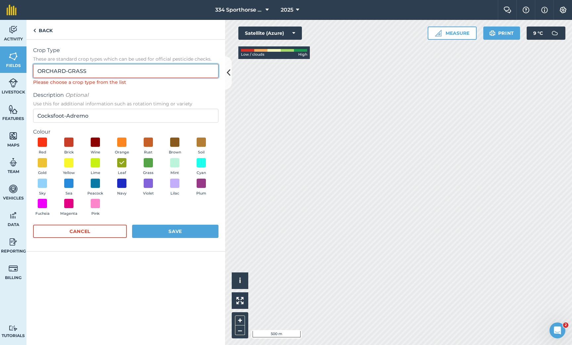
click at [122, 72] on input "ORCHARD-GRASS" at bounding box center [125, 71] width 185 height 14
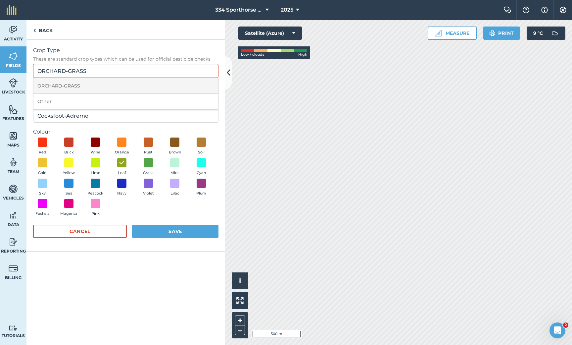
click at [71, 89] on li "ORCHARD-GRASS" at bounding box center [125, 86] width 185 height 16
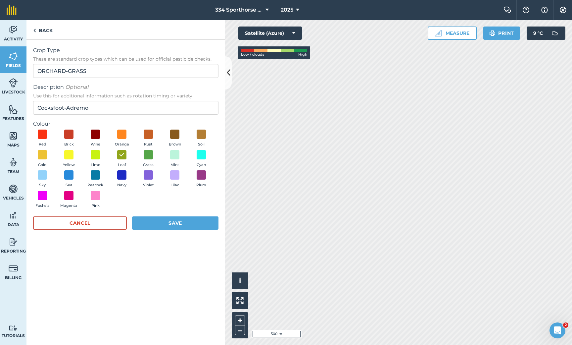
click at [161, 223] on button "Save" at bounding box center [175, 222] width 86 height 13
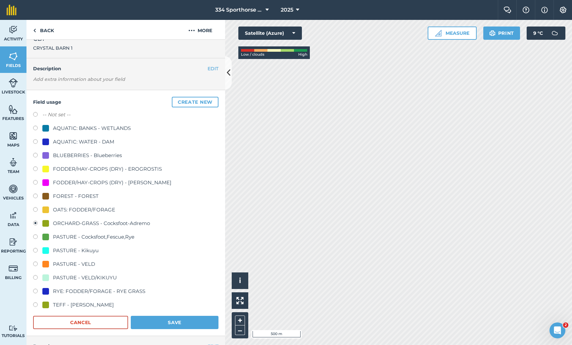
scroll to position [10, 0]
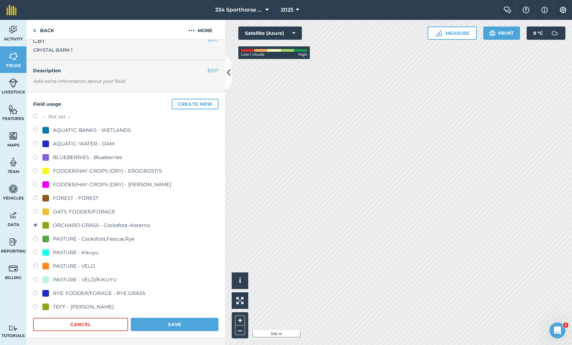
click at [162, 324] on button "Save" at bounding box center [175, 324] width 88 height 13
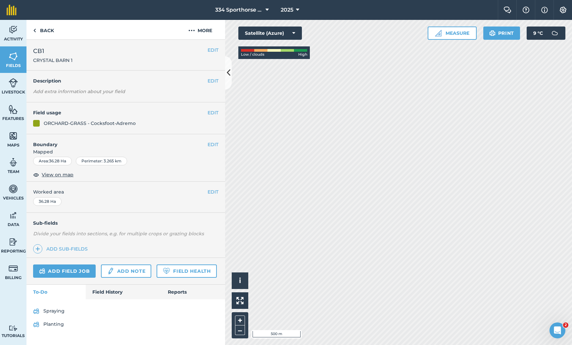
scroll to position [0, 0]
click at [39, 32] on link "Back" at bounding box center [43, 30] width 34 height 20
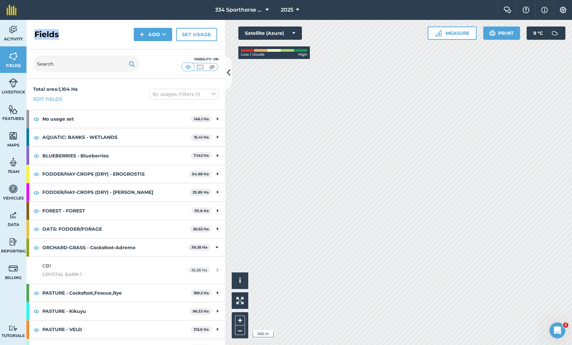
click at [39, 32] on h2 "Fields" at bounding box center [46, 34] width 25 height 11
click at [102, 246] on strong "ORCHARD-GRASS - Cocksfoot-Adremo" at bounding box center [115, 247] width 146 height 18
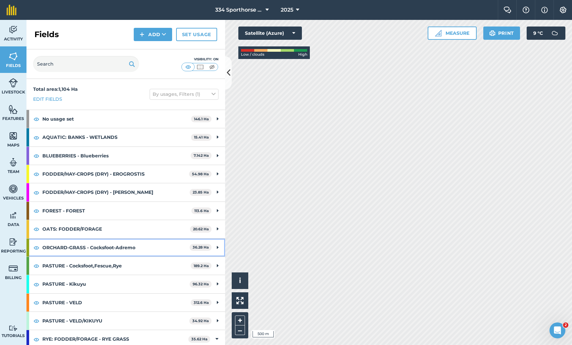
click at [108, 245] on strong "ORCHARD-GRASS - Cocksfoot-Adremo" at bounding box center [115, 247] width 147 height 18
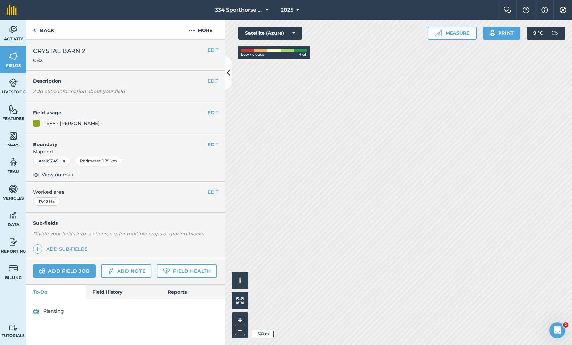
click at [212, 112] on button "EDIT" at bounding box center [213, 112] width 11 height 7
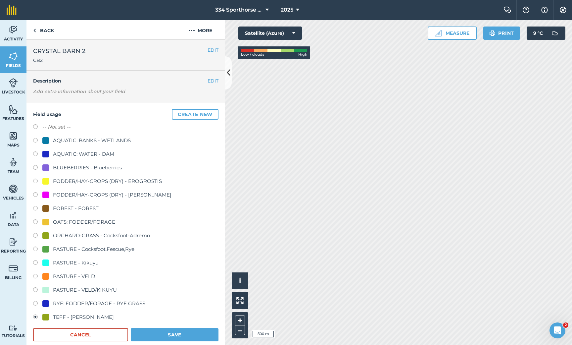
click at [37, 236] on label at bounding box center [37, 236] width 9 height 7
click at [169, 333] on button "Save" at bounding box center [175, 334] width 88 height 13
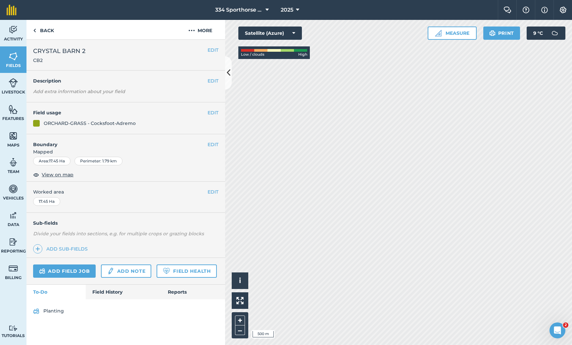
click at [230, 72] on button at bounding box center [228, 72] width 7 height 33
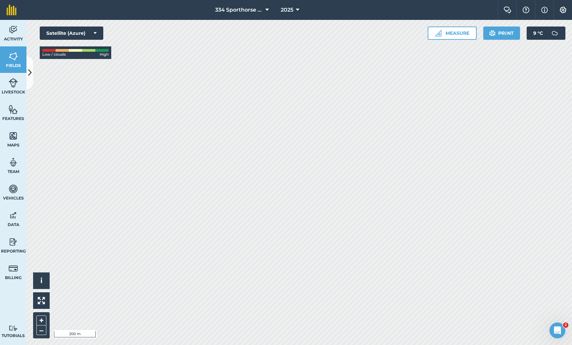
click at [32, 73] on button at bounding box center [29, 72] width 7 height 33
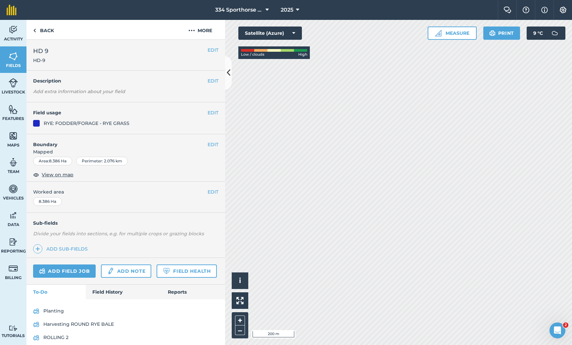
click at [229, 72] on icon at bounding box center [229, 73] width 4 height 12
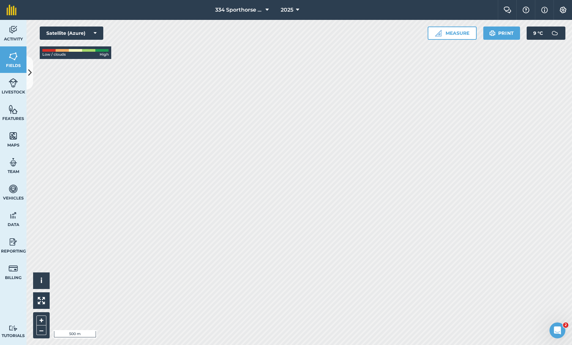
click at [30, 74] on icon at bounding box center [30, 73] width 4 height 12
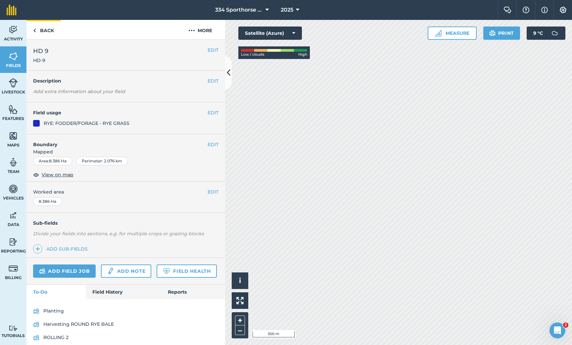
click at [44, 31] on link "Back" at bounding box center [43, 30] width 34 height 20
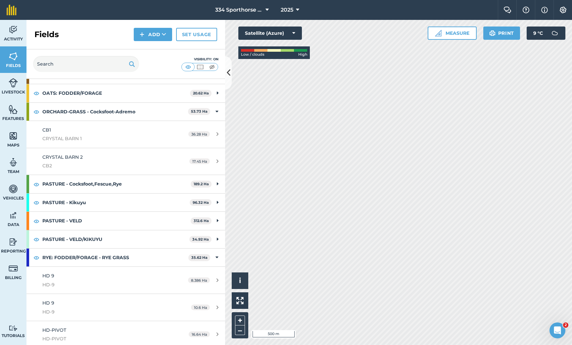
scroll to position [135, 0]
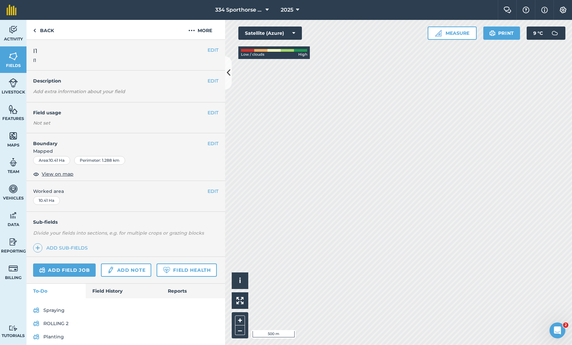
click at [211, 112] on button "EDIT" at bounding box center [213, 112] width 11 height 7
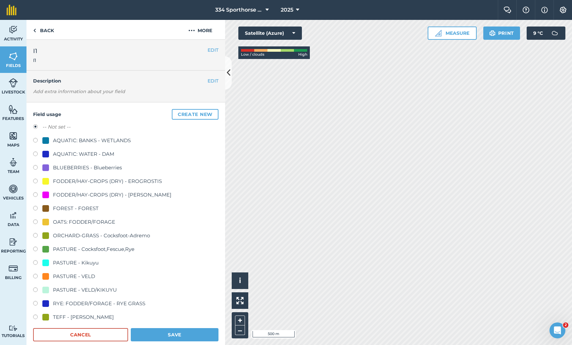
click at [192, 114] on button "Create new" at bounding box center [195, 114] width 47 height 11
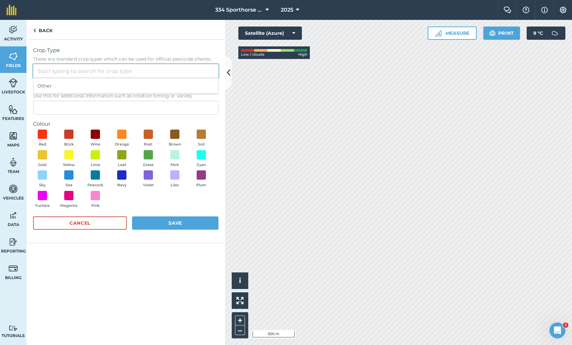
click at [99, 74] on input "Crop Type These are standard crop types which can be used for official pesticid…" at bounding box center [125, 71] width 185 height 14
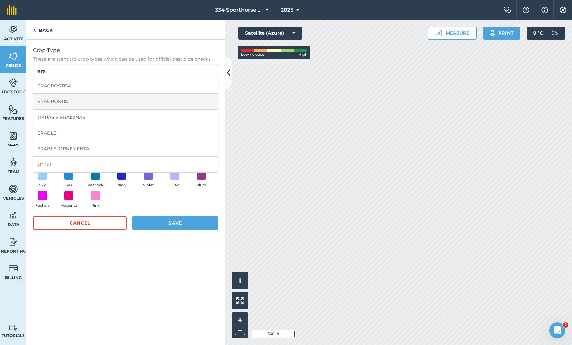
click at [49, 100] on li "ERAGROSTIS" at bounding box center [125, 102] width 185 height 16
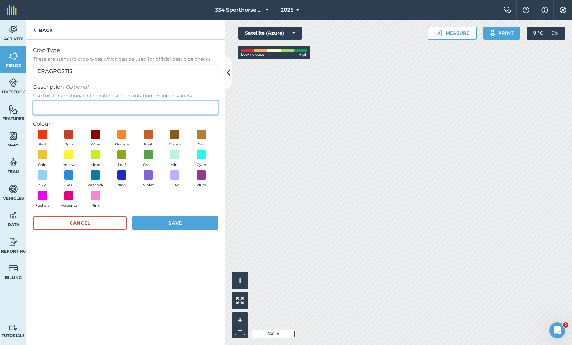
click at [75, 108] on input "Description Optional Use this for additional information such as rotation timin…" at bounding box center [125, 108] width 185 height 14
click at [119, 157] on span at bounding box center [122, 154] width 10 height 10
click at [183, 219] on button "Save" at bounding box center [175, 222] width 86 height 13
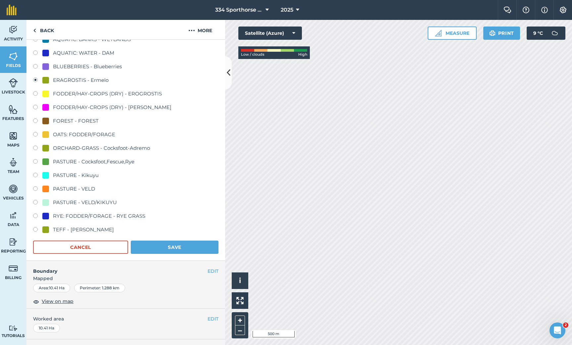
scroll to position [102, 0]
click at [181, 243] on button "Save" at bounding box center [175, 245] width 88 height 13
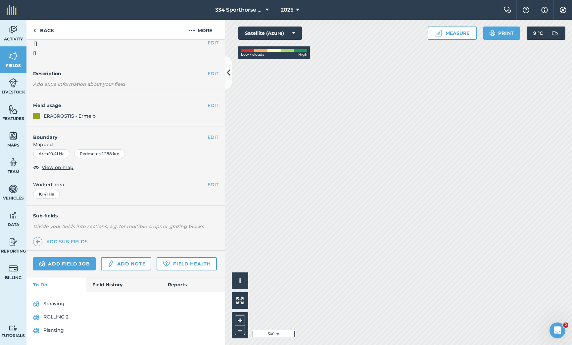
scroll to position [6, 0]
click at [230, 73] on button at bounding box center [228, 72] width 7 height 33
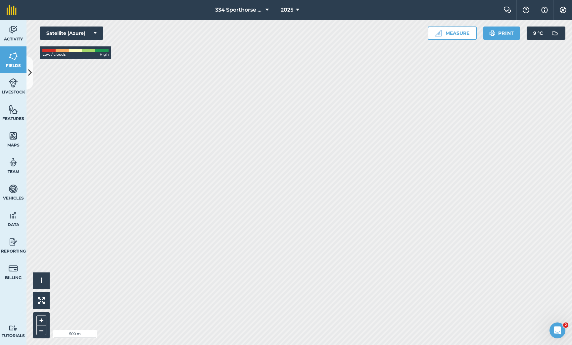
click at [28, 74] on icon at bounding box center [30, 73] width 4 height 12
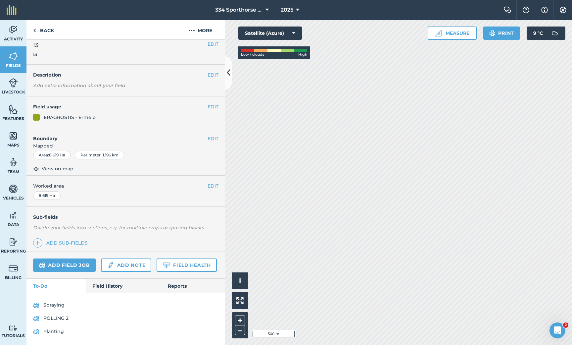
click at [212, 103] on button "EDIT" at bounding box center [213, 106] width 11 height 7
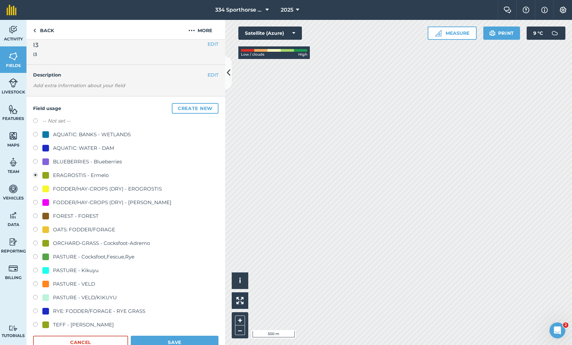
click at [174, 339] on button "Save" at bounding box center [175, 341] width 88 height 13
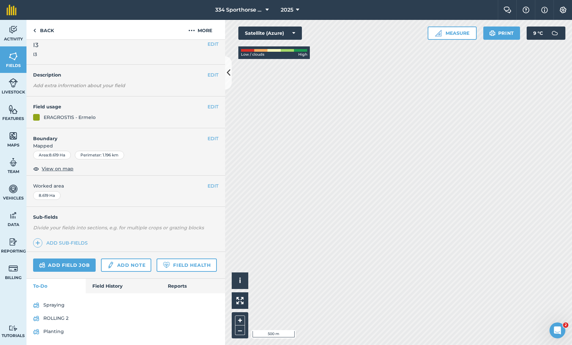
click at [228, 74] on icon at bounding box center [229, 73] width 4 height 12
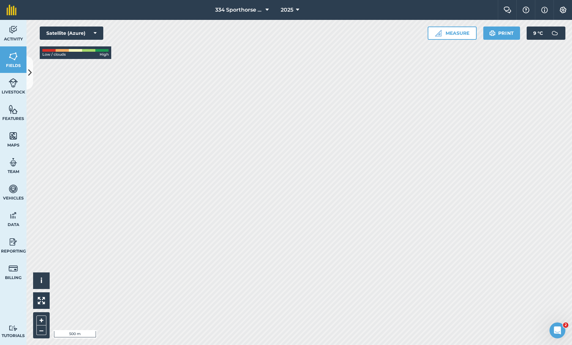
click at [27, 74] on button at bounding box center [29, 72] width 7 height 33
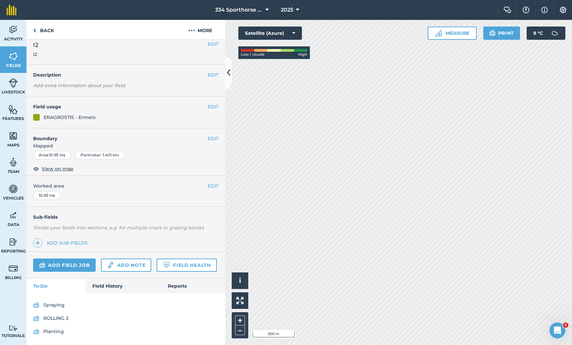
click at [229, 71] on icon at bounding box center [229, 73] width 4 height 12
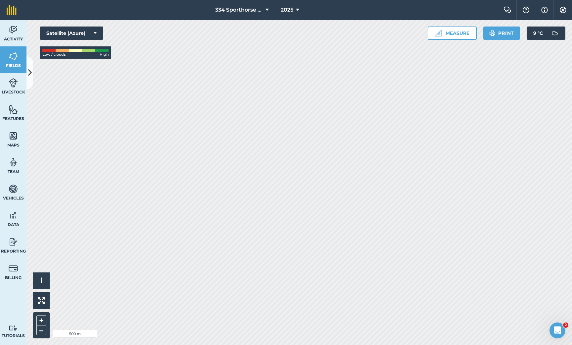
click at [27, 73] on button at bounding box center [29, 72] width 7 height 33
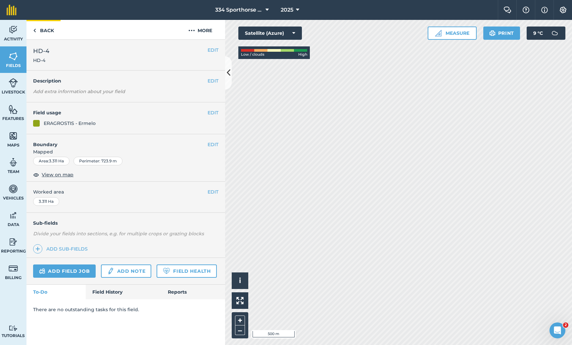
click at [37, 31] on link "Back" at bounding box center [43, 30] width 34 height 20
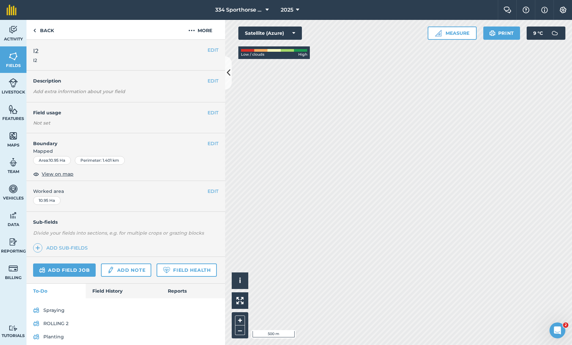
click at [214, 113] on button "EDIT" at bounding box center [213, 112] width 11 height 7
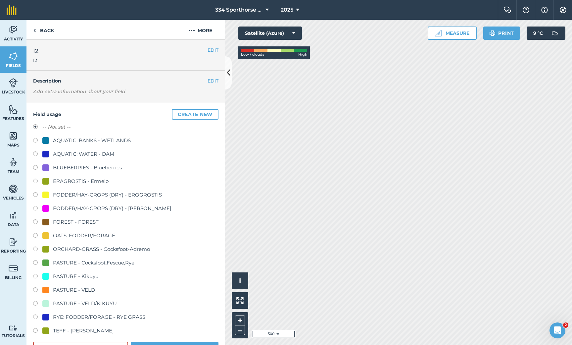
click at [37, 181] on label at bounding box center [37, 181] width 9 height 7
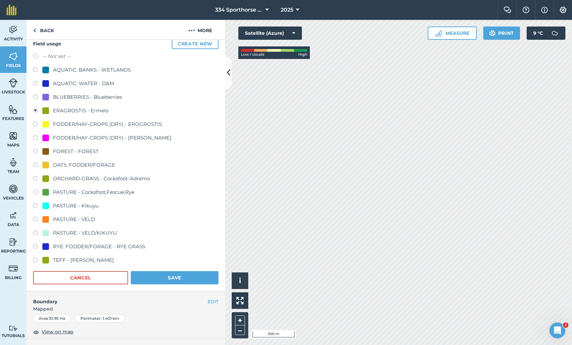
scroll to position [72, 0]
click at [172, 273] on button "Save" at bounding box center [175, 276] width 88 height 13
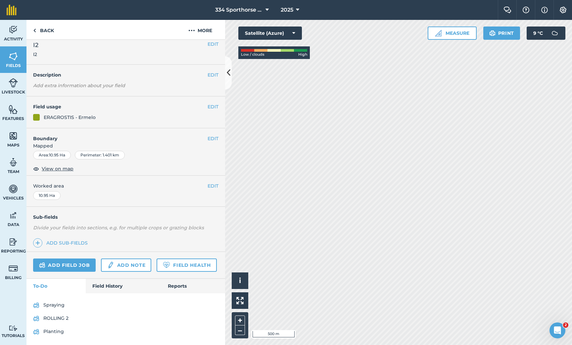
click at [228, 72] on icon at bounding box center [229, 73] width 4 height 12
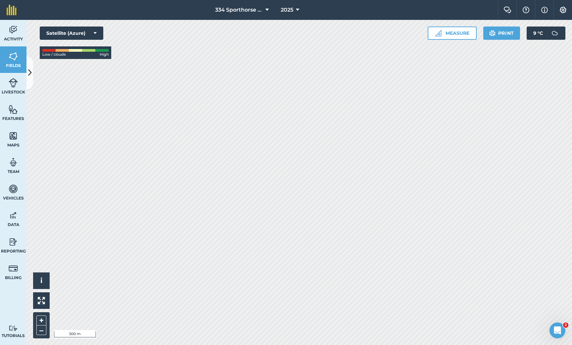
click at [28, 71] on icon at bounding box center [30, 73] width 4 height 12
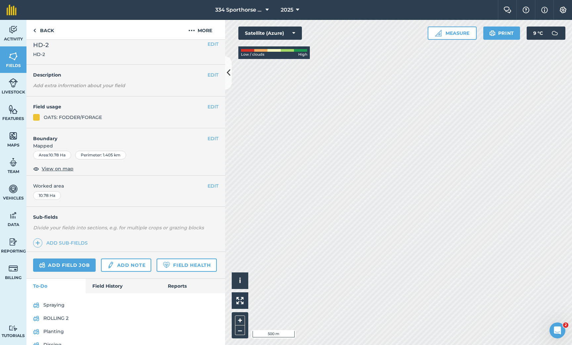
click at [213, 107] on button "EDIT" at bounding box center [213, 106] width 11 height 7
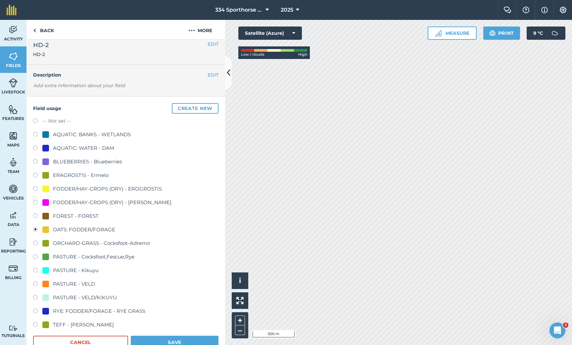
click at [36, 175] on label at bounding box center [37, 175] width 9 height 7
click at [169, 341] on button "Save" at bounding box center [175, 341] width 88 height 13
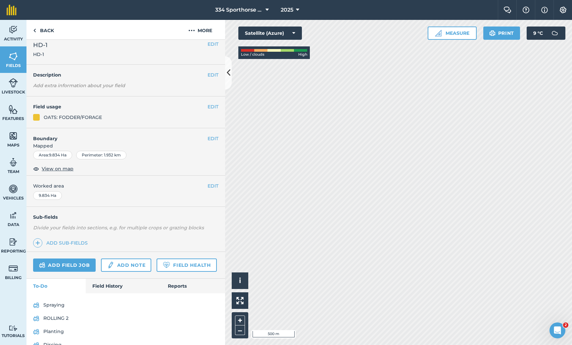
click at [216, 104] on button "EDIT" at bounding box center [213, 106] width 11 height 7
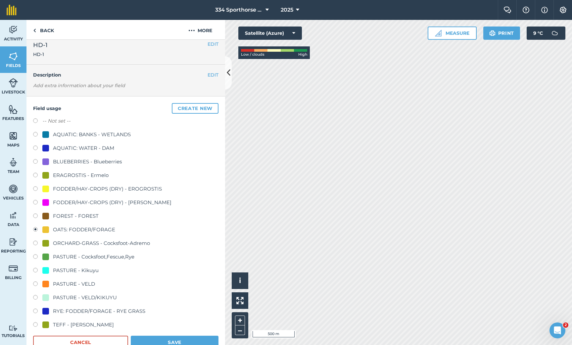
click at [37, 174] on label at bounding box center [37, 175] width 9 height 7
click at [174, 338] on button "Save" at bounding box center [175, 341] width 88 height 13
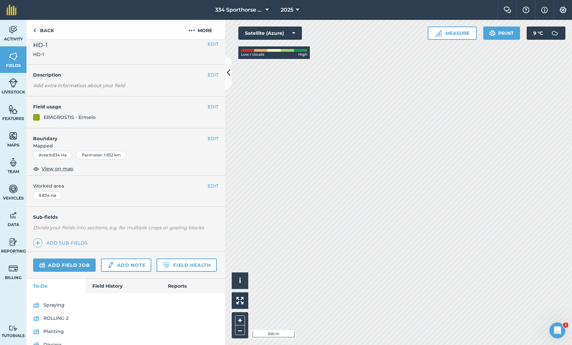
click at [228, 78] on icon at bounding box center [229, 73] width 4 height 12
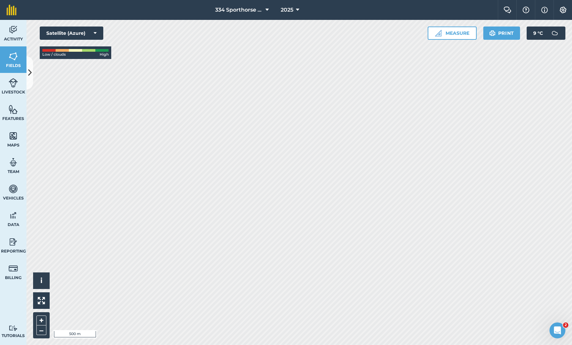
click at [28, 77] on icon at bounding box center [30, 73] width 4 height 12
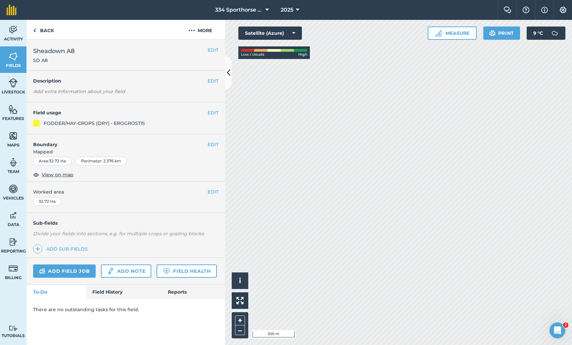
click at [86, 123] on div "FODDER/HAY-CROPS (DRY) - EROGROSTIS" at bounding box center [94, 123] width 101 height 7
click at [211, 110] on button "EDIT" at bounding box center [213, 112] width 11 height 7
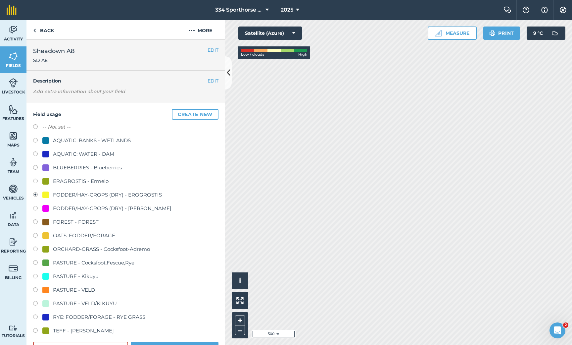
click at [101, 193] on div "FODDER/HAY-CROPS (DRY) - EROGROSTIS" at bounding box center [107, 195] width 109 height 8
click at [44, 29] on link "Back" at bounding box center [43, 30] width 34 height 20
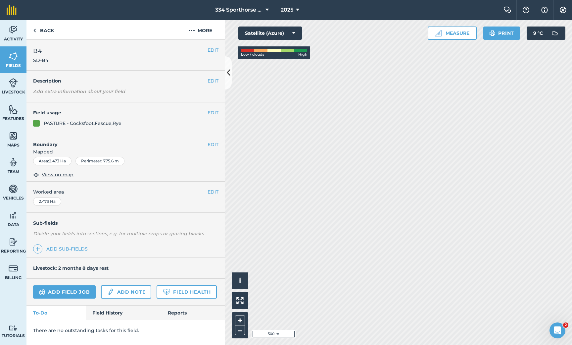
click at [213, 114] on button "EDIT" at bounding box center [213, 112] width 11 height 7
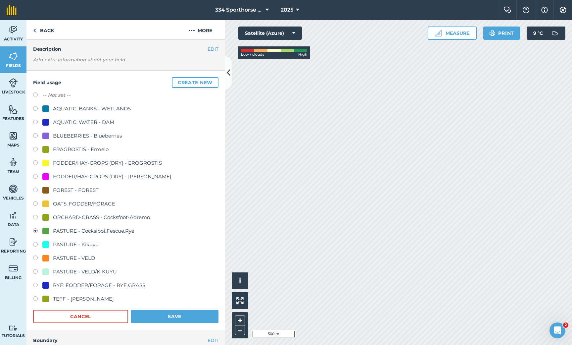
scroll to position [31, 0]
click at [195, 84] on button "Create new" at bounding box center [195, 83] width 47 height 11
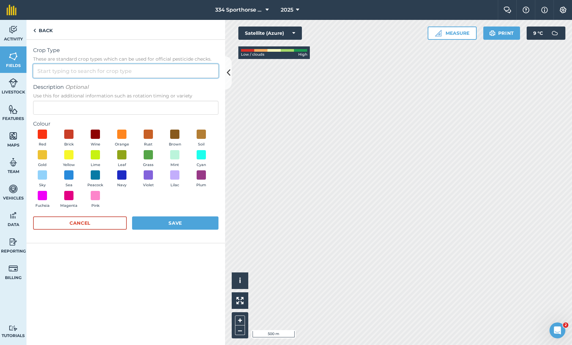
click at [88, 73] on input "Crop Type These are standard crop types which can be used for official pesticid…" at bounding box center [125, 71] width 185 height 14
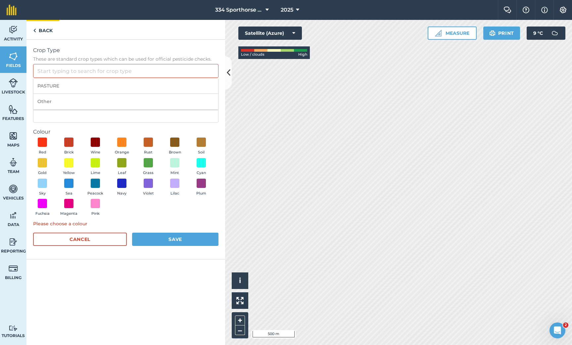
click at [44, 31] on link "Back" at bounding box center [42, 30] width 33 height 20
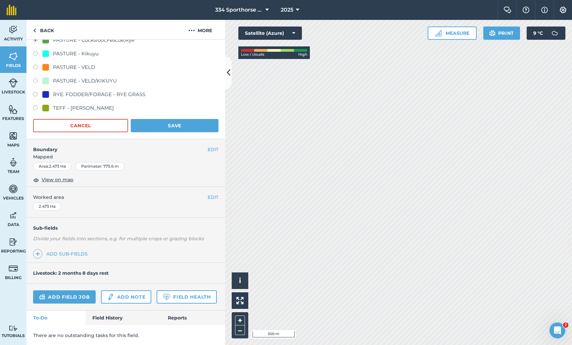
scroll to position [222, 0]
click at [228, 76] on icon at bounding box center [229, 73] width 4 height 12
